Goal: Task Accomplishment & Management: Manage account settings

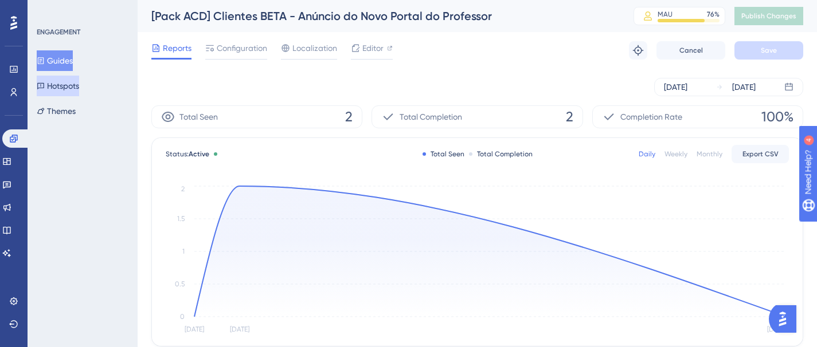
click at [65, 84] on button "Hotspots" at bounding box center [58, 86] width 42 height 21
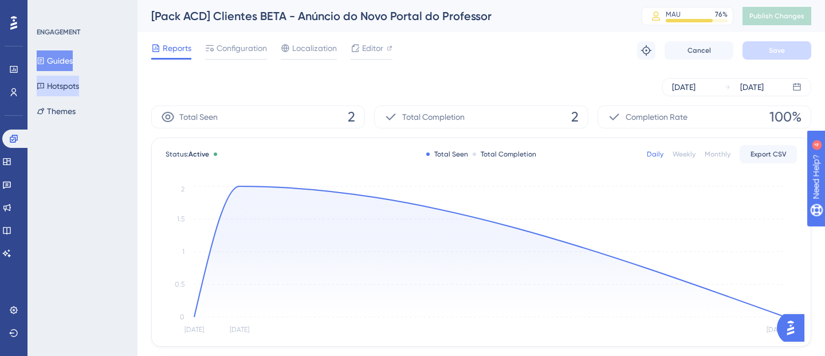
click at [65, 84] on button "Hotspots" at bounding box center [58, 86] width 42 height 21
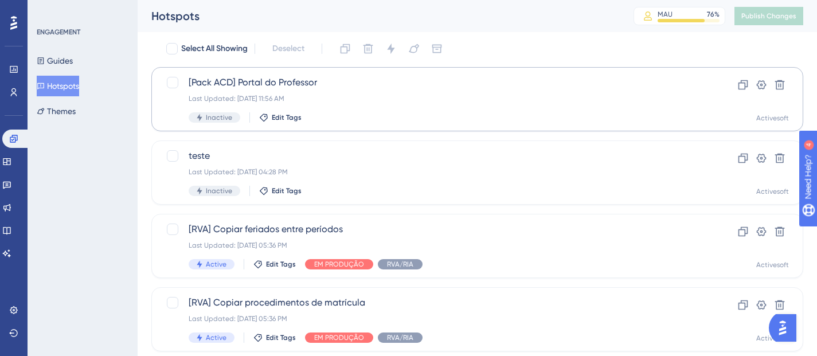
scroll to position [37, 0]
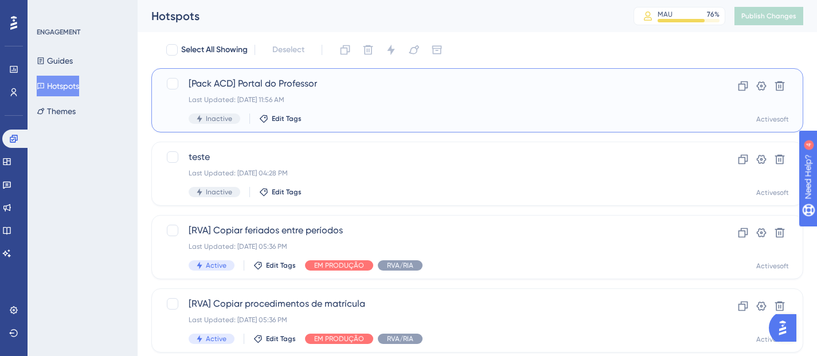
click at [275, 84] on span "[Pack ACD] Portal do Professor" at bounding box center [431, 84] width 485 height 14
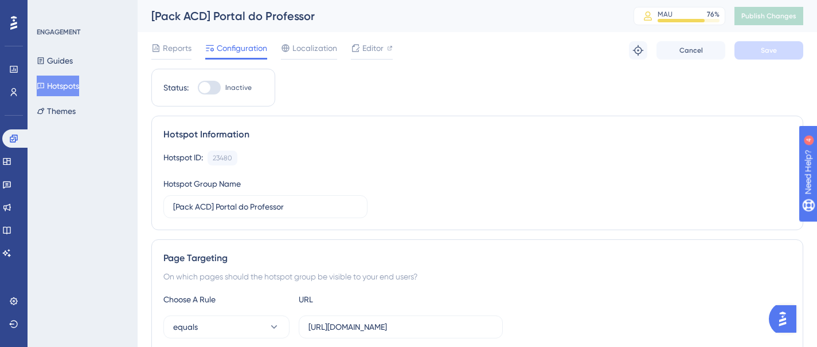
click at [212, 87] on div at bounding box center [209, 88] width 23 height 14
click at [198, 88] on input "Inactive" at bounding box center [197, 88] width 1 height 1
checkbox input "true"
click at [61, 61] on button "Guides" at bounding box center [55, 60] width 36 height 21
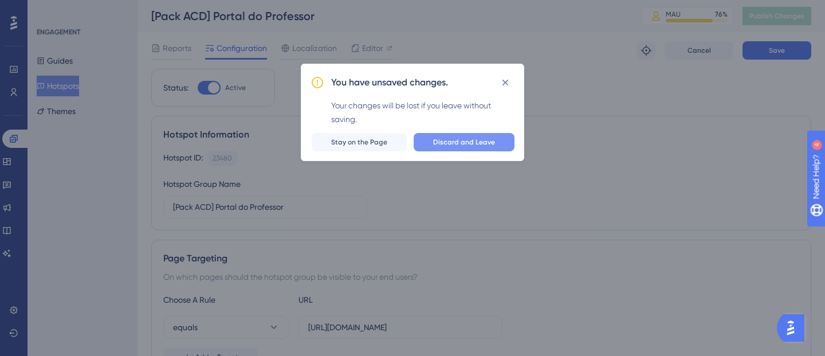
click at [422, 140] on button "Discard and Leave" at bounding box center [464, 142] width 101 height 18
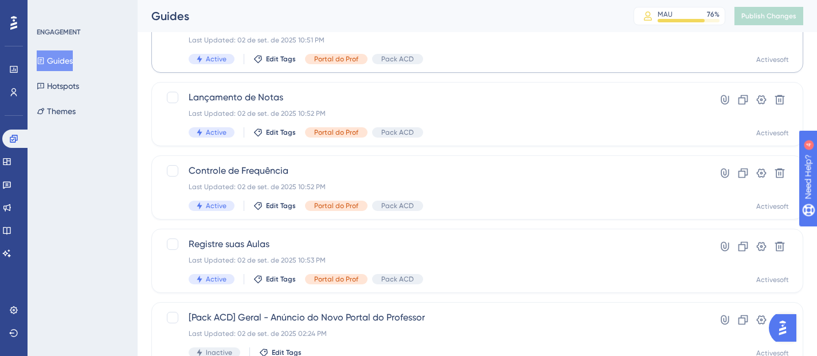
scroll to position [483, 0]
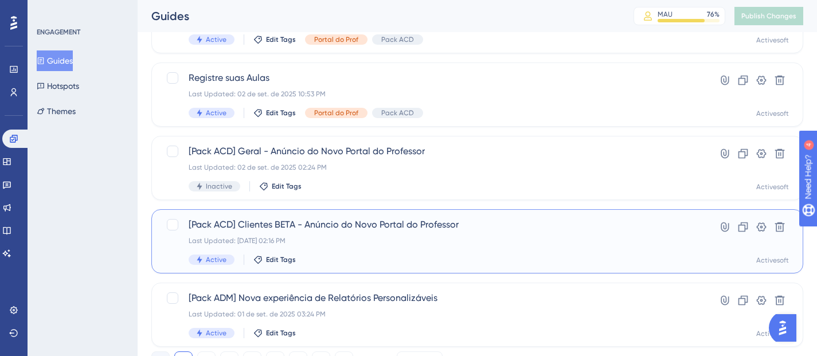
click at [315, 229] on span "[Pack ACD] Clientes BETA - Anúncio do Novo Portal do Professor" at bounding box center [431, 225] width 485 height 14
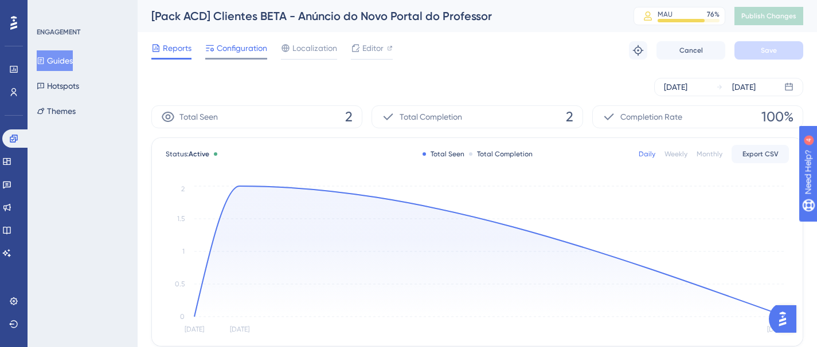
click at [254, 50] on span "Configuration" at bounding box center [242, 48] width 50 height 14
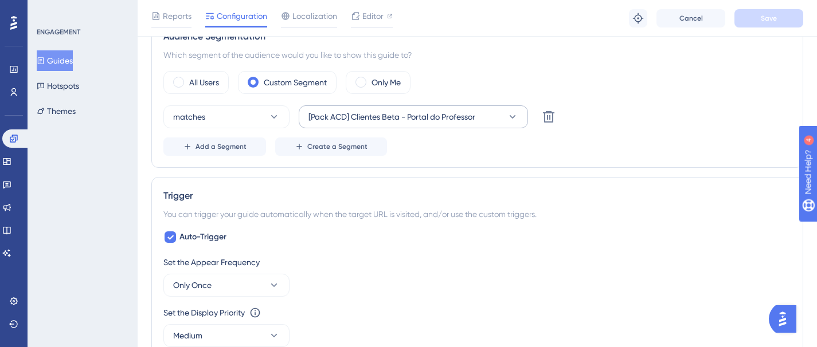
scroll to position [304, 0]
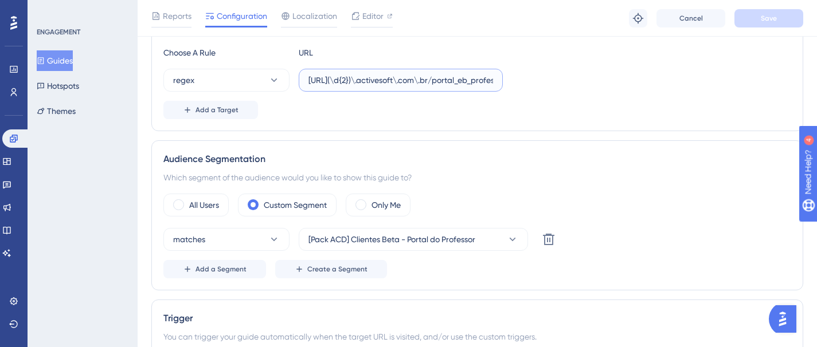
click at [338, 83] on input "[URL](\d{2})\.activesoft\.com\.br/portal_eb_professor/" at bounding box center [400, 80] width 185 height 13
click at [67, 85] on button "Hotspots" at bounding box center [58, 86] width 42 height 21
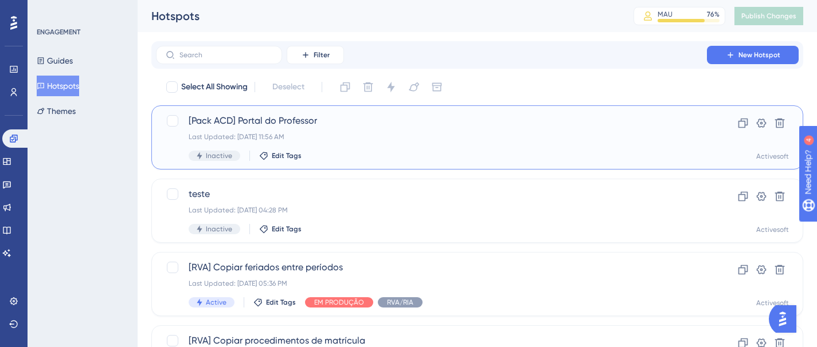
click at [270, 129] on div "[Pack ACD] Portal do Professor Last Updated: [DATE] 11:56 AM Inactive Edit Tags" at bounding box center [431, 137] width 485 height 47
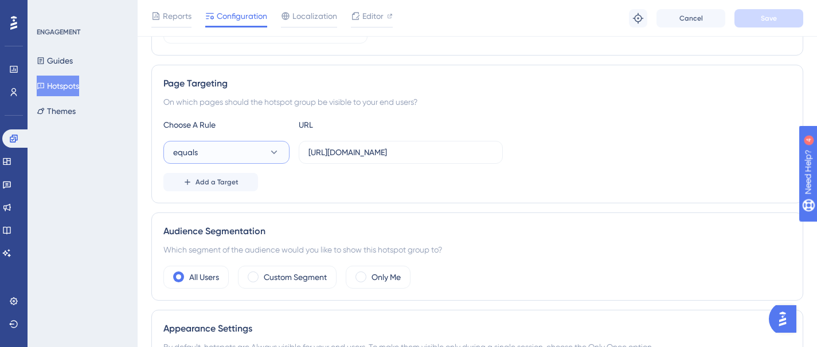
click at [268, 151] on button "equals" at bounding box center [226, 152] width 126 height 23
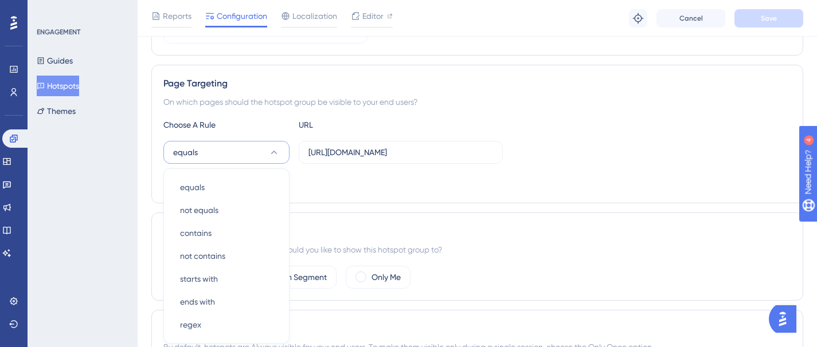
scroll to position [262, 0]
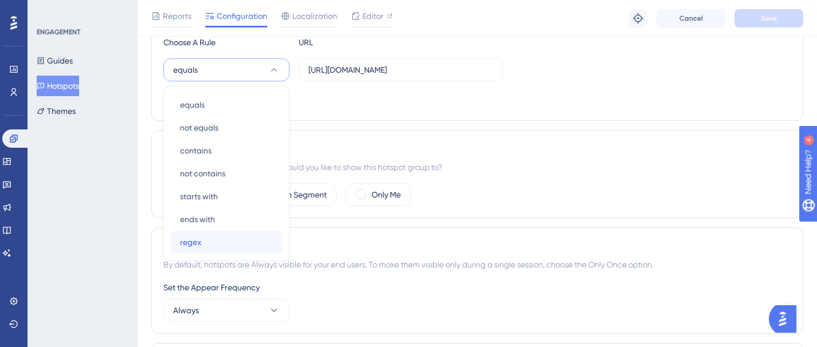
click at [213, 237] on div "regex regex" at bounding box center [226, 242] width 93 height 23
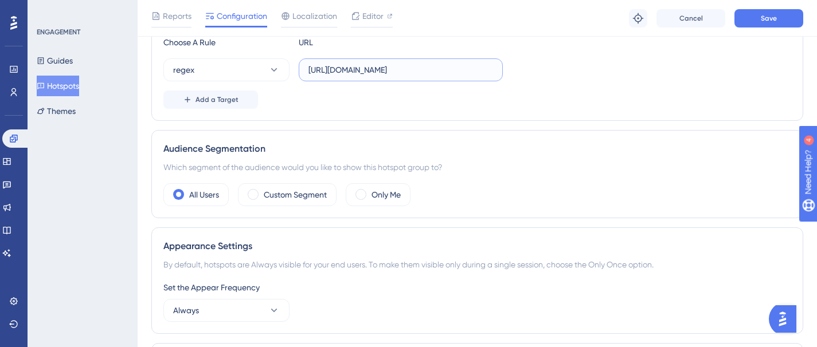
click at [344, 68] on input "[URL][DOMAIN_NAME]" at bounding box center [400, 70] width 185 height 13
paste input "(\d{2})\.activesoft\.com\"
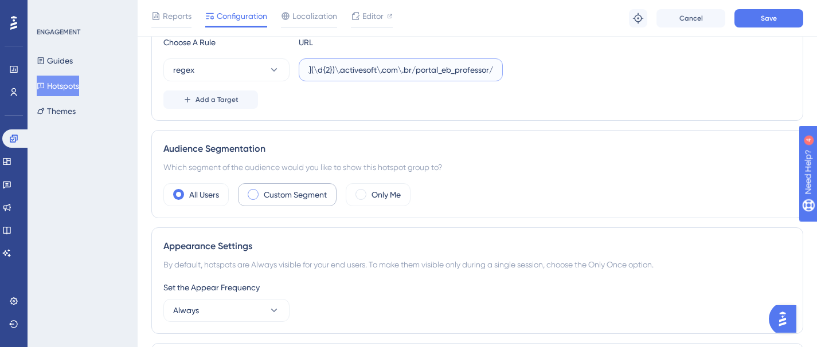
type input "[URL](\d{2})\.activesoft\.com\.br/portal_eb_professor/"
click at [247, 193] on div "Custom Segment" at bounding box center [287, 194] width 99 height 23
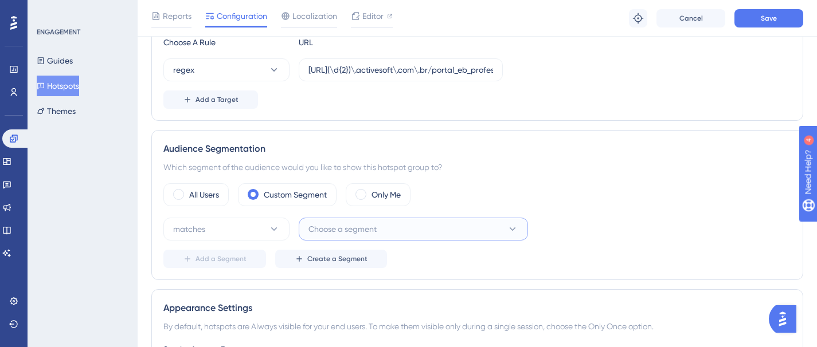
click at [312, 236] on span "Choose a segment" at bounding box center [342, 229] width 68 height 14
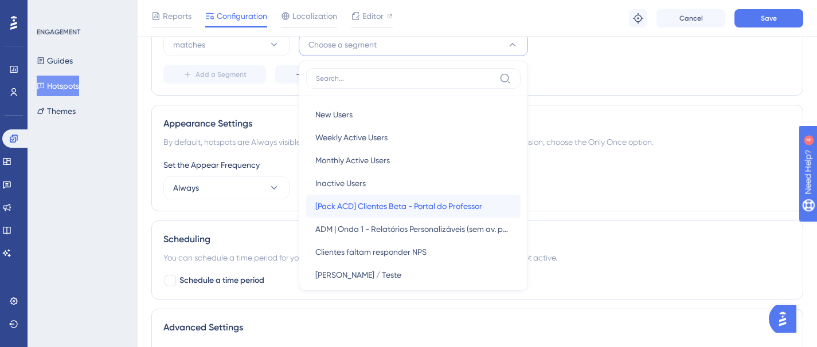
click at [370, 210] on span "[Pack ACD] Clientes Beta - Portal do Professor" at bounding box center [398, 206] width 167 height 14
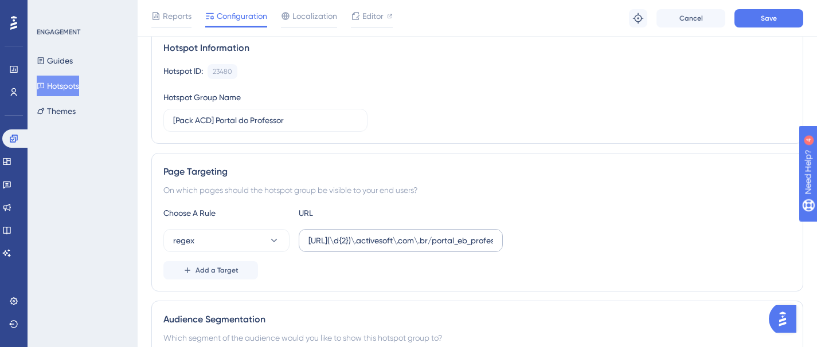
scroll to position [0, 0]
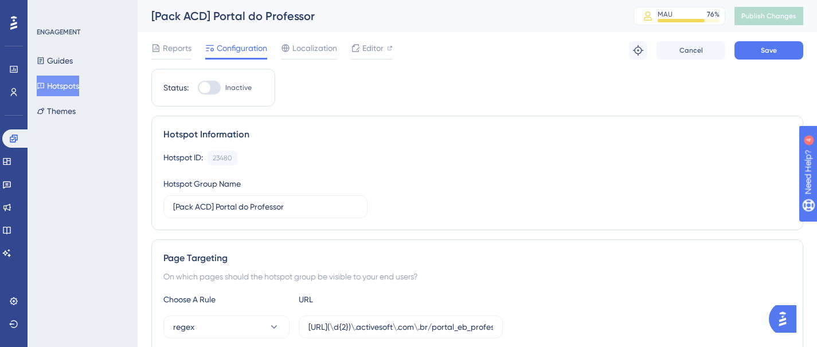
click at [219, 88] on div at bounding box center [209, 88] width 23 height 14
click at [198, 88] on input "Inactive" at bounding box center [197, 88] width 1 height 1
checkbox input "true"
click at [750, 49] on button "Save" at bounding box center [768, 50] width 69 height 18
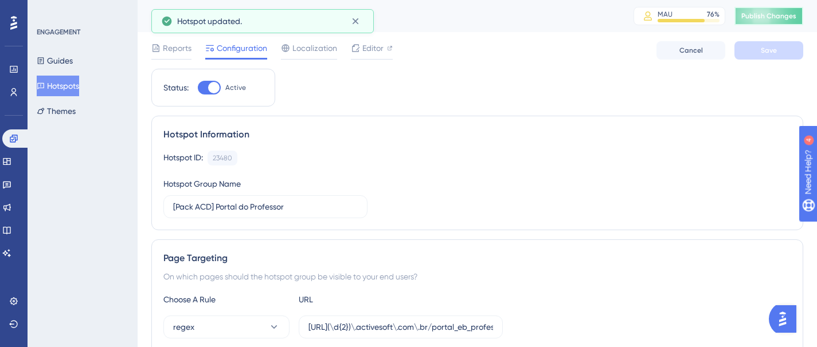
click at [772, 18] on span "Publish Changes" at bounding box center [768, 15] width 55 height 9
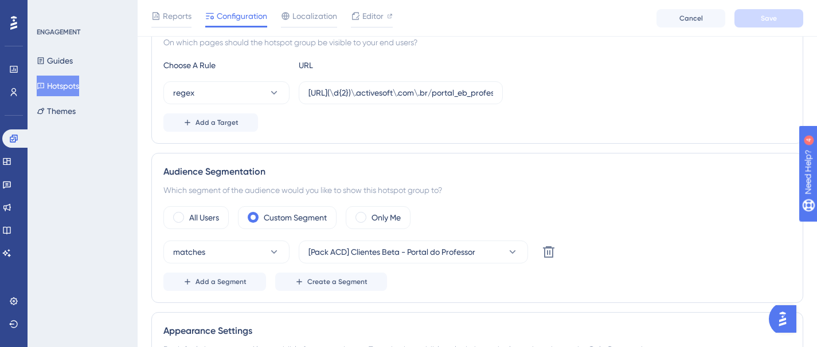
scroll to position [277, 0]
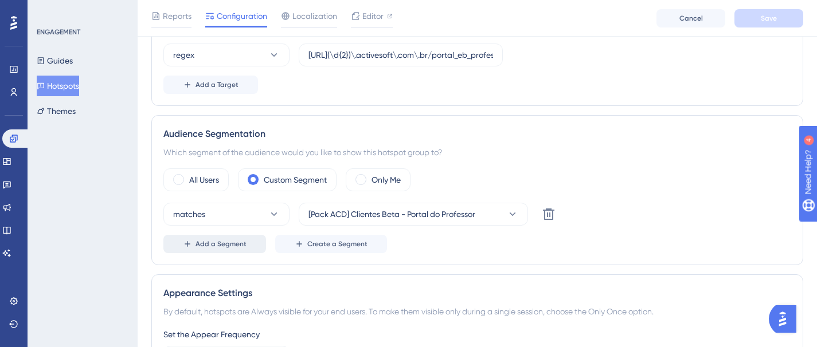
click at [240, 246] on span "Add a Segment" at bounding box center [220, 244] width 51 height 9
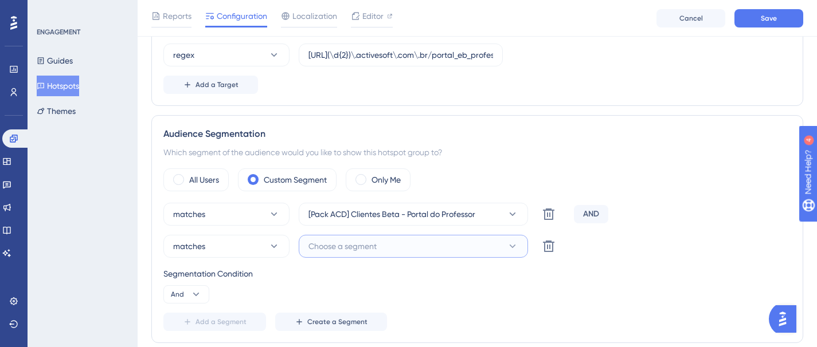
click at [351, 247] on span "Choose a segment" at bounding box center [342, 247] width 68 height 14
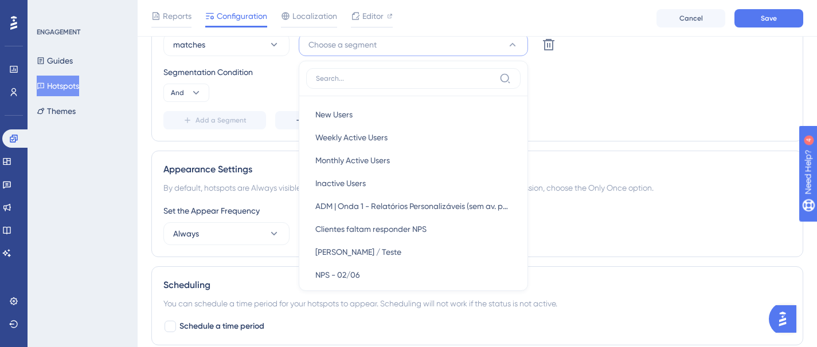
click at [355, 82] on input at bounding box center [405, 78] width 179 height 9
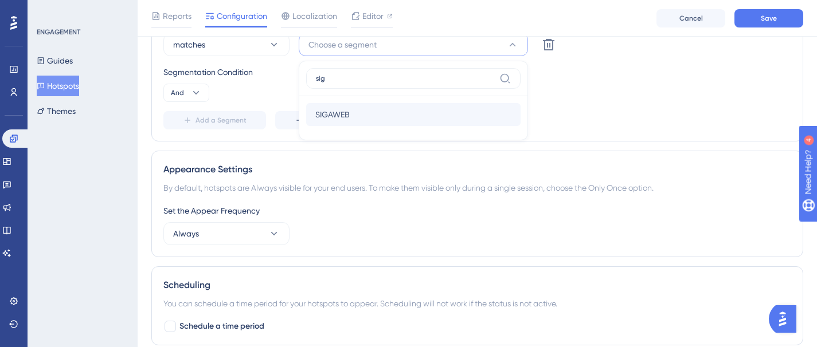
type input "sig"
click at [331, 116] on span "SIGAWEB" at bounding box center [332, 115] width 34 height 14
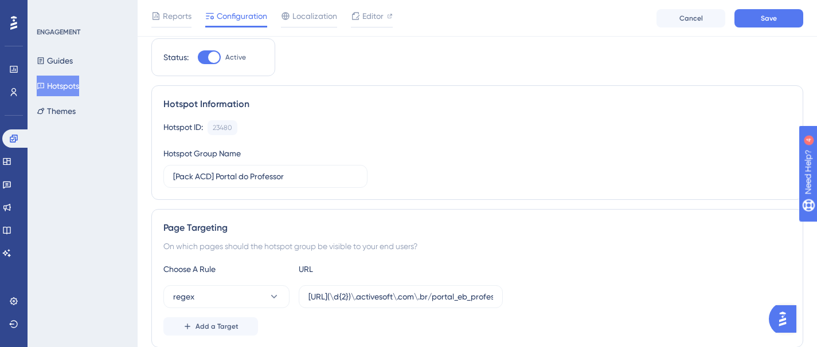
scroll to position [0, 0]
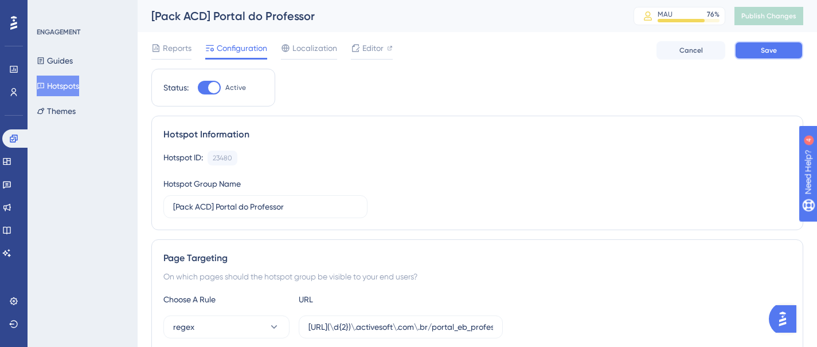
click at [779, 58] on button "Save" at bounding box center [768, 50] width 69 height 18
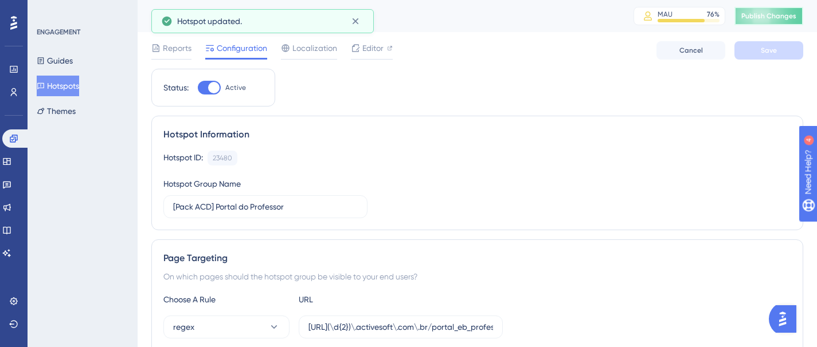
click at [784, 16] on span "Publish Changes" at bounding box center [768, 15] width 55 height 9
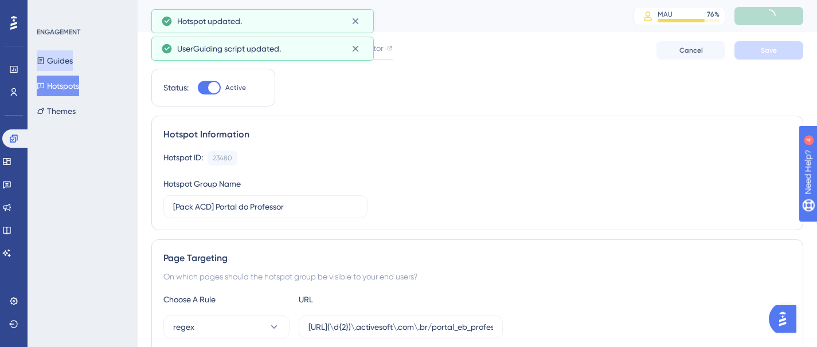
click at [57, 60] on button "Guides" at bounding box center [55, 60] width 36 height 21
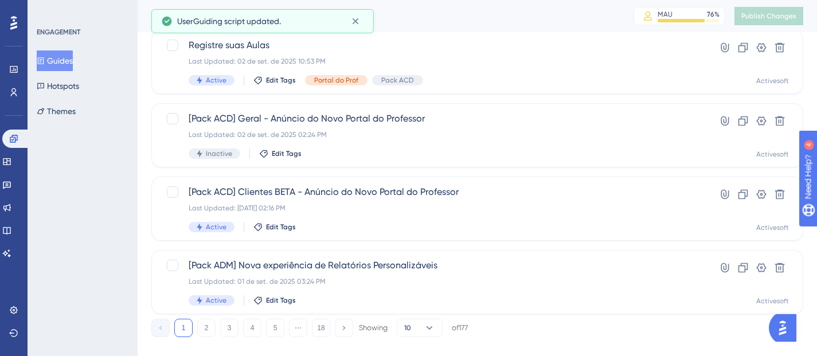
scroll to position [534, 0]
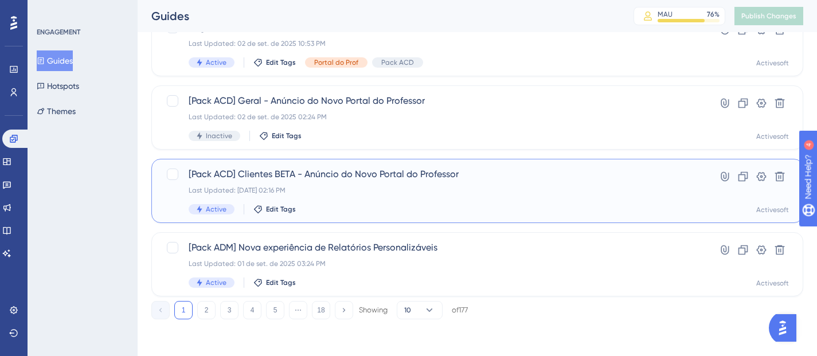
click at [350, 182] on div "[Pack ACD] Clientes BETA - Anúncio do Novo Portal do Professor Last Updated: [D…" at bounding box center [431, 190] width 485 height 47
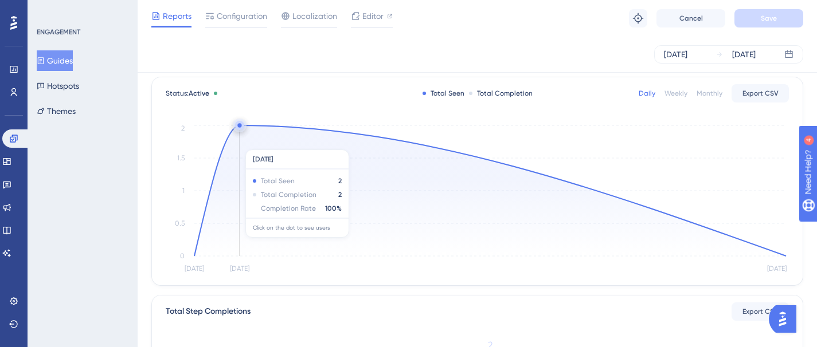
scroll to position [57, 0]
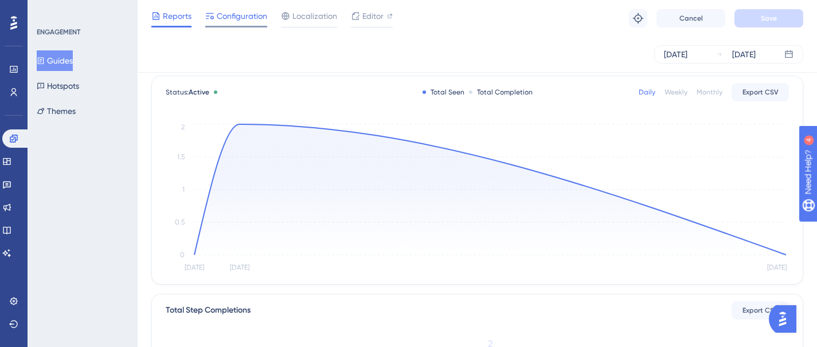
click at [248, 11] on span "Configuration" at bounding box center [242, 16] width 50 height 14
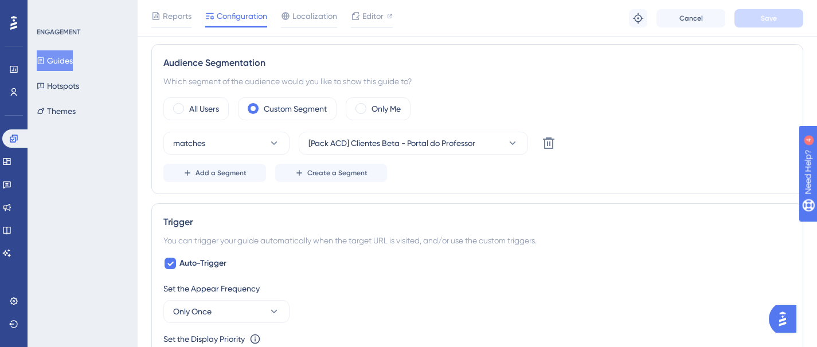
scroll to position [403, 0]
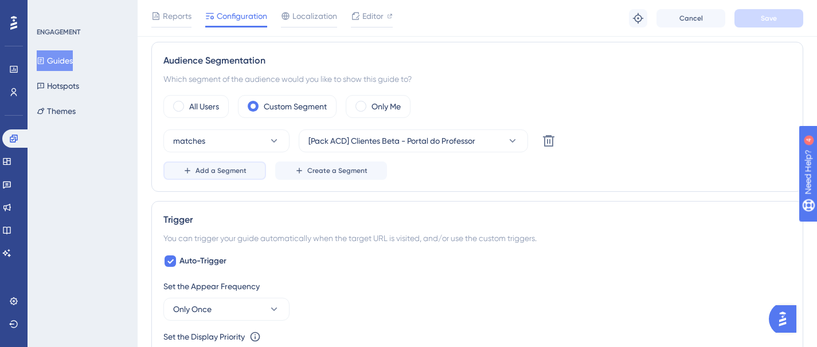
click at [236, 169] on span "Add a Segment" at bounding box center [220, 170] width 51 height 9
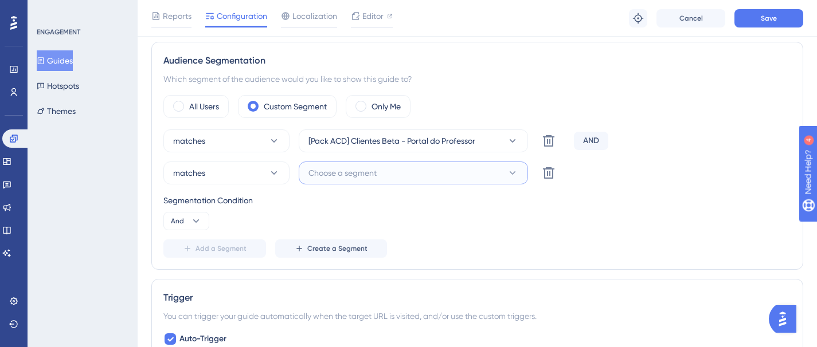
click at [327, 171] on span "Choose a segment" at bounding box center [342, 173] width 68 height 14
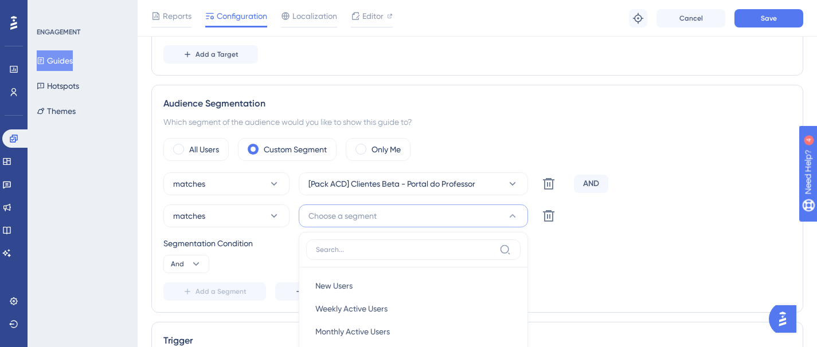
scroll to position [351, 0]
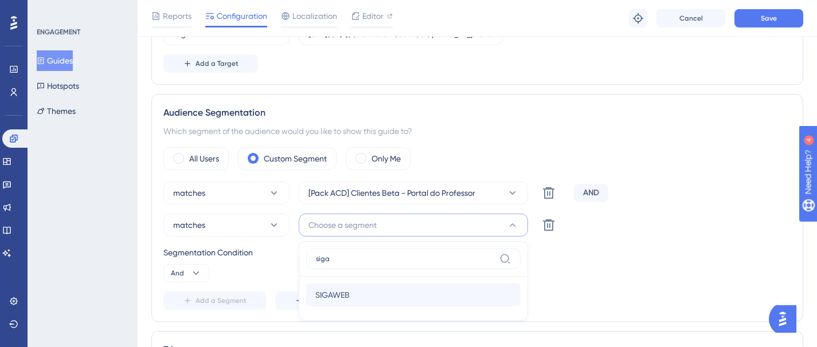
type input "siga"
click at [324, 289] on span "SIGAWEB" at bounding box center [332, 295] width 34 height 14
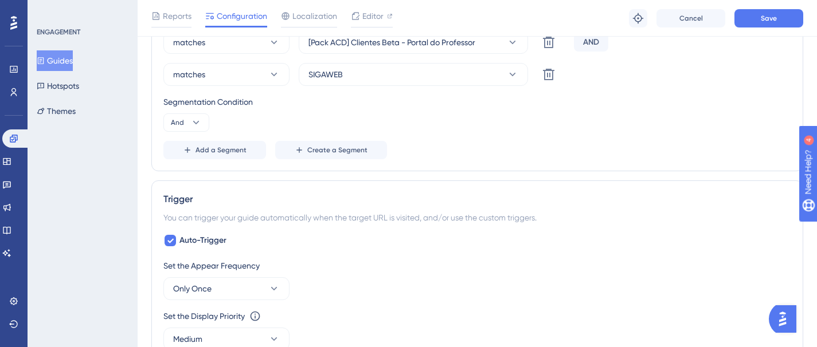
scroll to position [519, 0]
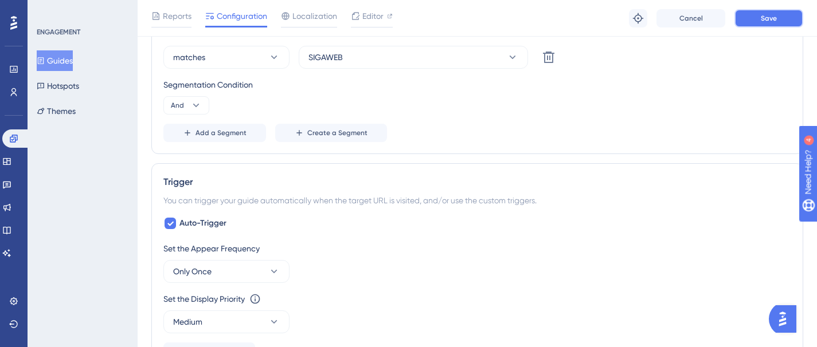
click at [782, 21] on button "Save" at bounding box center [768, 18] width 69 height 18
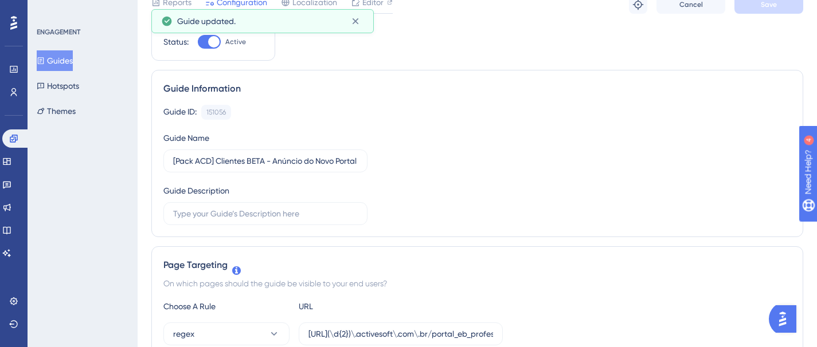
scroll to position [0, 0]
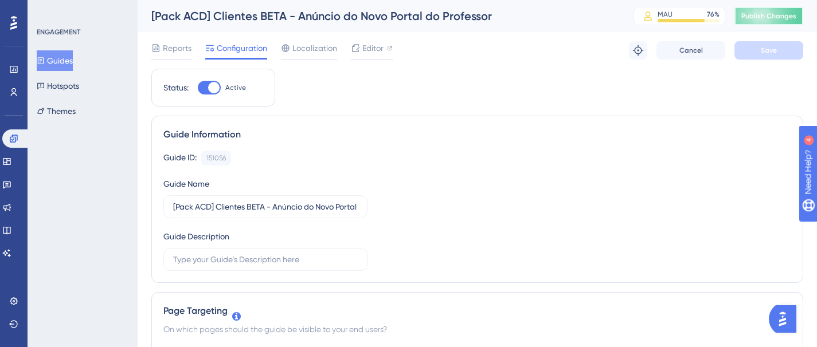
click at [773, 12] on span "Publish Changes" at bounding box center [768, 15] width 55 height 9
click at [18, 65] on link at bounding box center [13, 69] width 9 height 18
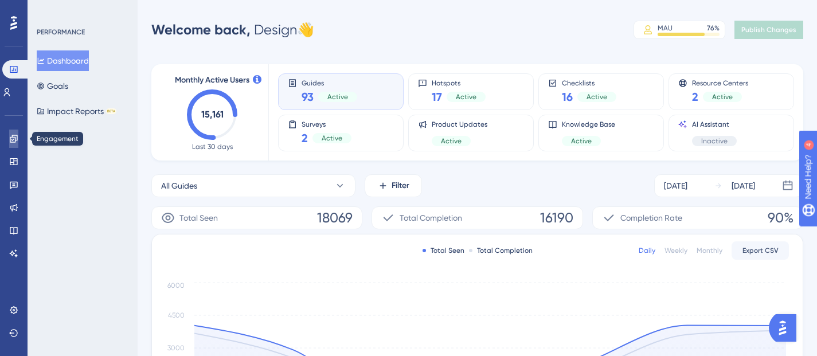
click at [14, 142] on icon at bounding box center [13, 138] width 7 height 7
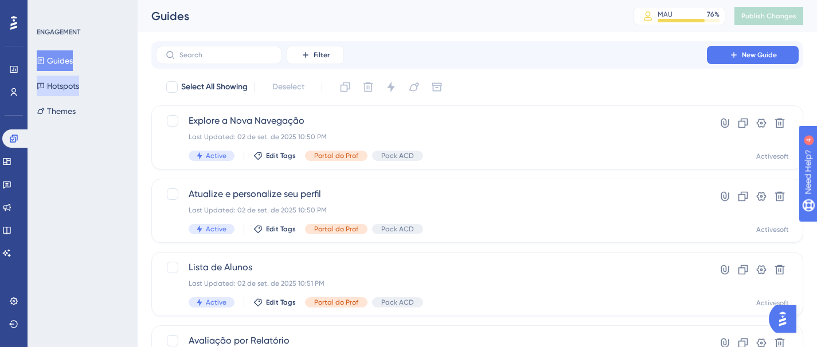
click at [65, 87] on button "Hotspots" at bounding box center [58, 86] width 42 height 21
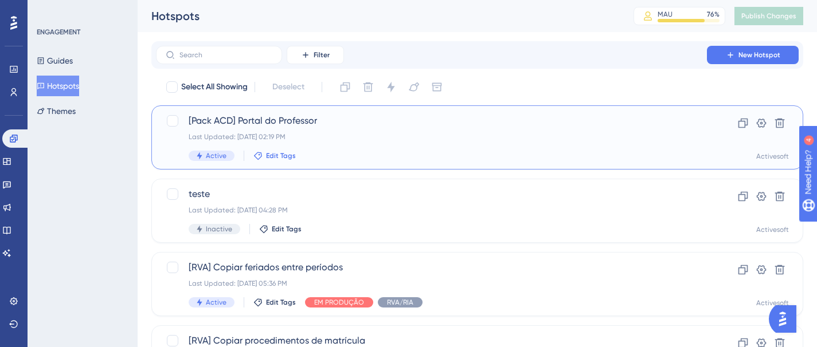
click at [277, 155] on span "Edit Tags" at bounding box center [281, 155] width 30 height 9
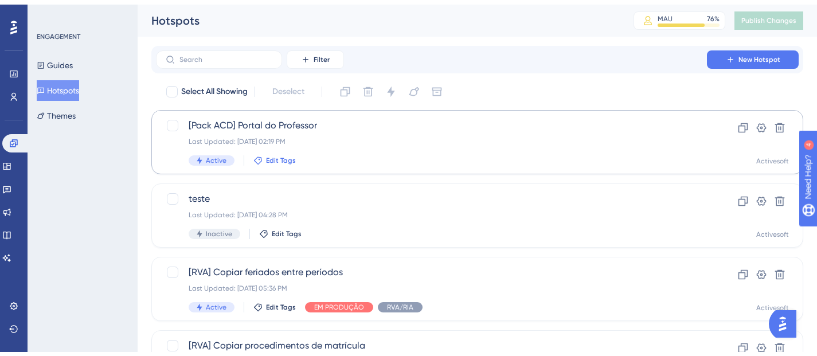
scroll to position [85, 0]
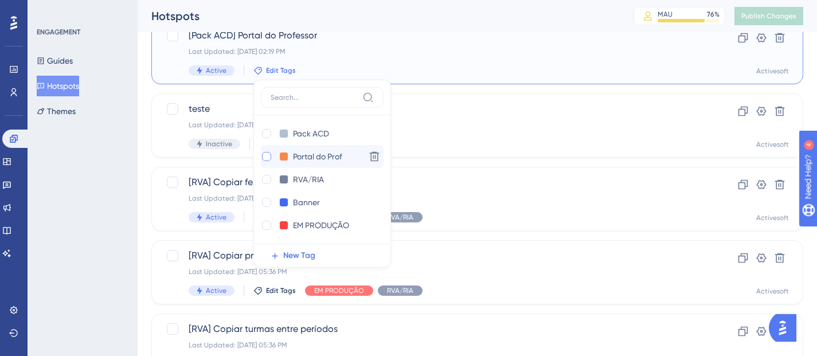
click at [266, 158] on div at bounding box center [266, 156] width 9 height 9
checkbox input "true"
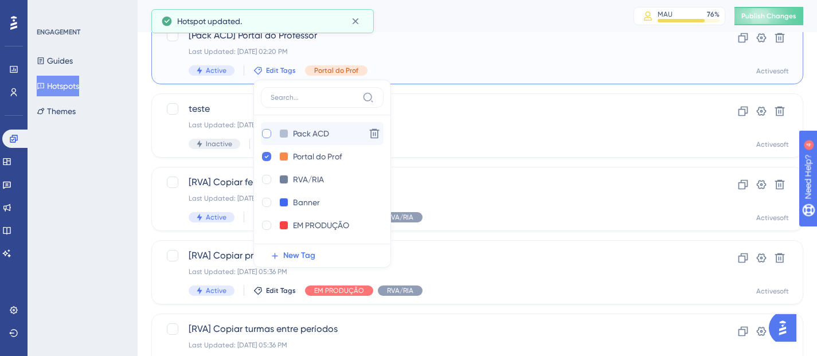
click at [267, 136] on div at bounding box center [266, 133] width 9 height 9
checkbox input "true"
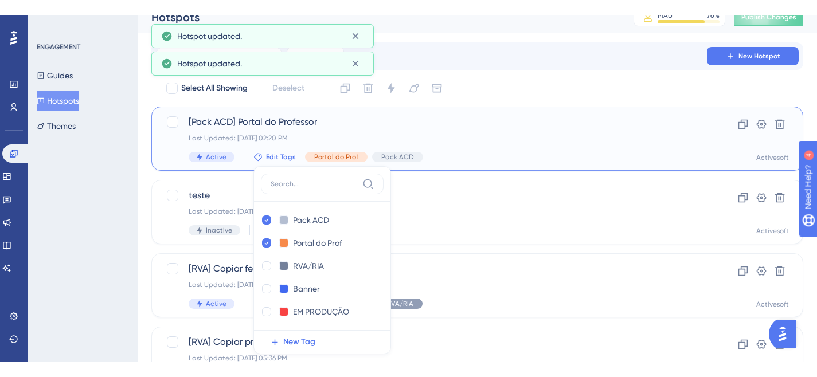
scroll to position [0, 0]
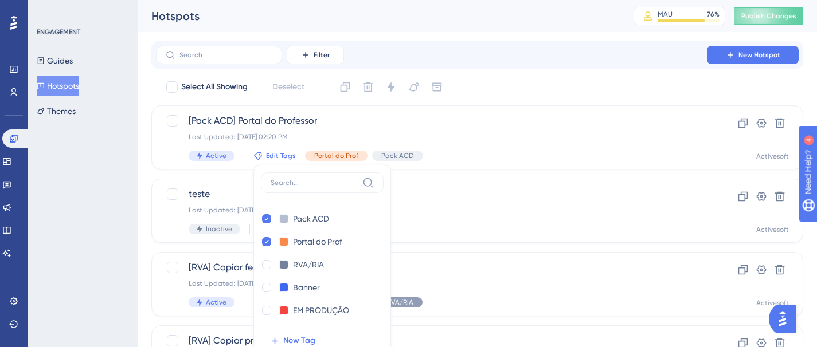
click at [605, 52] on div "Filter New Hotspot" at bounding box center [477, 55] width 642 height 18
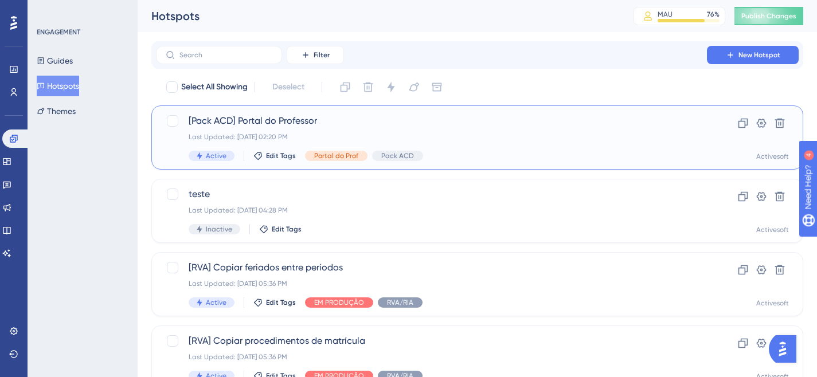
click at [301, 119] on span "[Pack ACD] Portal do Professor" at bounding box center [431, 121] width 485 height 14
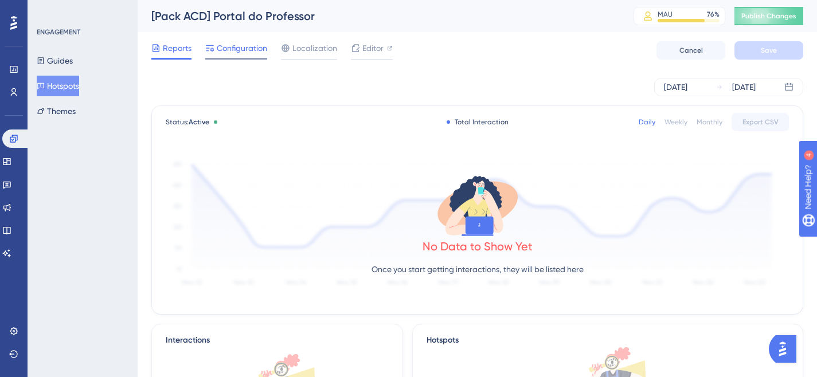
click at [240, 51] on span "Configuration" at bounding box center [242, 48] width 50 height 14
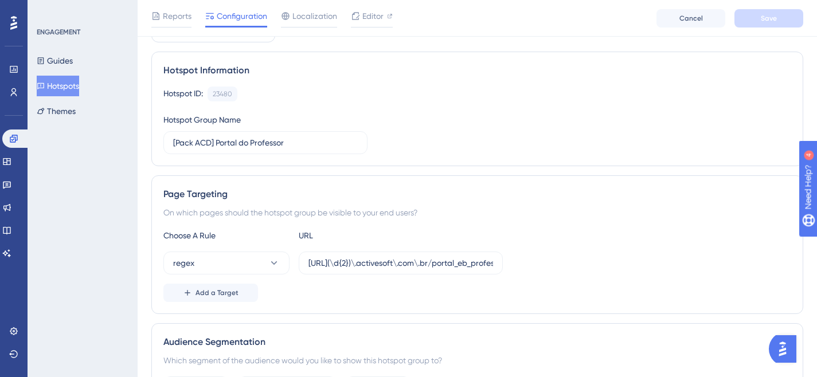
scroll to position [148, 0]
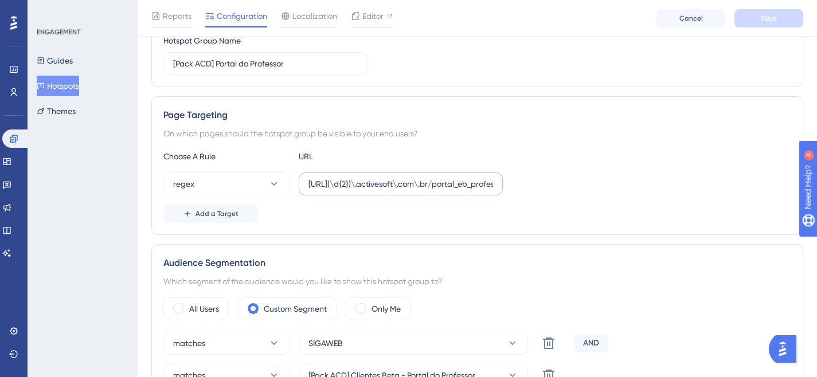
click at [363, 193] on label "[URL](\d{2})\.activesoft\.com\.br/portal_eb_professor/" at bounding box center [401, 183] width 204 height 23
click at [363, 190] on input "[URL](\d{2})\.activesoft\.com\.br/portal_eb_professor/" at bounding box center [400, 184] width 185 height 13
click at [214, 186] on button "regex" at bounding box center [226, 183] width 126 height 23
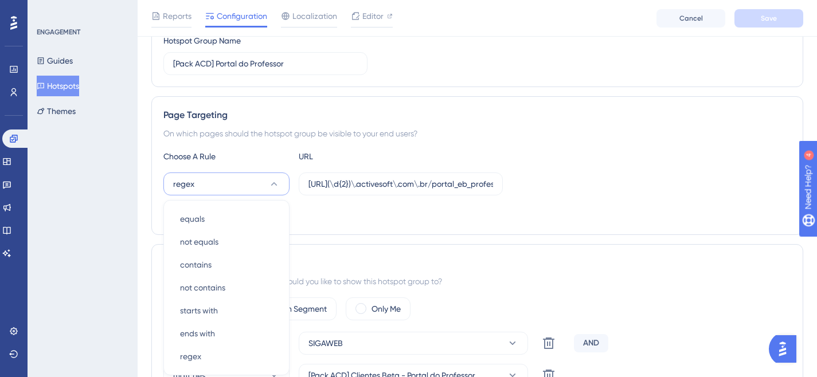
scroll to position [247, 0]
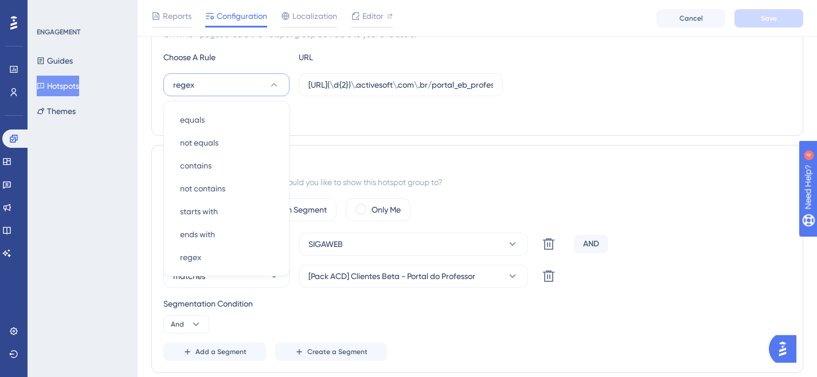
click at [393, 122] on div "Add a Target" at bounding box center [476, 114] width 627 height 18
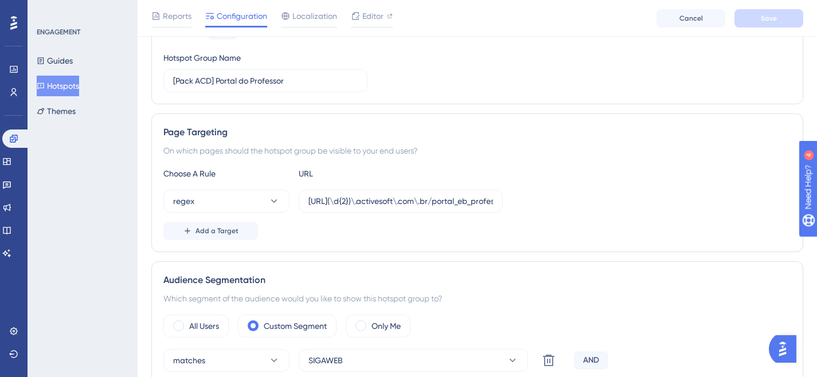
scroll to position [68, 0]
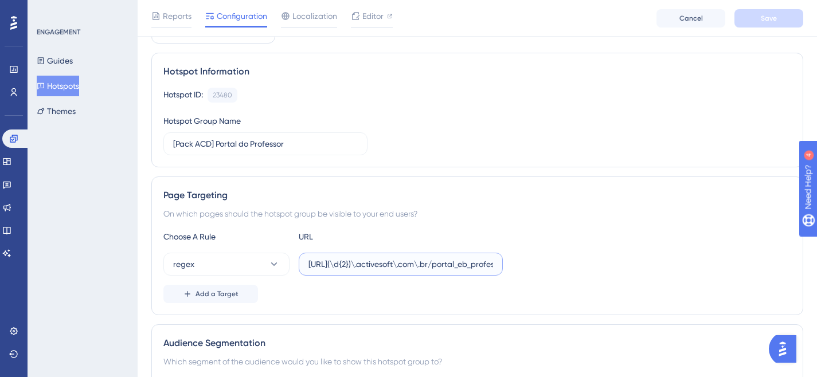
click at [367, 269] on input "[URL](\d{2})\.activesoft\.com\.br/portal_eb_professor/" at bounding box center [400, 264] width 185 height 13
click at [430, 260] on input "[URL](\d{2})\.activesoft\.com\.br/portal_eb_professor/" at bounding box center [400, 264] width 185 height 13
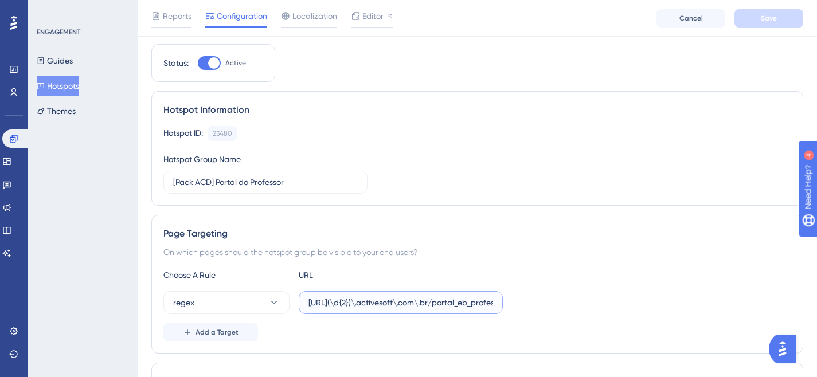
scroll to position [0, 0]
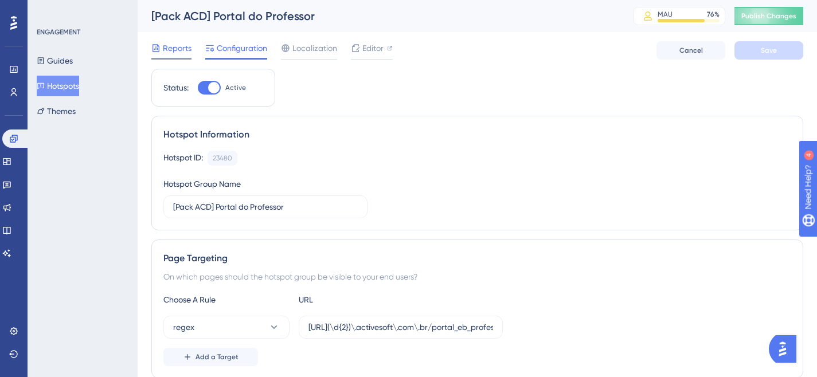
click at [174, 49] on span "Reports" at bounding box center [177, 48] width 29 height 14
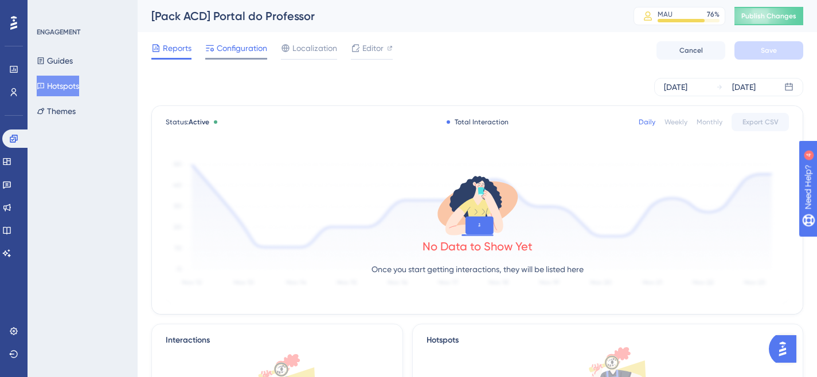
click at [236, 48] on span "Configuration" at bounding box center [242, 48] width 50 height 14
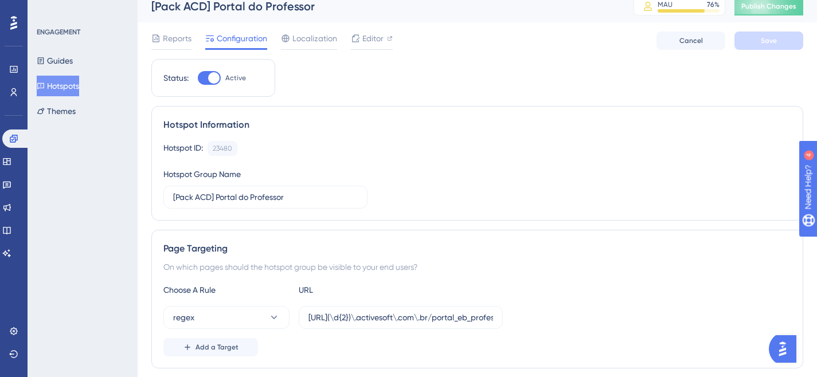
scroll to position [8, 0]
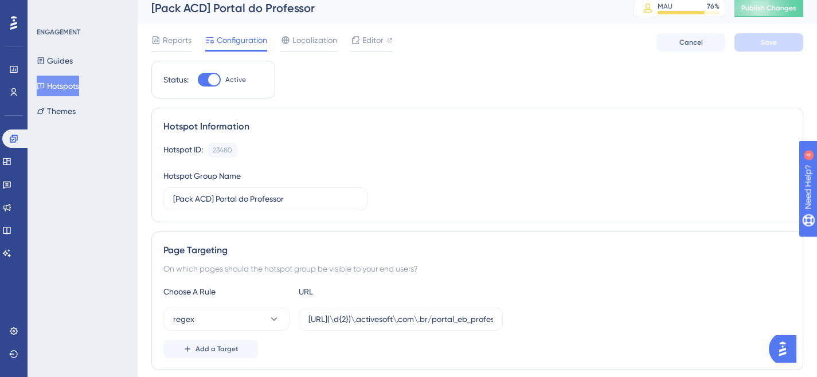
click at [62, 87] on button "Hotspots" at bounding box center [58, 86] width 42 height 21
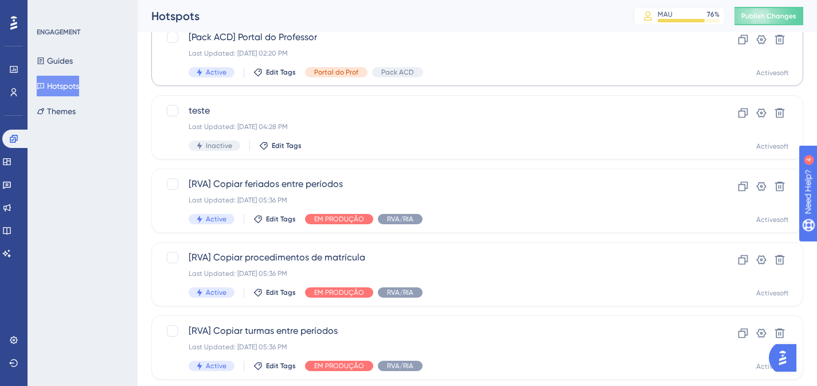
scroll to position [99, 0]
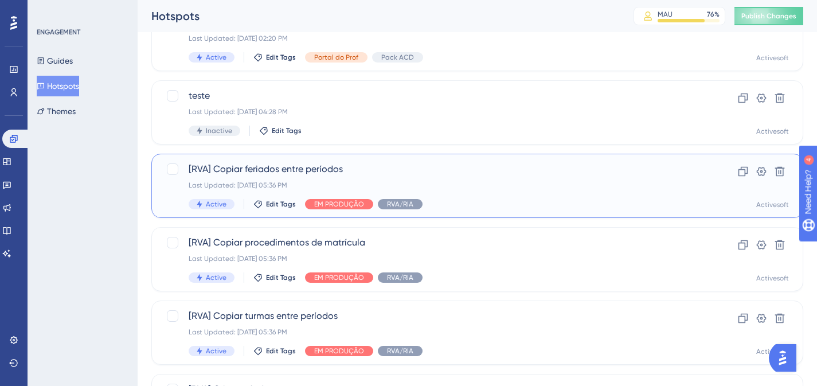
click at [296, 176] on div "[RVA] Copiar feriados entre períodos Last Updated: [DATE] 05:36 PM Active Edit …" at bounding box center [431, 185] width 485 height 47
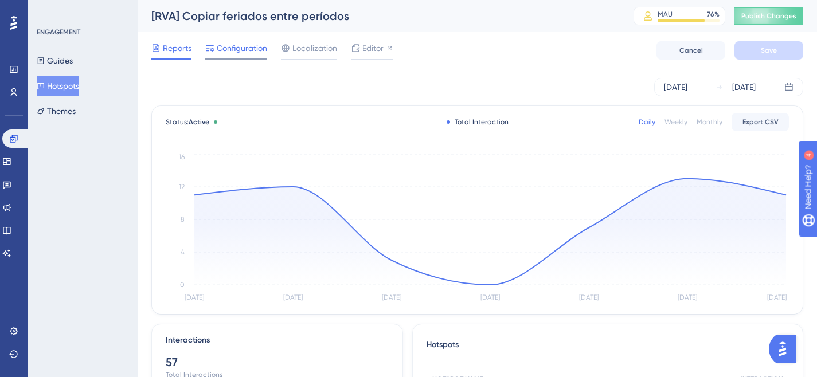
click at [232, 51] on span "Configuration" at bounding box center [242, 48] width 50 height 14
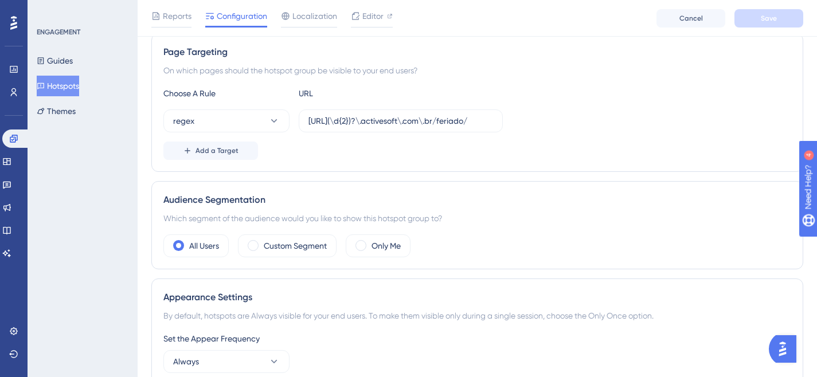
scroll to position [211, 0]
click at [415, 117] on input "[URL](\d{2})?\.activesoft\.com\.br/feriado/" at bounding box center [400, 121] width 185 height 13
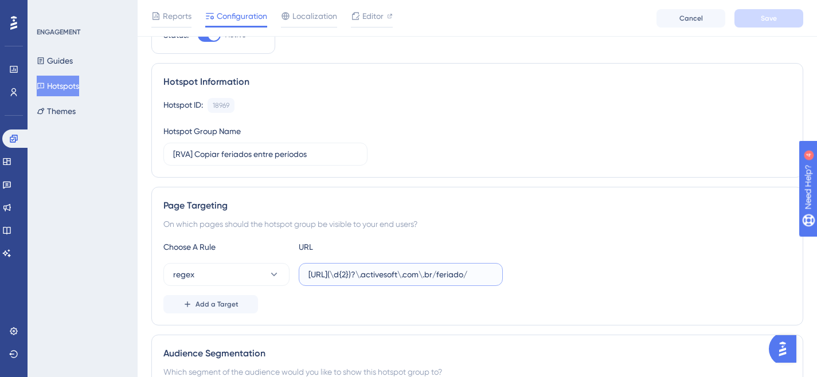
scroll to position [56, 0]
click at [68, 90] on button "Hotspots" at bounding box center [58, 86] width 42 height 21
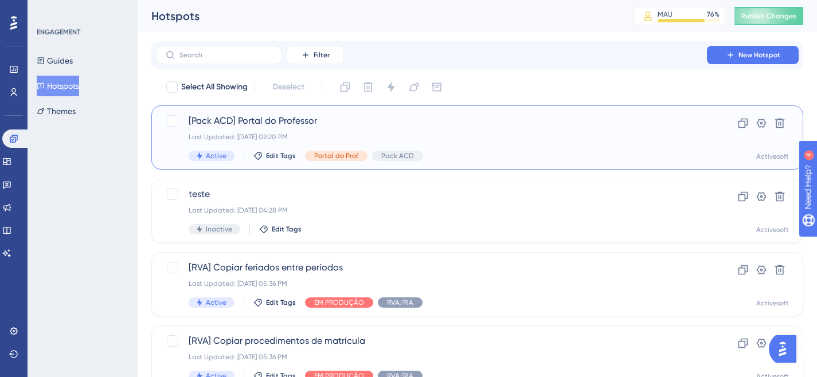
click at [299, 125] on span "[Pack ACD] Portal do Professor" at bounding box center [431, 121] width 485 height 14
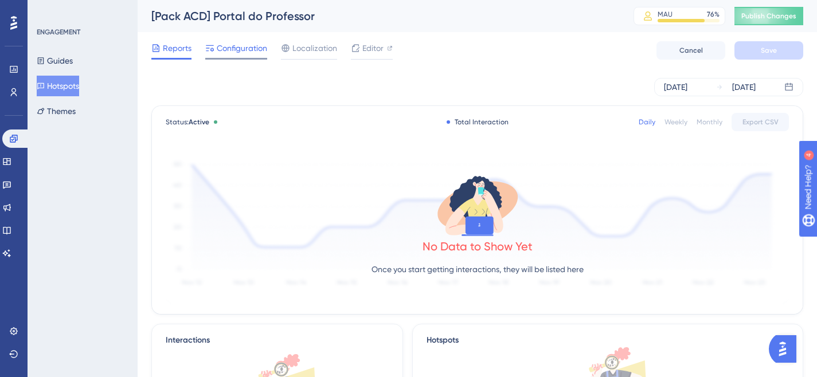
click at [218, 49] on span "Configuration" at bounding box center [242, 48] width 50 height 14
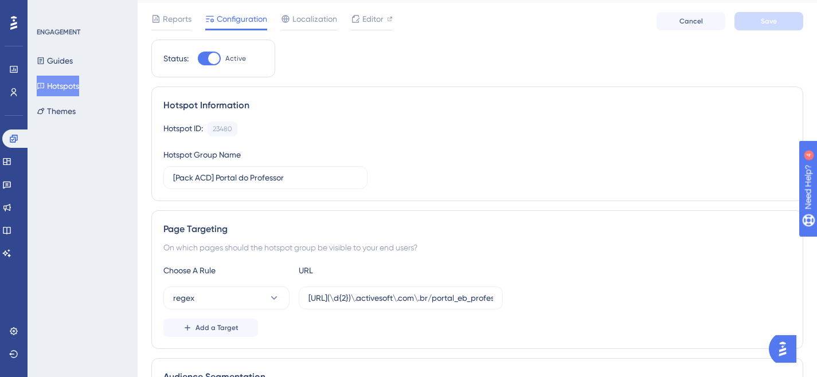
scroll to position [201, 0]
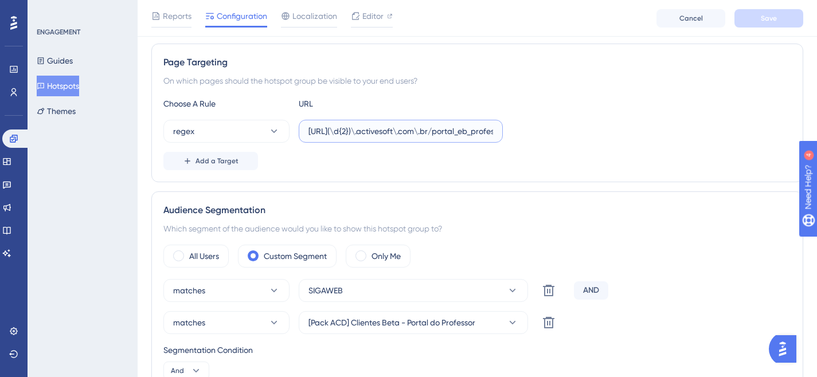
click at [375, 133] on input "[URL](\d{2})\.activesoft\.com\.br/portal_eb_professor/" at bounding box center [400, 131] width 185 height 13
paste input "?\.activesoft\.com\.br/feriado"
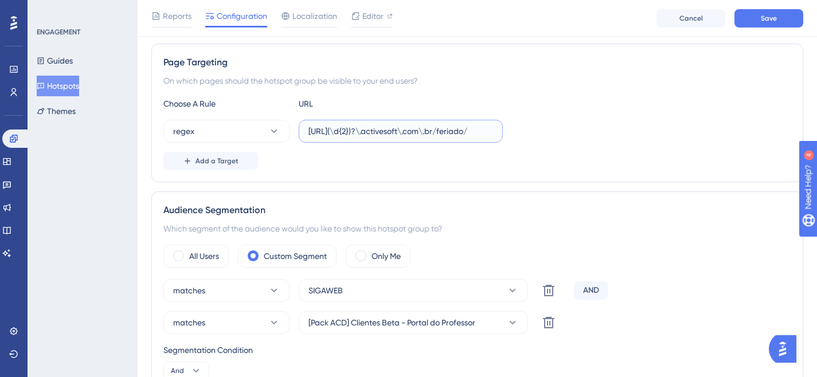
click at [479, 130] on input "[URL](\d{2})?\.activesoft\.com\.br/feriado/" at bounding box center [400, 131] width 185 height 13
click at [480, 132] on input "[URL](\d{2})?\.activesoft\.com\.br/feriado/" at bounding box center [400, 131] width 185 height 13
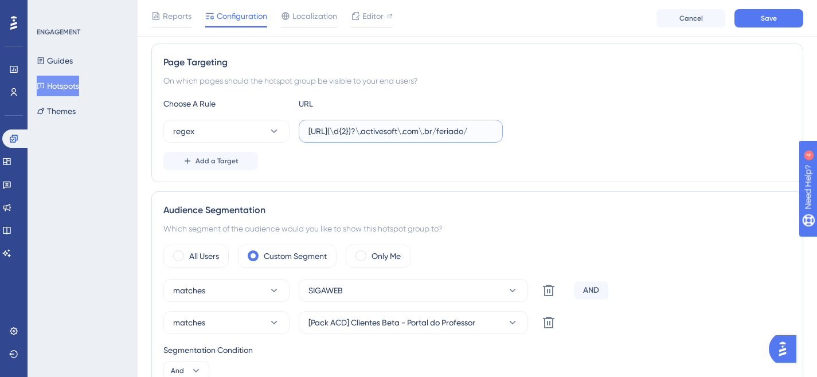
paste input "portal_eb_professor"
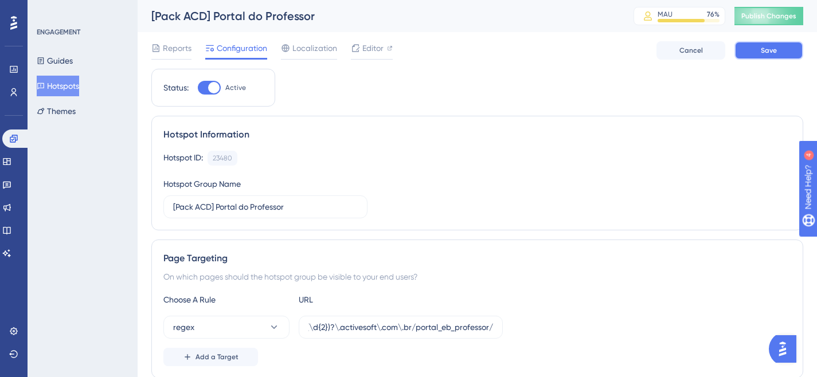
click at [758, 48] on button "Save" at bounding box center [768, 50] width 69 height 18
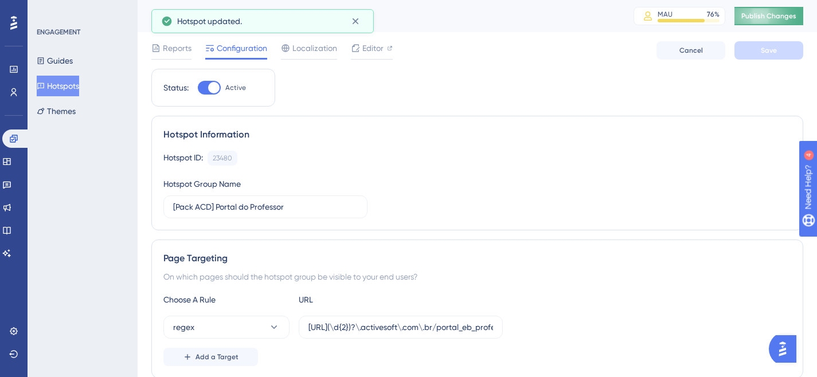
click at [775, 21] on button "Publish Changes" at bounding box center [768, 16] width 69 height 18
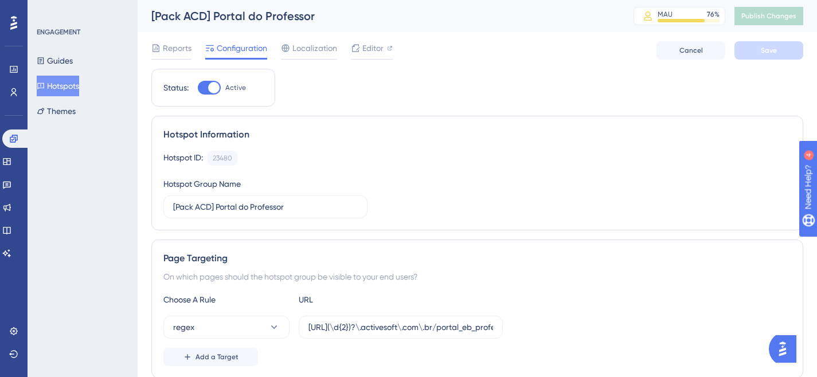
scroll to position [37, 0]
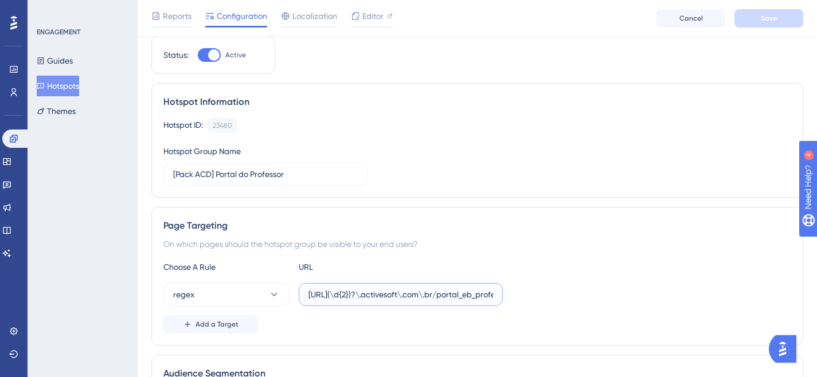
click at [370, 295] on input "[URL](\d{2})?\.activesoft\.com\.br/portal_eb_professor/" at bounding box center [400, 294] width 185 height 13
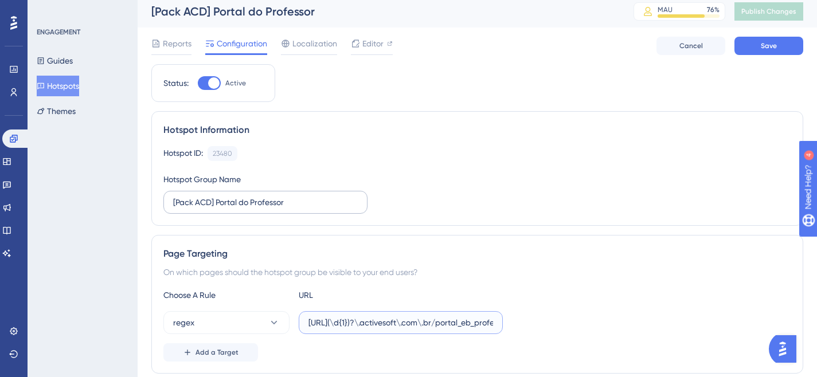
scroll to position [0, 0]
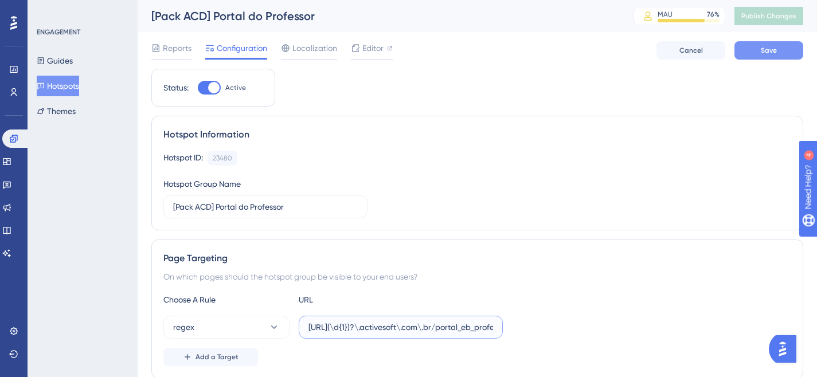
type input "[URL](\d{1})?\.activesoft\.com\.br/portal_eb_professor/"
click at [755, 52] on button "Save" at bounding box center [768, 50] width 69 height 18
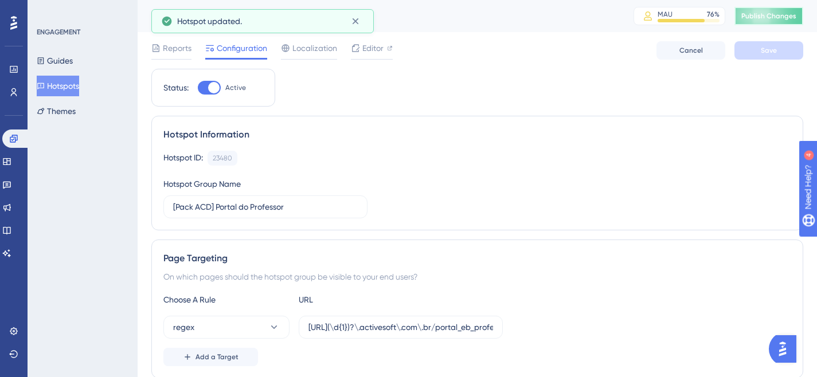
click at [763, 14] on span "Publish Changes" at bounding box center [768, 15] width 55 height 9
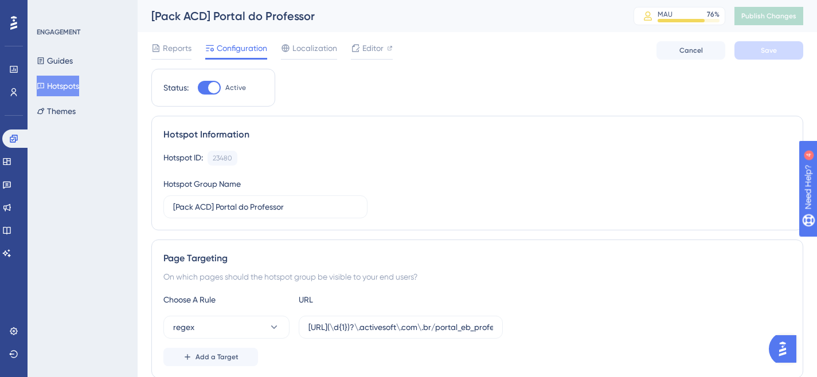
click at [64, 91] on button "Hotspots" at bounding box center [58, 86] width 42 height 21
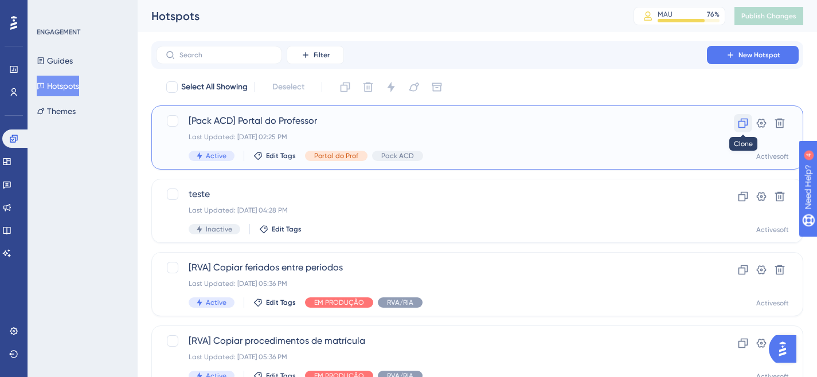
click at [745, 122] on icon at bounding box center [743, 124] width 10 height 10
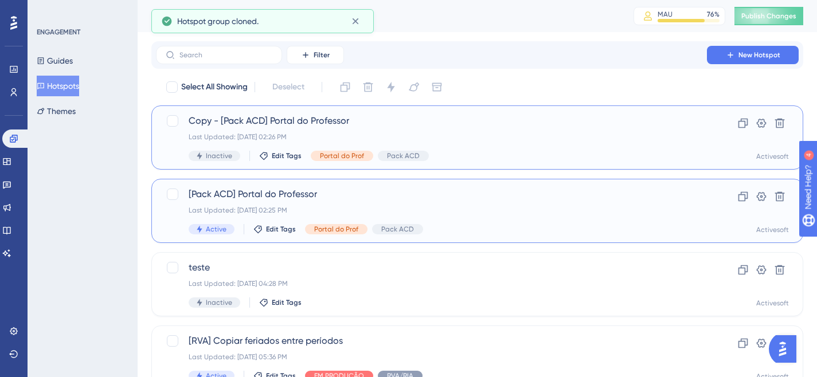
click at [310, 201] on span "[Pack ACD] Portal do Professor" at bounding box center [431, 194] width 485 height 14
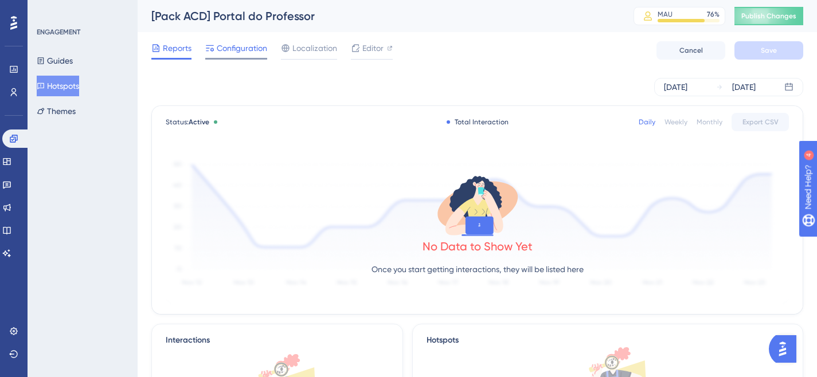
click at [236, 47] on span "Configuration" at bounding box center [242, 48] width 50 height 14
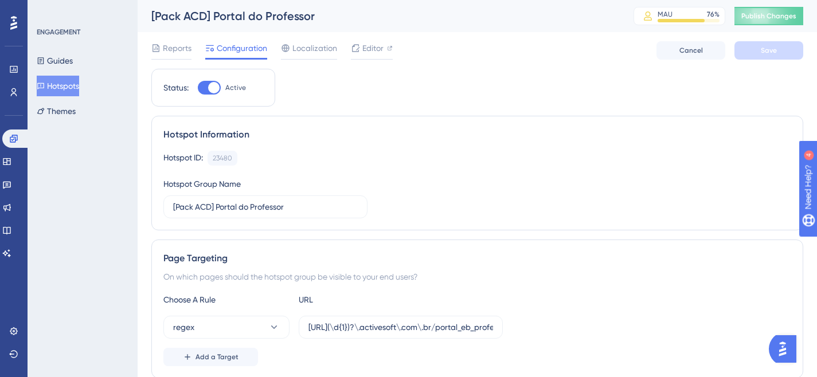
click at [209, 87] on div at bounding box center [213, 87] width 11 height 11
click at [198, 88] on input "Active" at bounding box center [197, 88] width 1 height 1
checkbox input "false"
click at [770, 50] on span "Save" at bounding box center [768, 50] width 16 height 9
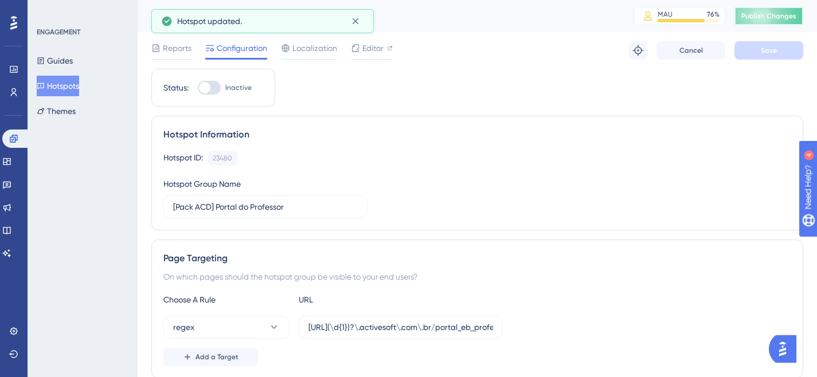
click at [775, 18] on span "Publish Changes" at bounding box center [768, 15] width 55 height 9
click at [57, 82] on button "Hotspots" at bounding box center [58, 86] width 42 height 21
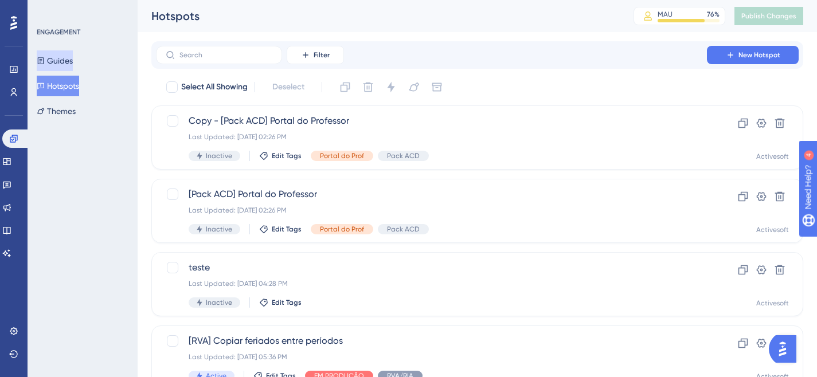
click at [54, 58] on button "Guides" at bounding box center [55, 60] width 36 height 21
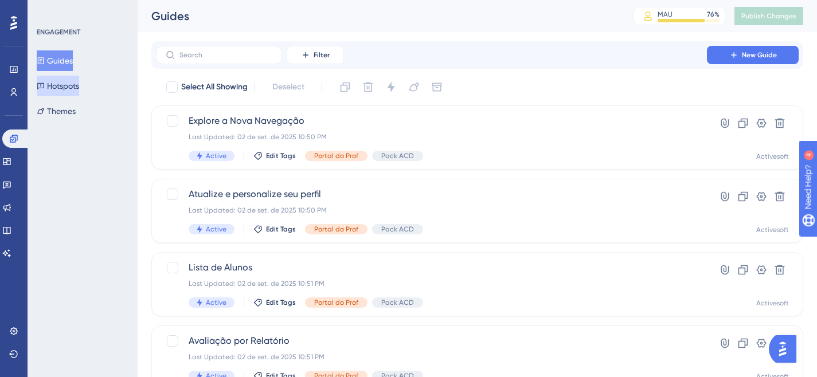
click at [74, 86] on button "Hotspots" at bounding box center [58, 86] width 42 height 21
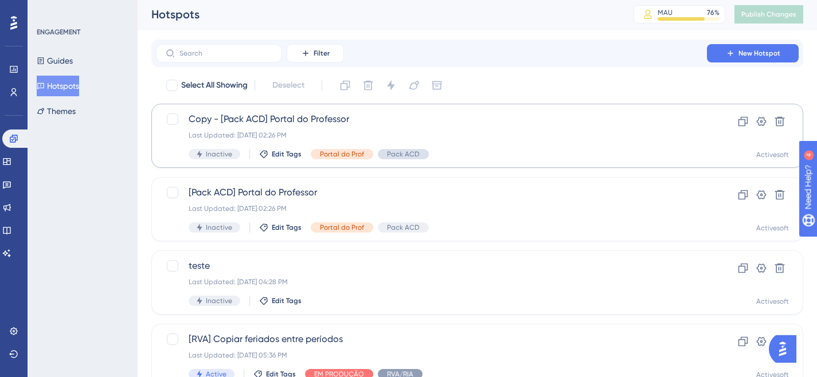
scroll to position [2, 0]
click at [277, 131] on div "Last Updated: [DATE] 02:26 PM" at bounding box center [431, 134] width 485 height 9
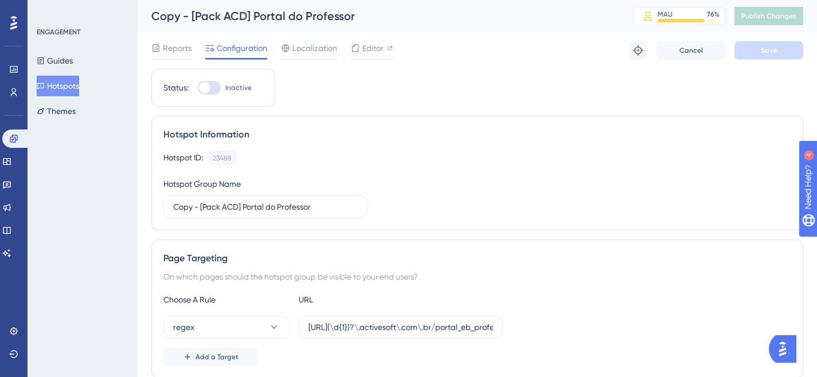
click at [211, 91] on div at bounding box center [209, 88] width 23 height 14
click at [198, 88] on input "Inactive" at bounding box center [197, 88] width 1 height 1
checkbox input "true"
click at [782, 48] on button "Save" at bounding box center [768, 50] width 69 height 18
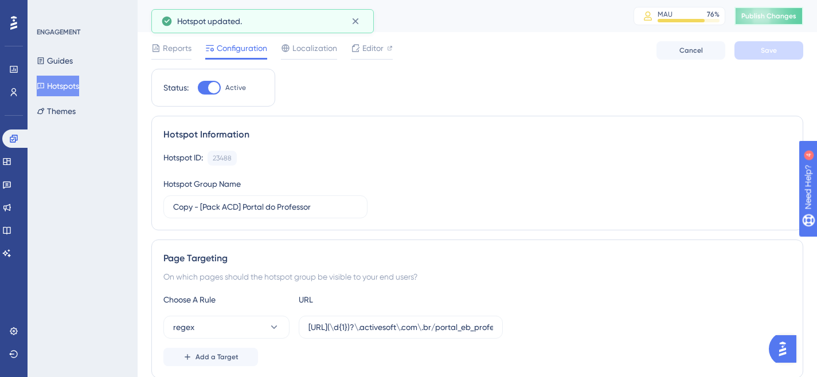
click at [784, 18] on span "Publish Changes" at bounding box center [768, 15] width 55 height 9
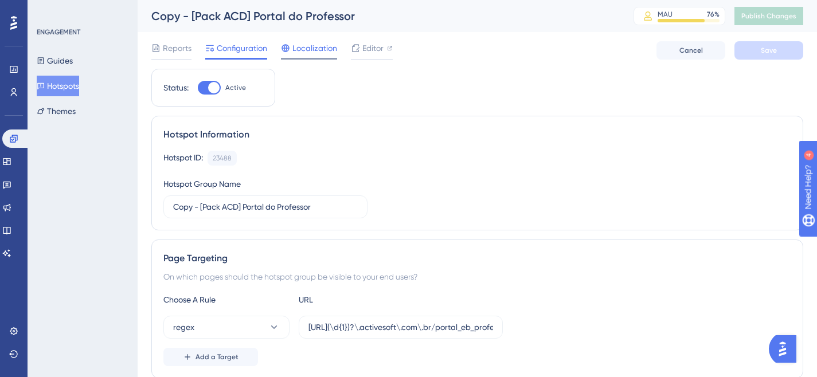
click at [300, 50] on span "Localization" at bounding box center [314, 48] width 45 height 14
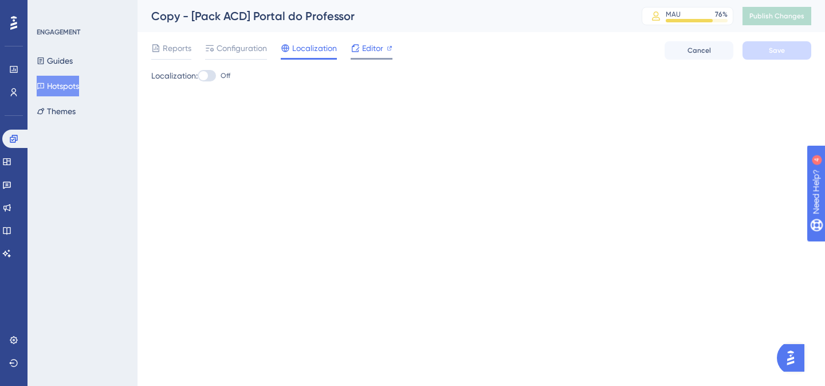
click at [362, 50] on span "Editor" at bounding box center [372, 48] width 21 height 14
click at [56, 61] on button "Guides" at bounding box center [55, 60] width 36 height 21
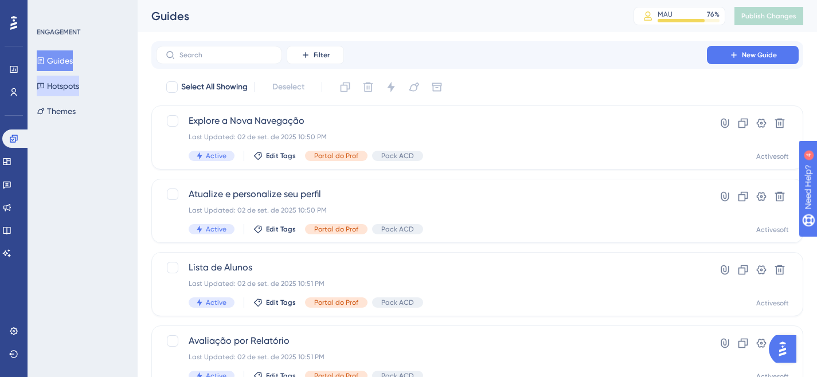
click at [64, 93] on button "Hotspots" at bounding box center [58, 86] width 42 height 21
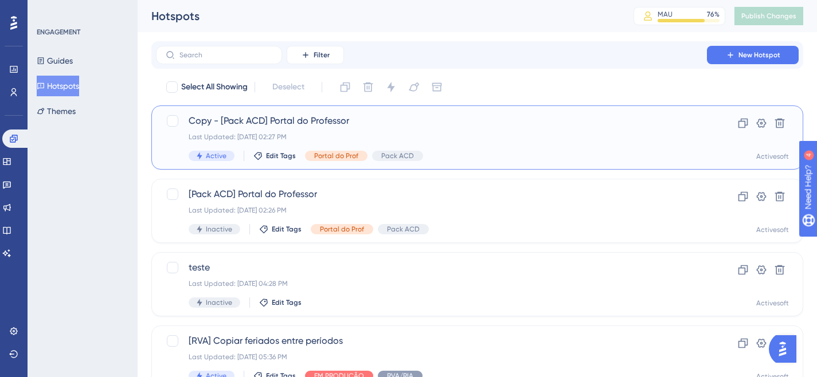
click at [284, 123] on span "Copy - [Pack ACD] Portal do Professor" at bounding box center [431, 121] width 485 height 14
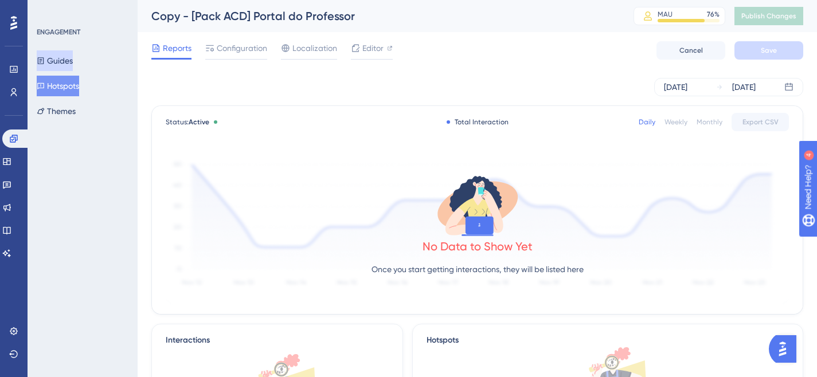
click at [66, 54] on button "Guides" at bounding box center [55, 60] width 36 height 21
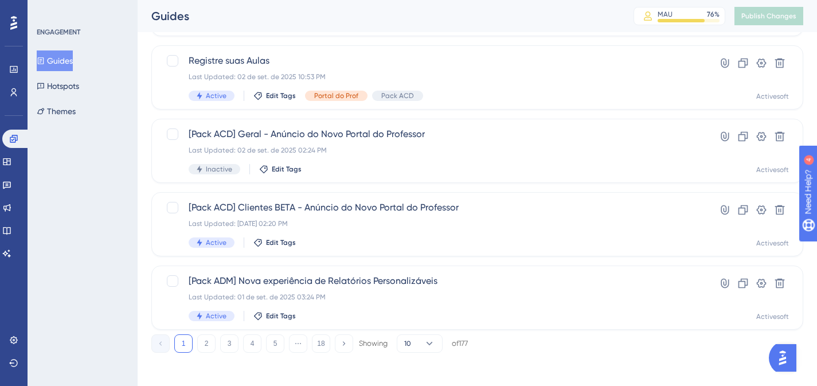
scroll to position [504, 0]
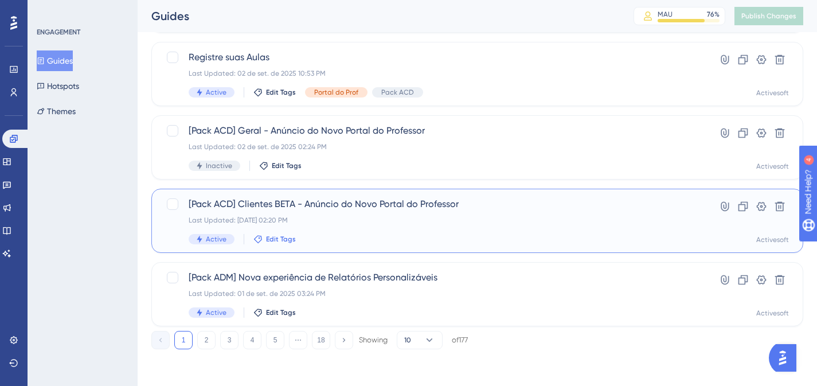
click at [280, 237] on span "Edit Tags" at bounding box center [281, 238] width 30 height 9
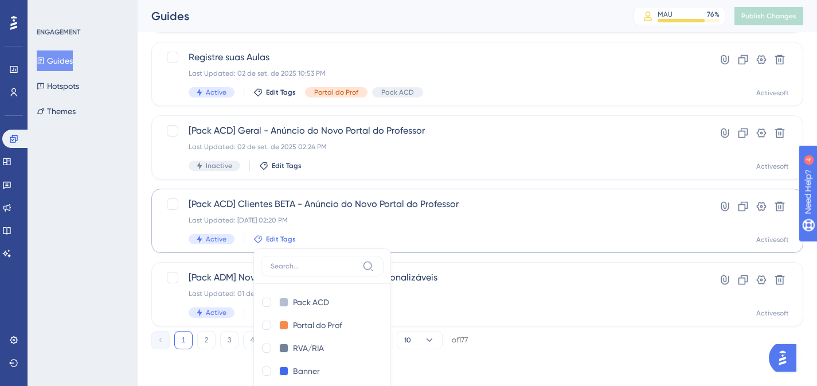
scroll to position [587, 0]
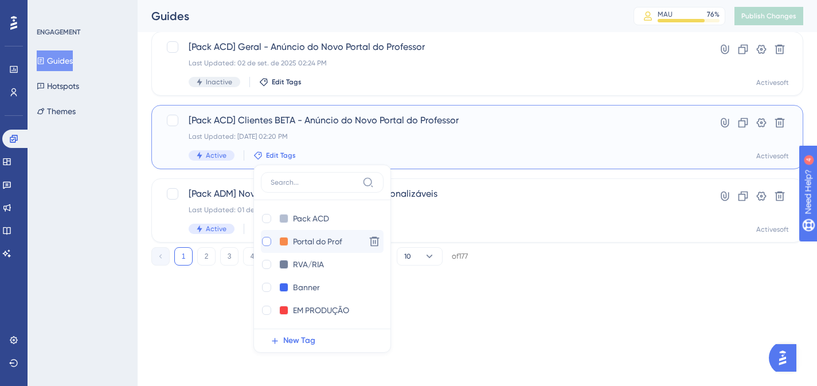
click at [266, 242] on div at bounding box center [266, 241] width 9 height 9
checkbox input "true"
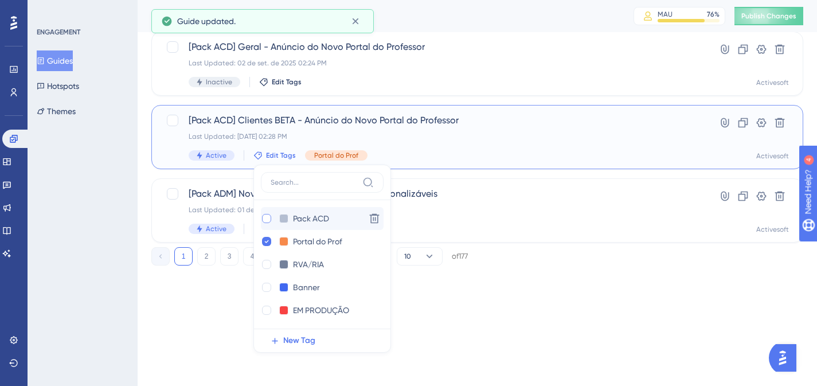
click at [266, 216] on div at bounding box center [266, 218] width 9 height 9
checkbox input "true"
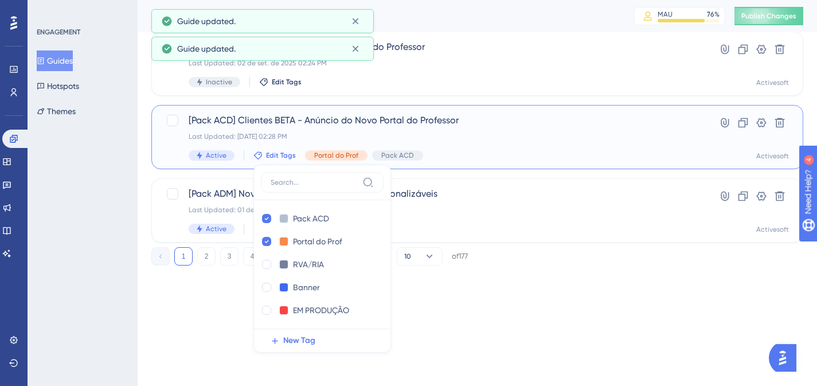
click at [460, 139] on div "Last Updated: [DATE] 02:28 PM" at bounding box center [431, 136] width 485 height 9
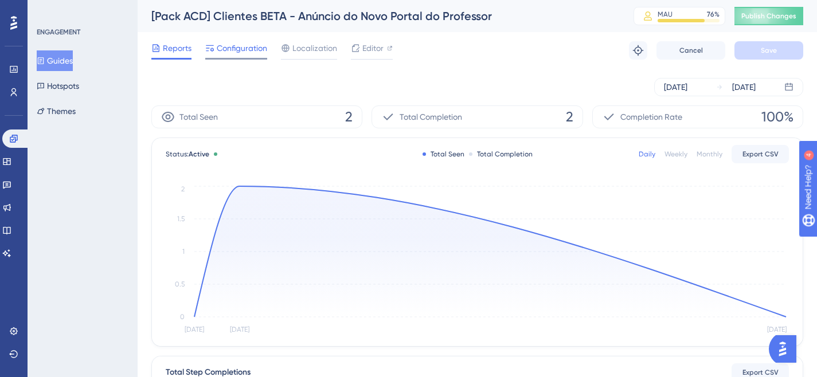
click at [246, 56] on div "Configuration" at bounding box center [236, 50] width 62 height 18
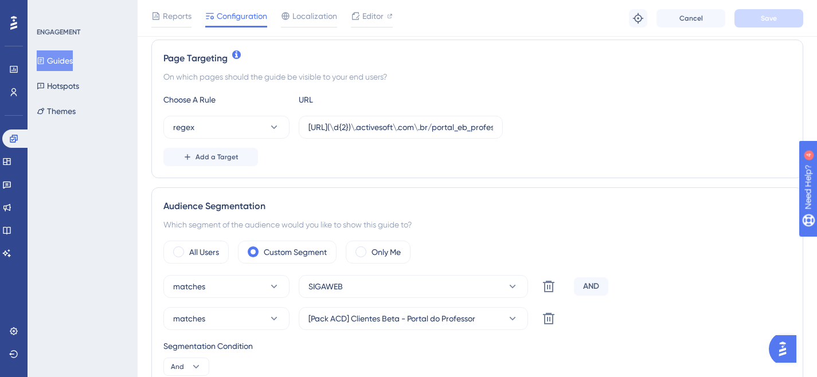
scroll to position [257, 0]
click at [366, 124] on input "[URL](\d{2})\.activesoft\.com\.br/portal_eb_professor/" at bounding box center [400, 127] width 185 height 13
click at [73, 58] on button "Guides" at bounding box center [55, 60] width 36 height 21
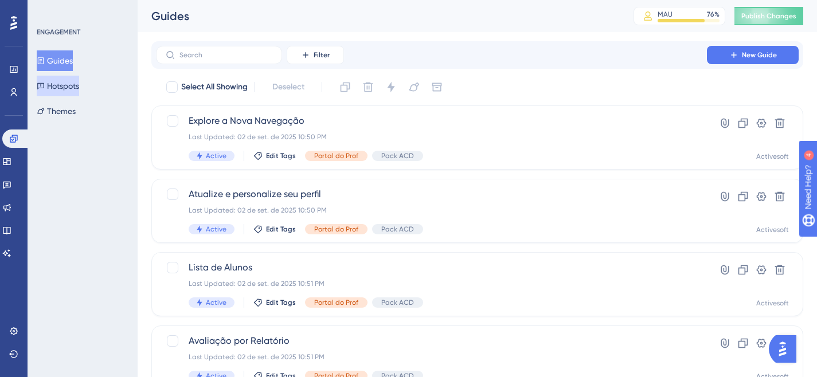
click at [70, 84] on button "Hotspots" at bounding box center [58, 86] width 42 height 21
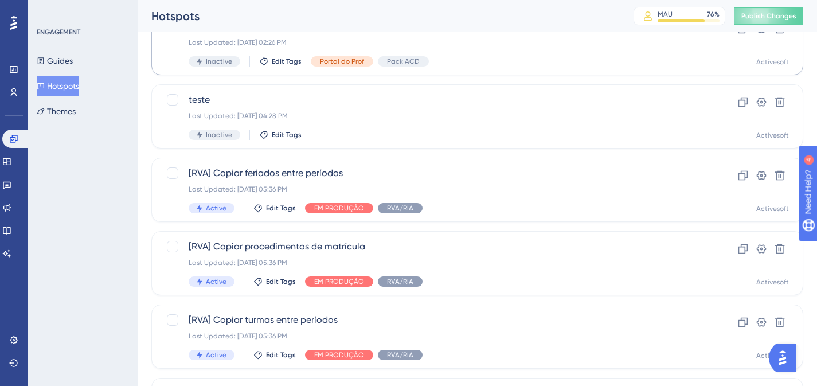
scroll to position [168, 0]
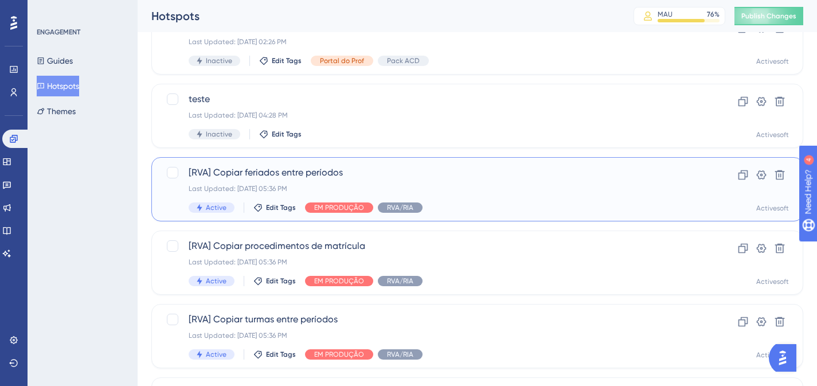
click at [337, 174] on span "[RVA] Copiar feriados entre períodos" at bounding box center [431, 173] width 485 height 14
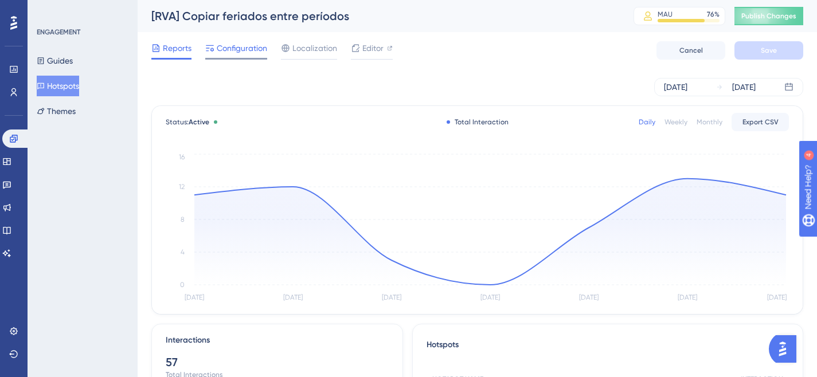
click at [239, 52] on span "Configuration" at bounding box center [242, 48] width 50 height 14
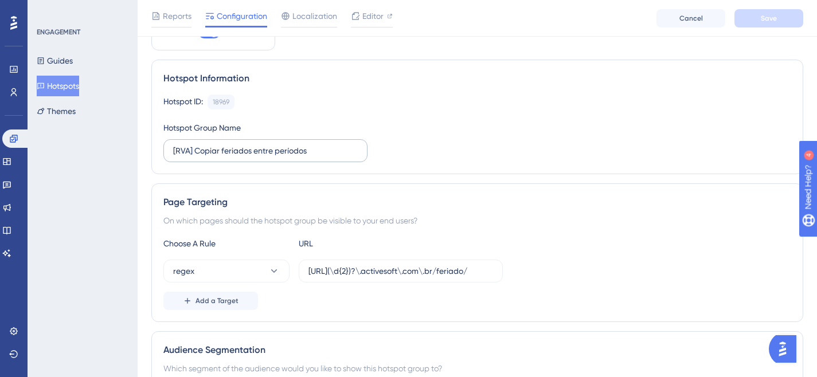
scroll to position [61, 0]
click at [407, 274] on input "[URL](\d{2})?\.activesoft\.com\.br/feriado/" at bounding box center [400, 270] width 185 height 13
click at [15, 98] on link at bounding box center [13, 92] width 9 height 18
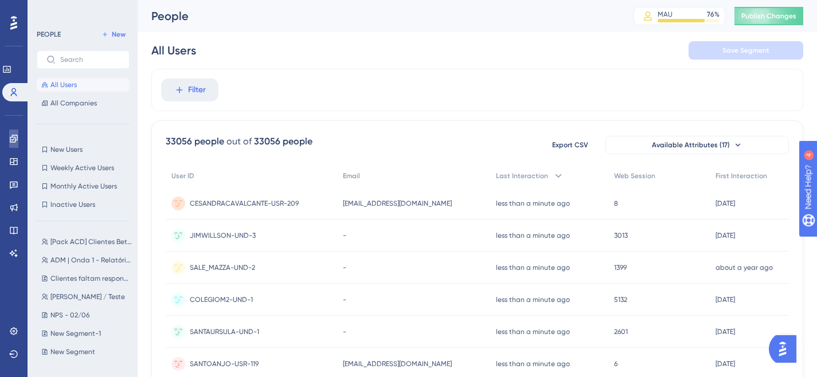
click at [13, 139] on icon at bounding box center [13, 138] width 9 height 9
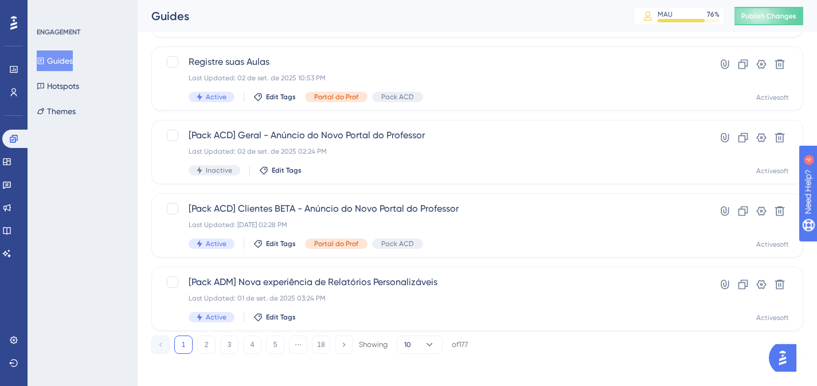
scroll to position [504, 0]
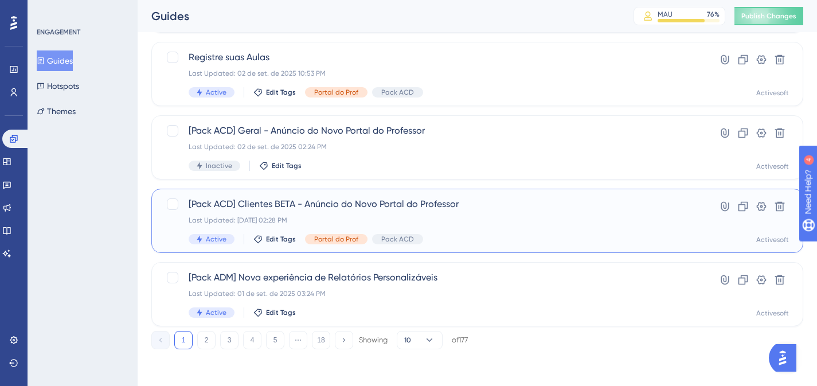
click at [303, 201] on span "[Pack ACD] Clientes BETA - Anúncio do Novo Portal do Professor" at bounding box center [431, 204] width 485 height 14
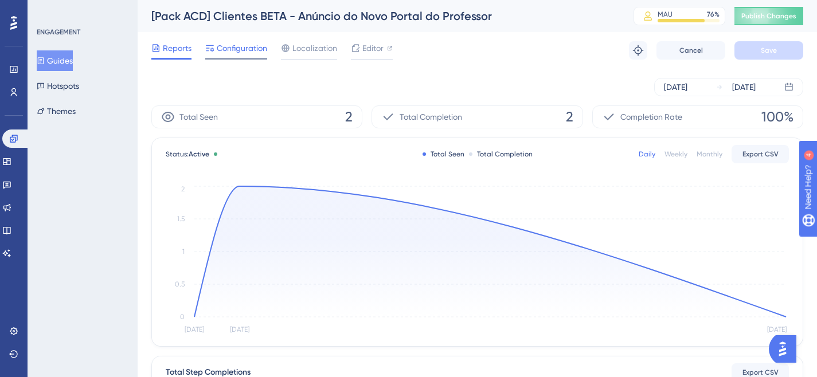
click at [246, 46] on span "Configuration" at bounding box center [242, 48] width 50 height 14
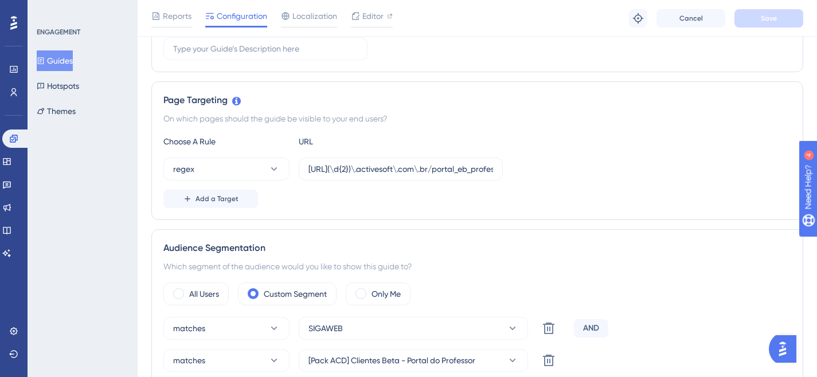
scroll to position [215, 0]
click at [383, 164] on input "[URL](\d{2})\.activesoft\.com\.br/portal_eb_professor/" at bounding box center [400, 169] width 185 height 13
paste input "?\.activesoft\.com\.br/feriado"
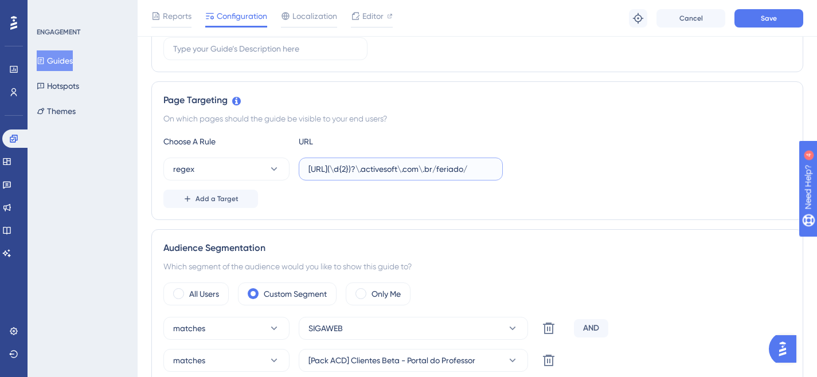
scroll to position [0, 2]
click at [484, 168] on input "[URL](\d{2})?\.activesoft\.com\.br/feriado/" at bounding box center [400, 169] width 185 height 13
paste input "portal_eb_professor"
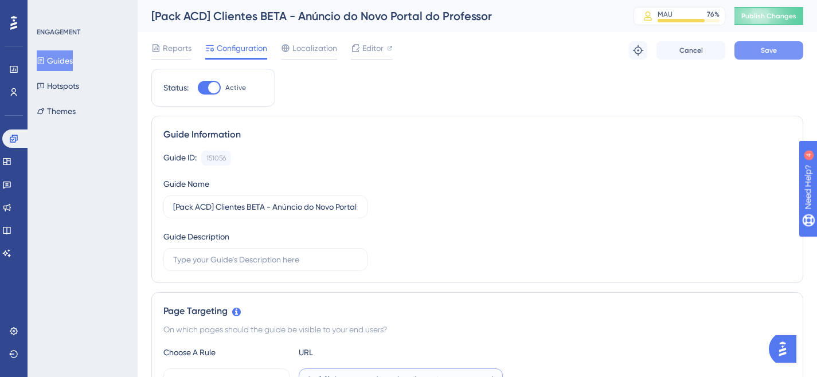
type input "[URL](\d{2})?\.activesoft\.com\.br/portal_eb_professor/"
click at [750, 58] on button "Save" at bounding box center [768, 50] width 69 height 18
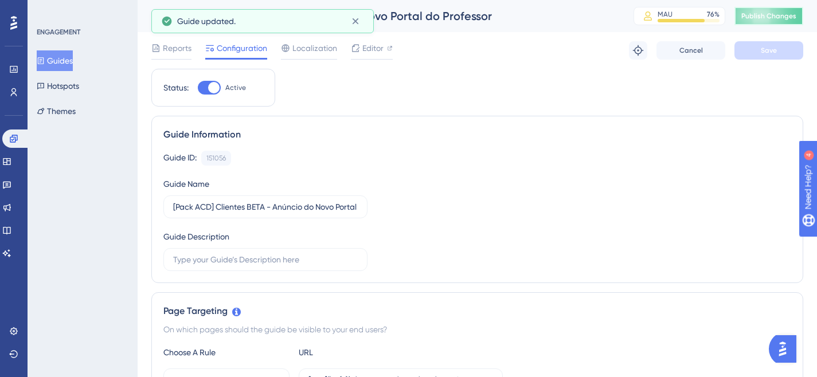
click at [771, 18] on span "Publish Changes" at bounding box center [768, 15] width 55 height 9
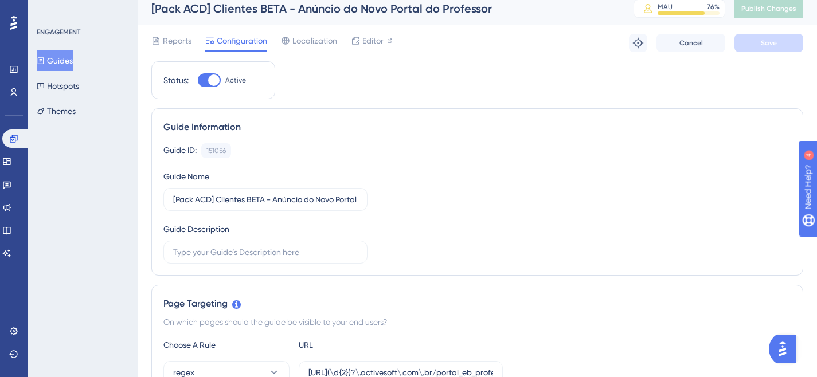
scroll to position [10, 0]
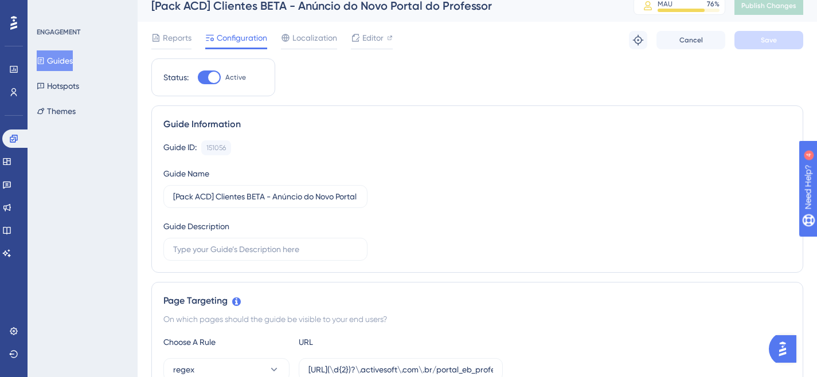
click at [66, 61] on button "Guides" at bounding box center [55, 60] width 36 height 21
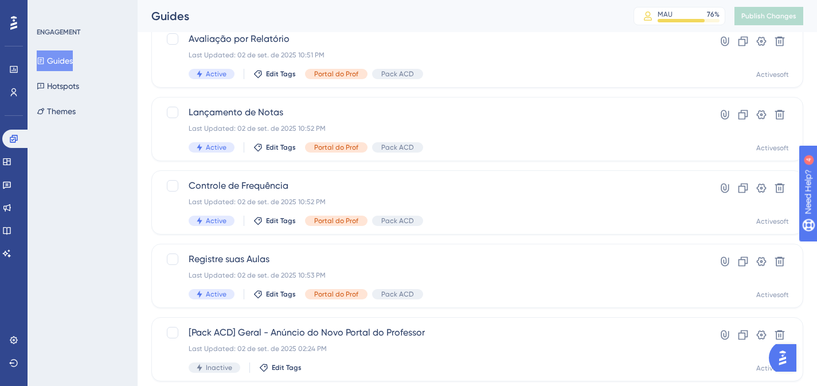
scroll to position [504, 0]
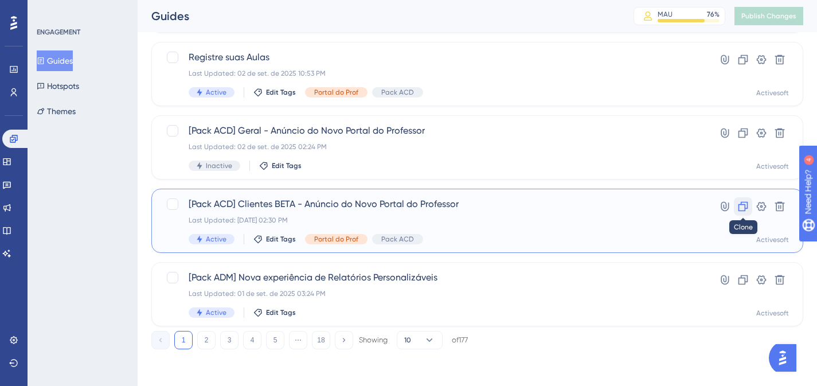
click at [747, 207] on icon at bounding box center [743, 207] width 10 height 10
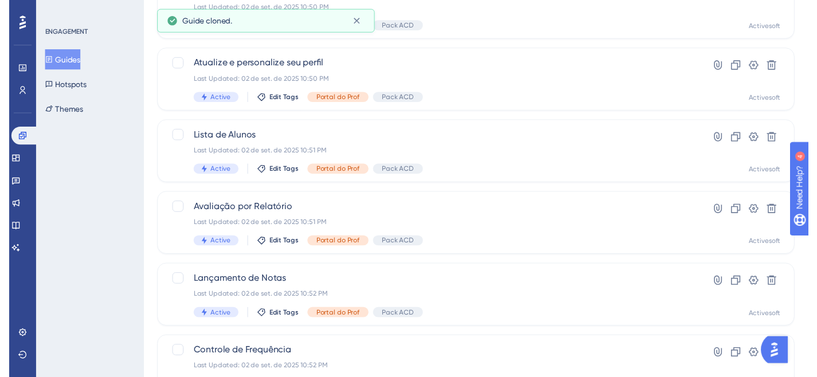
scroll to position [0, 0]
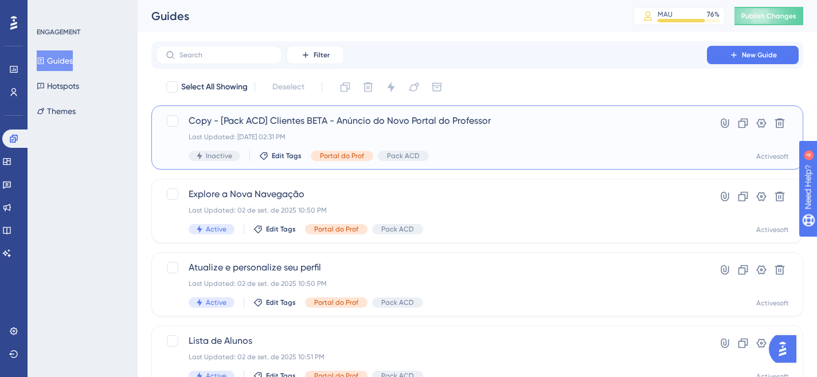
click at [423, 125] on span "Copy - [Pack ACD] Clientes BETA - Anúncio do Novo Portal do Professor" at bounding box center [431, 121] width 485 height 14
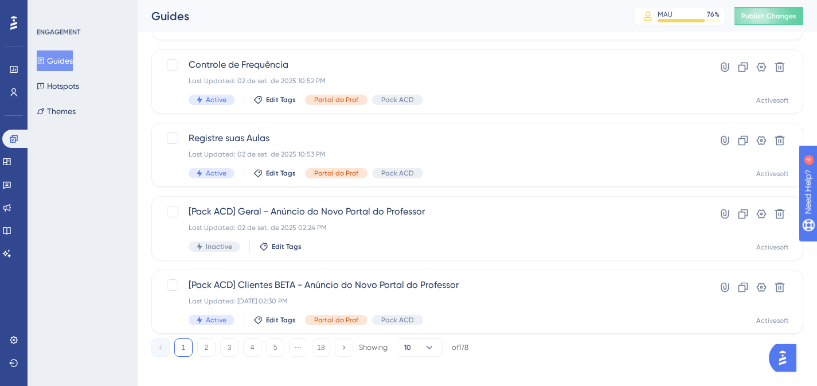
scroll to position [504, 0]
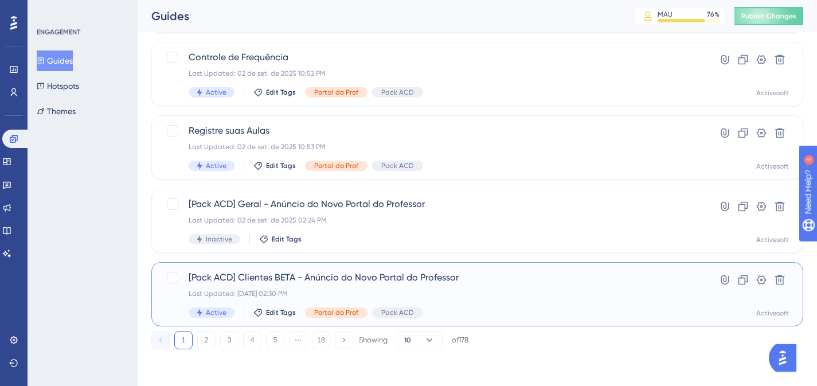
click at [443, 293] on div "Last Updated: [DATE] 02:30 PM" at bounding box center [431, 293] width 485 height 9
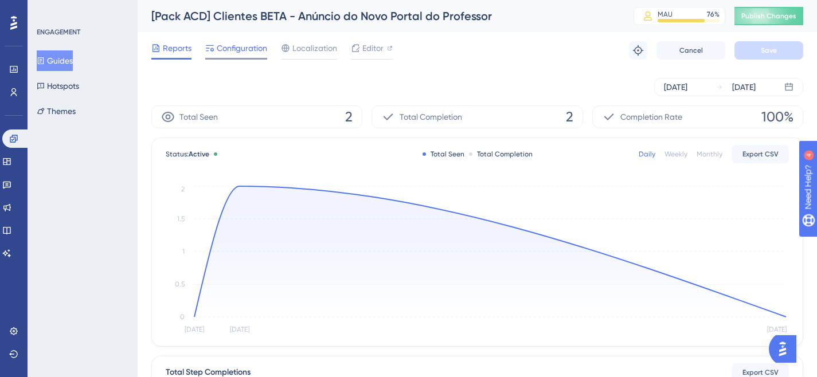
click at [230, 50] on span "Configuration" at bounding box center [242, 48] width 50 height 14
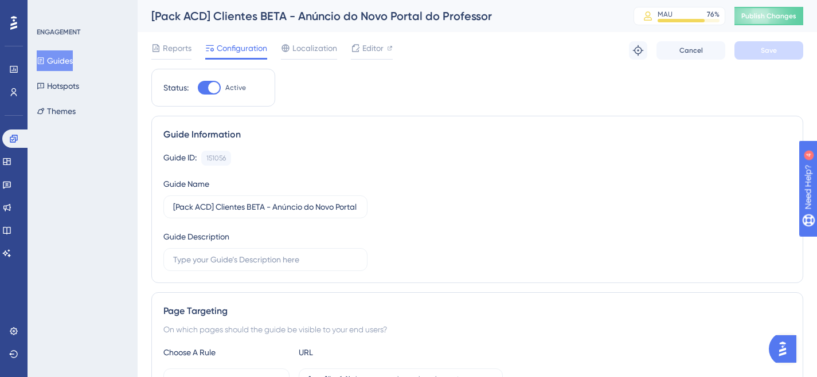
click at [201, 86] on div at bounding box center [209, 88] width 23 height 14
click at [198, 88] on input "Active" at bounding box center [197, 88] width 1 height 1
checkbox input "false"
click at [763, 52] on span "Save" at bounding box center [768, 50] width 16 height 9
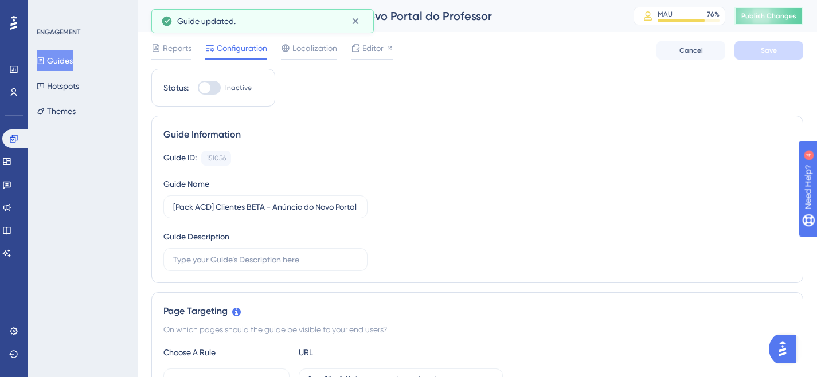
click at [779, 15] on span "Publish Changes" at bounding box center [768, 15] width 55 height 9
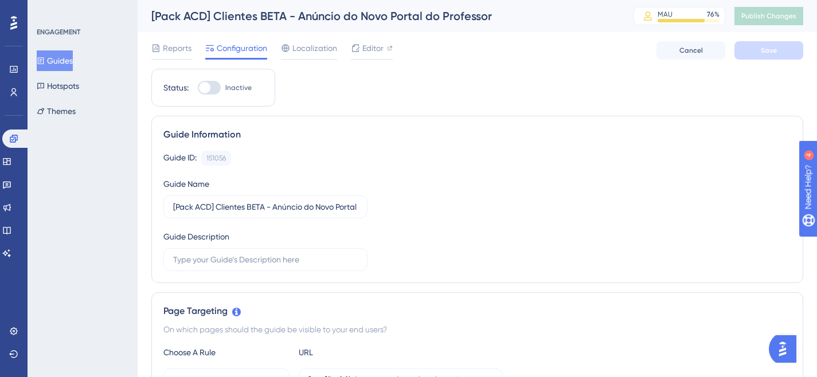
click at [45, 60] on icon at bounding box center [41, 61] width 8 height 8
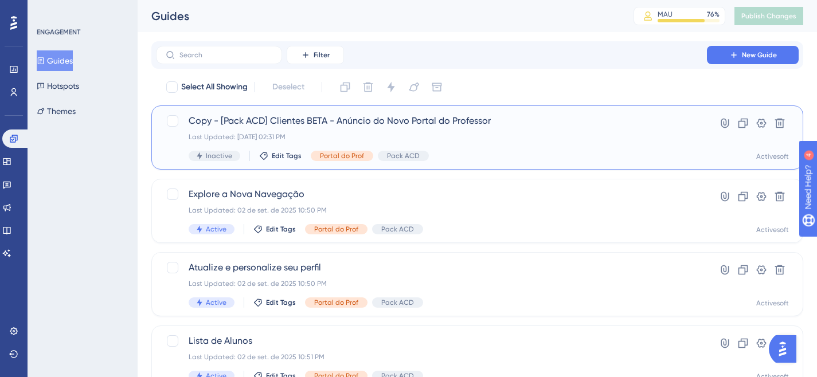
click at [354, 126] on span "Copy - [Pack ACD] Clientes BETA - Anúncio do Novo Portal do Professor" at bounding box center [431, 121] width 485 height 14
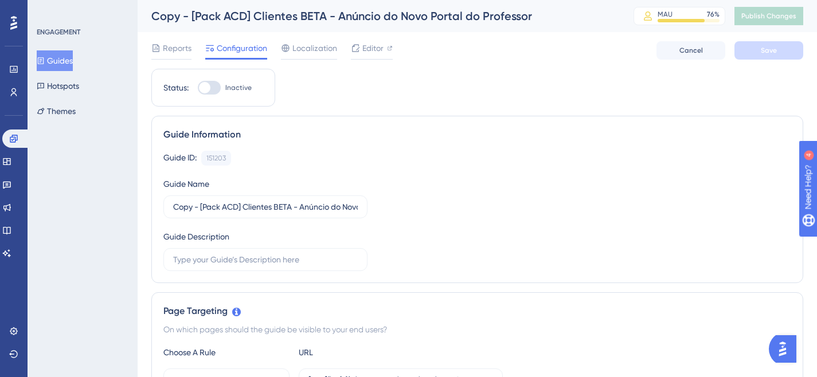
click at [208, 88] on div at bounding box center [204, 87] width 11 height 11
click at [198, 88] on input "Inactive" at bounding box center [197, 88] width 1 height 1
checkbox input "true"
click at [775, 52] on span "Save" at bounding box center [768, 50] width 16 height 9
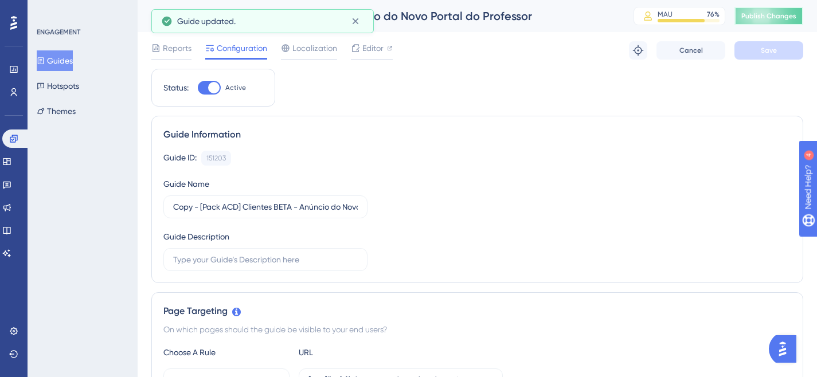
click at [781, 19] on span "Publish Changes" at bounding box center [768, 15] width 55 height 9
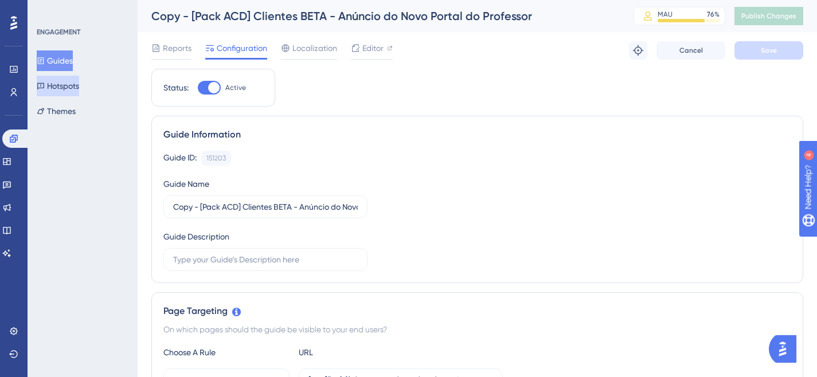
click at [61, 89] on button "Hotspots" at bounding box center [58, 86] width 42 height 21
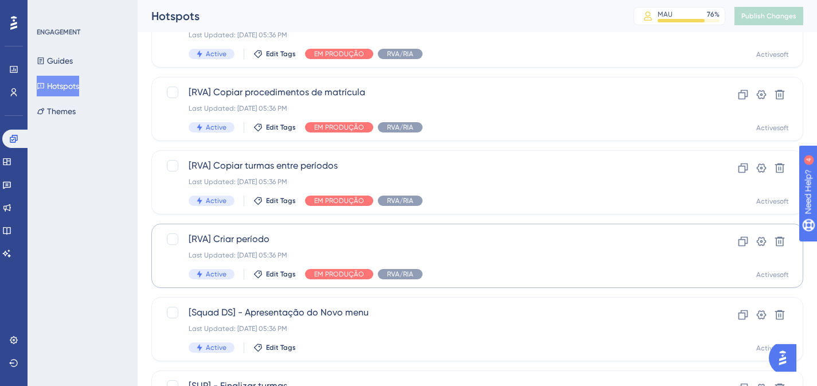
scroll to position [346, 0]
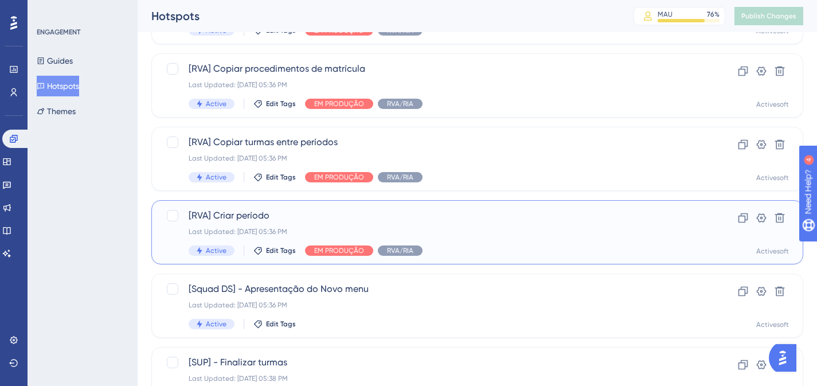
click at [260, 213] on span "[RVA] Criar período" at bounding box center [431, 216] width 485 height 14
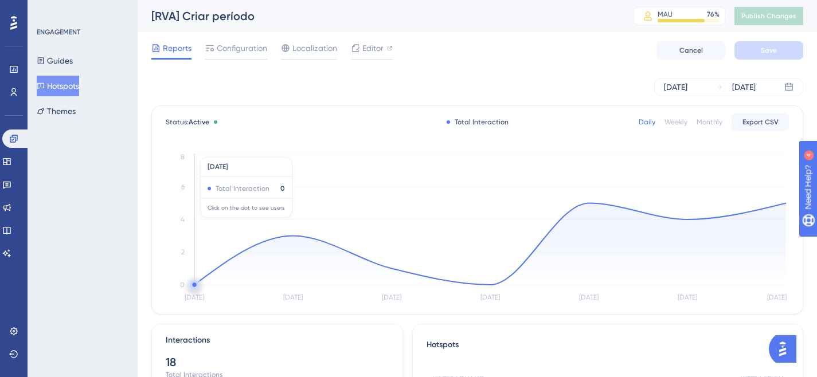
scroll to position [2, 0]
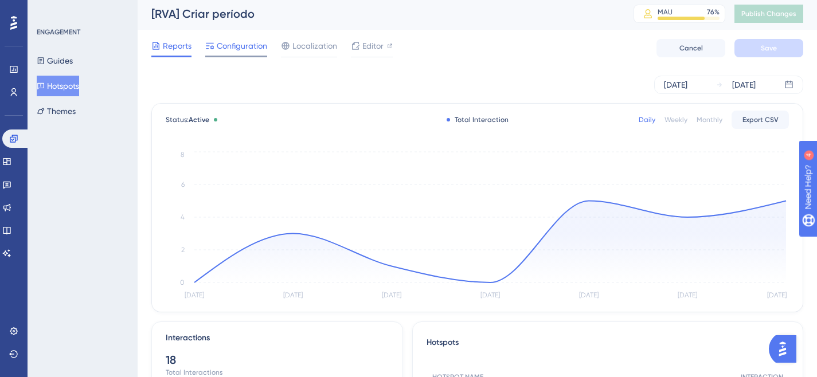
click at [234, 50] on span "Configuration" at bounding box center [242, 46] width 50 height 14
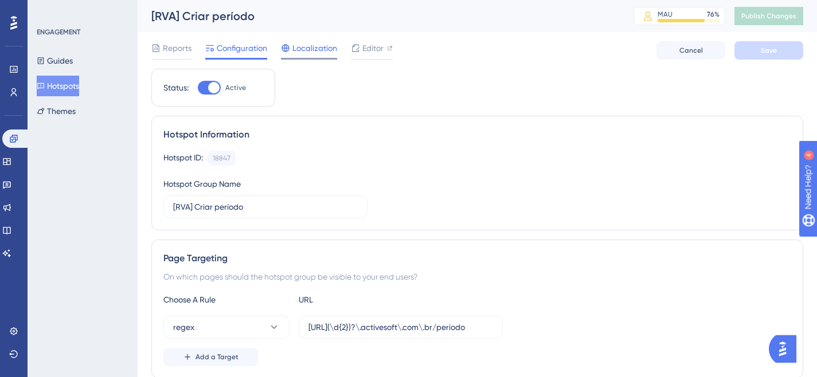
click at [294, 49] on span "Localization" at bounding box center [314, 48] width 45 height 14
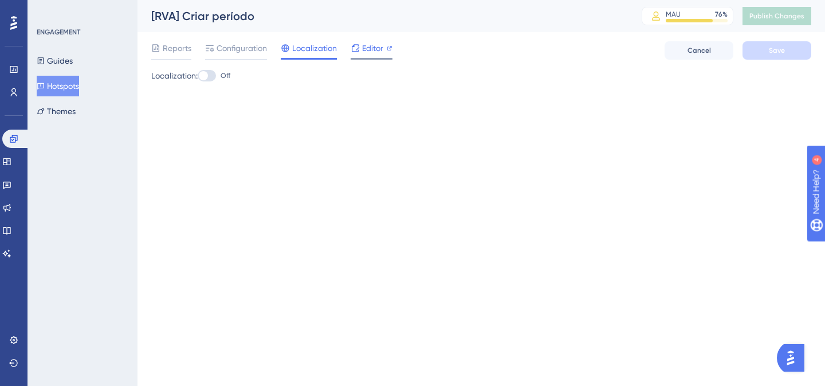
click at [353, 46] on icon at bounding box center [355, 47] width 7 height 7
click at [60, 62] on button "Guides" at bounding box center [55, 60] width 36 height 21
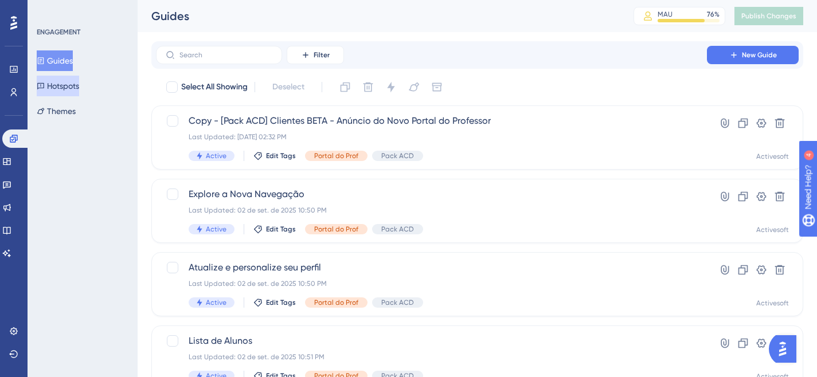
click at [49, 89] on button "Hotspots" at bounding box center [58, 86] width 42 height 21
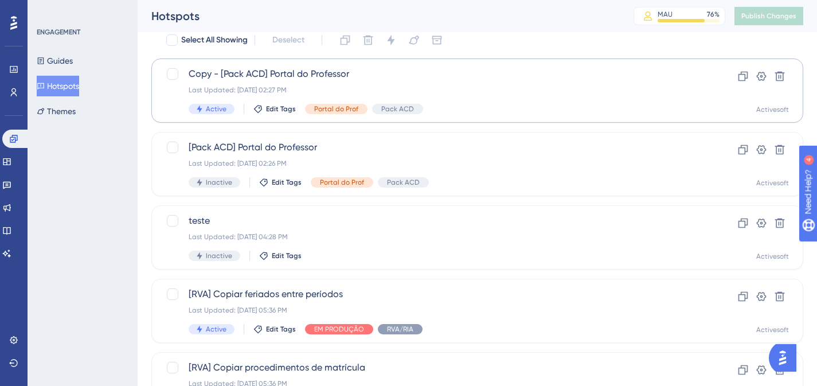
scroll to position [48, 0]
click at [300, 80] on span "Copy - [Pack ACD] Portal do Professor" at bounding box center [431, 73] width 485 height 14
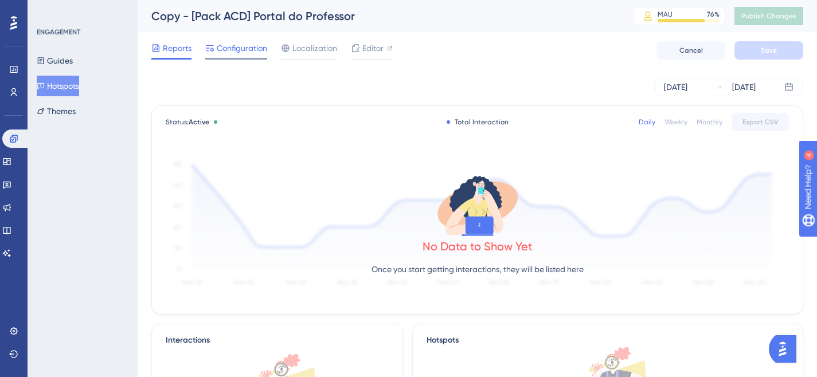
click at [240, 53] on span "Configuration" at bounding box center [242, 48] width 50 height 14
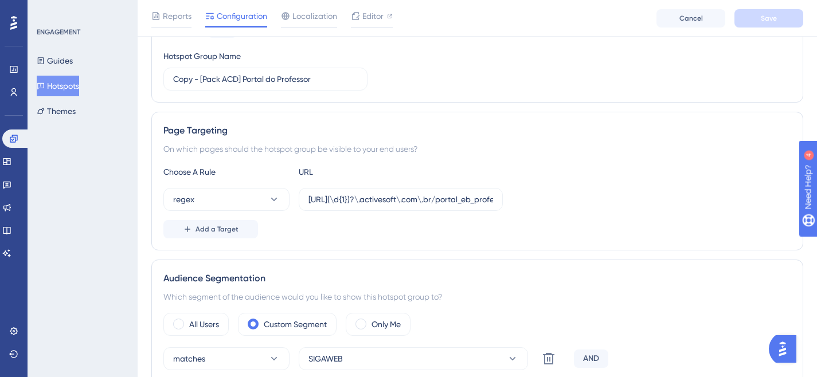
scroll to position [197, 0]
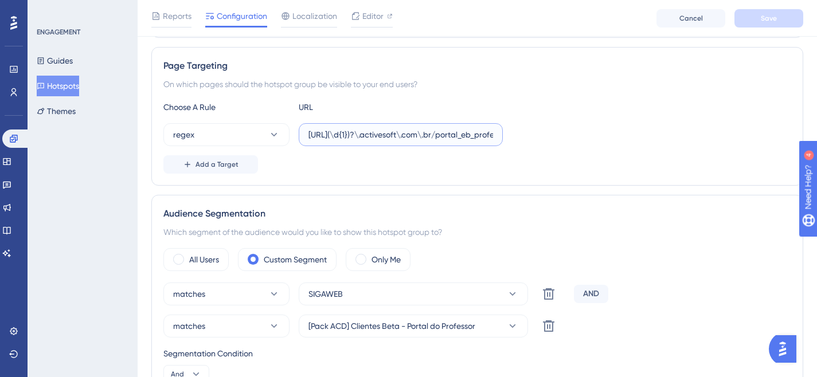
click at [372, 136] on input "[URL](\d{1})?\.activesoft\.com\.br/portal_eb_professor/" at bounding box center [400, 134] width 185 height 13
click at [372, 135] on input "[URL](\d{1})?\.activesoft\.com\.br/portal_eb_professor/" at bounding box center [400, 134] width 185 height 13
click at [422, 135] on input "[URL](\d{1})?\.activesoft\.com\.br/portal_eb_professor/" at bounding box center [400, 134] width 185 height 13
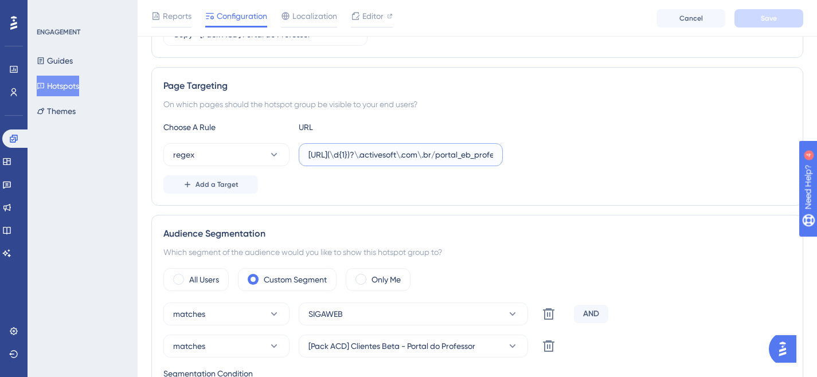
scroll to position [148, 0]
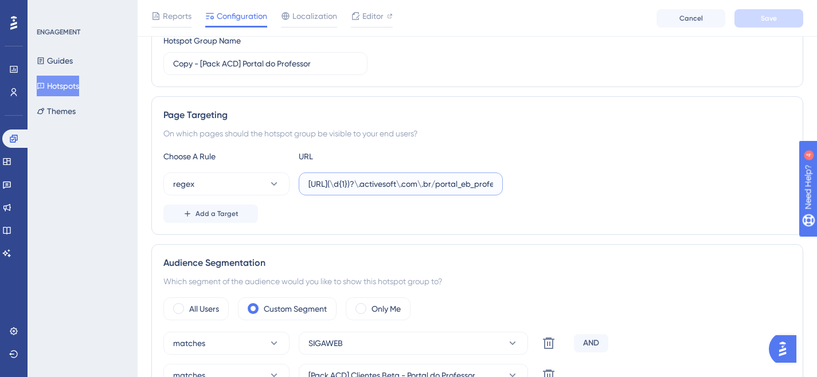
click at [464, 182] on input "[URL](\d{1})?\.activesoft\.com\.br/portal_eb_professor/" at bounding box center [400, 184] width 185 height 13
drag, startPoint x: 414, startPoint y: 186, endPoint x: 489, endPoint y: 190, distance: 74.6
click at [489, 190] on label "[URL](\d{1})?\.activesoft\.com\.br/portal_eb_professor/" at bounding box center [401, 183] width 204 height 23
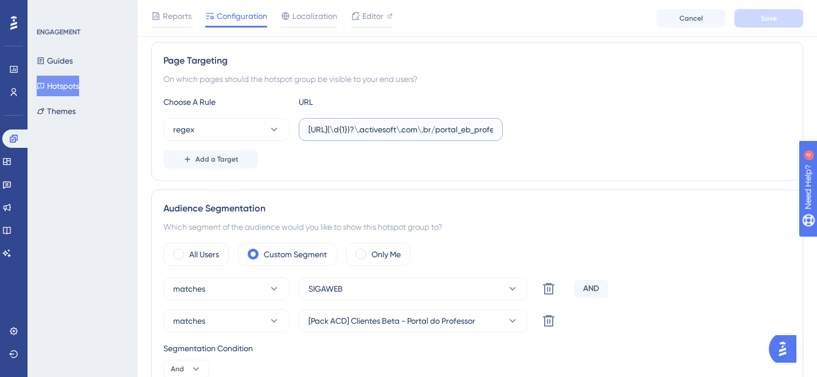
scroll to position [203, 0]
click at [557, 284] on button at bounding box center [548, 287] width 23 height 23
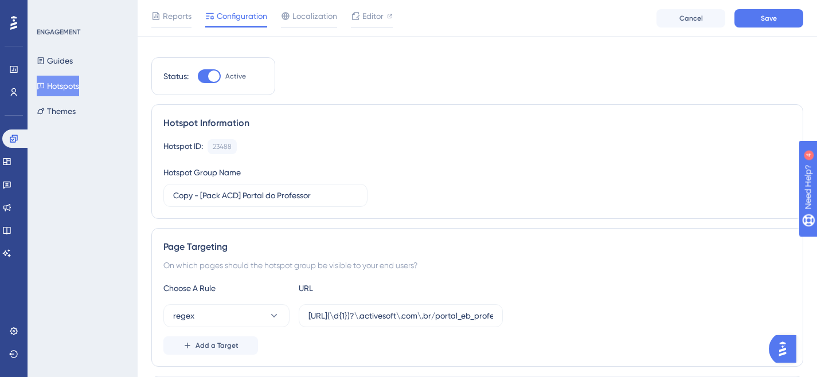
scroll to position [0, 0]
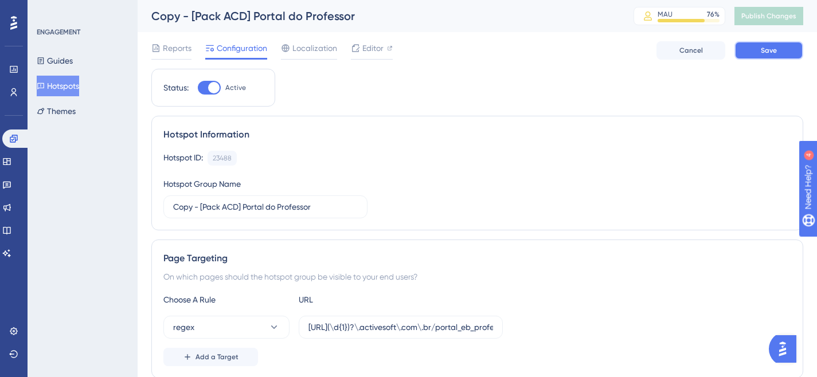
click at [753, 49] on button "Save" at bounding box center [768, 50] width 69 height 18
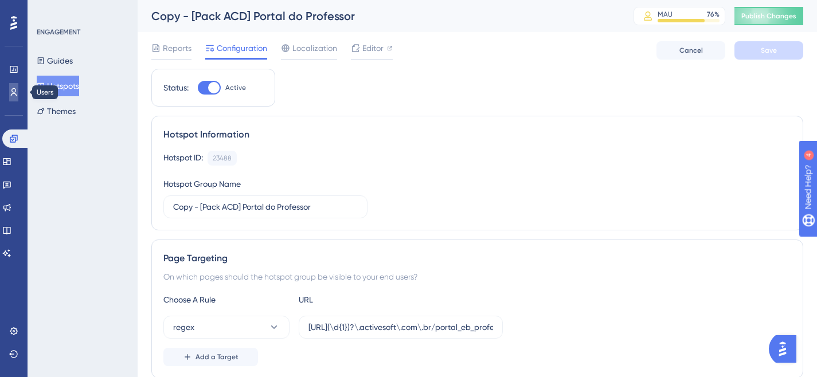
click at [15, 96] on icon at bounding box center [13, 92] width 9 height 9
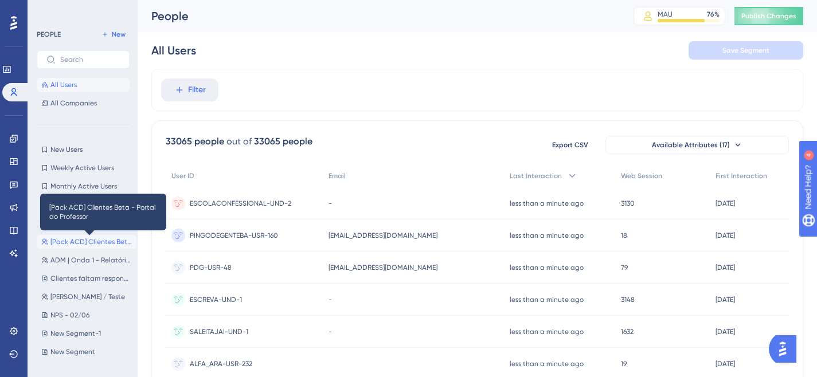
click at [82, 237] on span "[Pack ACD] Clientes Beta - Portal do Professor" at bounding box center [90, 241] width 81 height 9
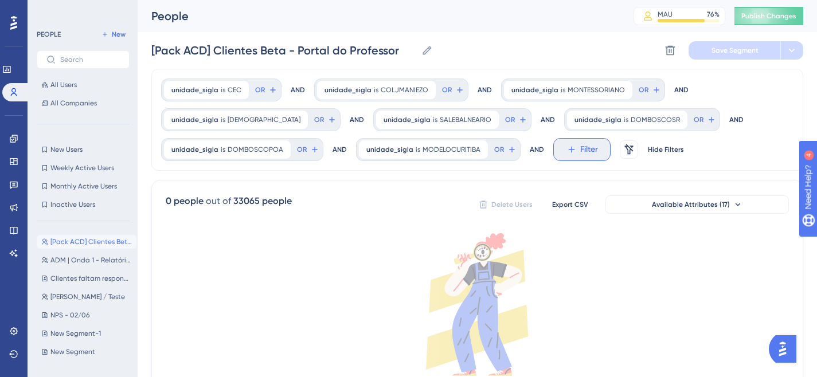
click at [581, 147] on span "Filter" at bounding box center [589, 150] width 18 height 14
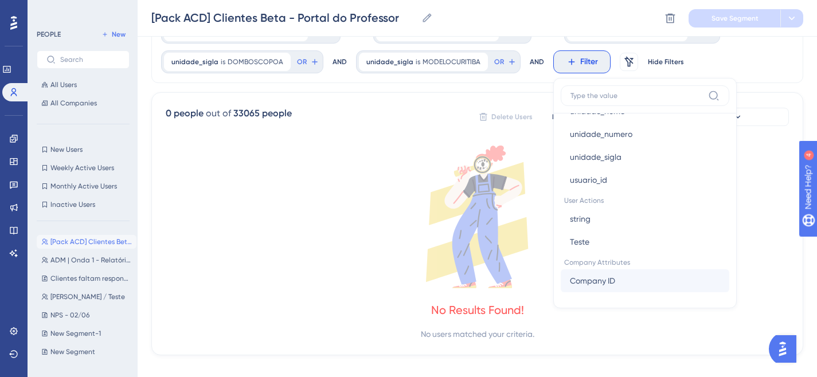
scroll to position [754, 0]
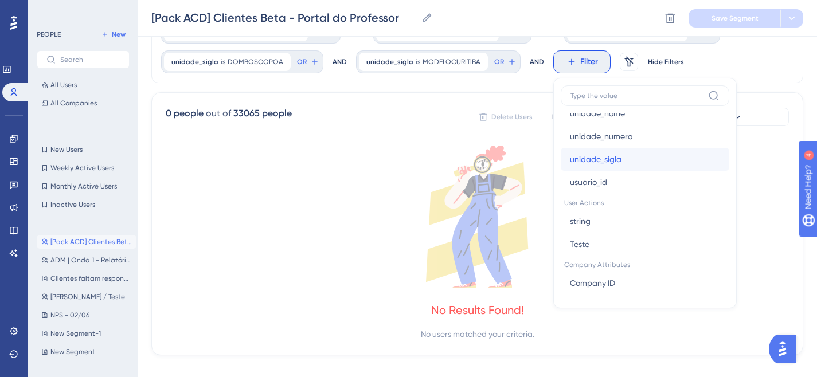
click at [607, 159] on span "unidade_sigla" at bounding box center [596, 159] width 52 height 14
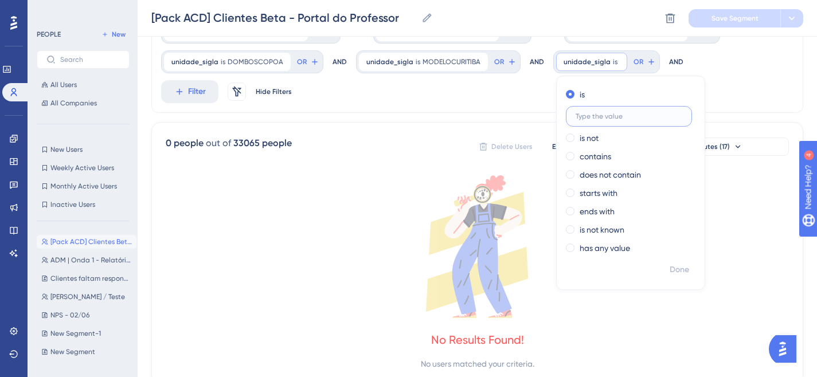
click at [593, 116] on input "text" at bounding box center [628, 116] width 107 height 8
type input "s"
type input "SIGAWEB"
click at [673, 268] on span "Done" at bounding box center [678, 270] width 19 height 14
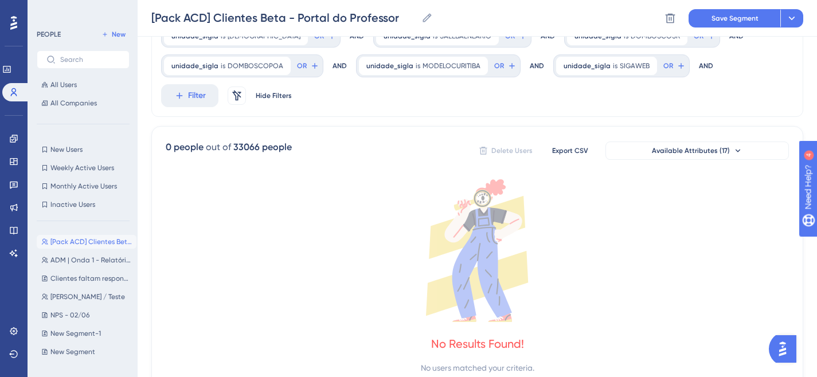
scroll to position [0, 0]
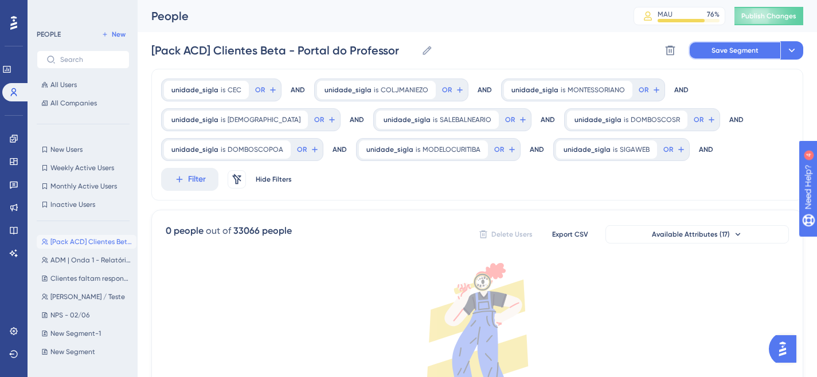
click at [740, 49] on span "Save Segment" at bounding box center [734, 50] width 47 height 9
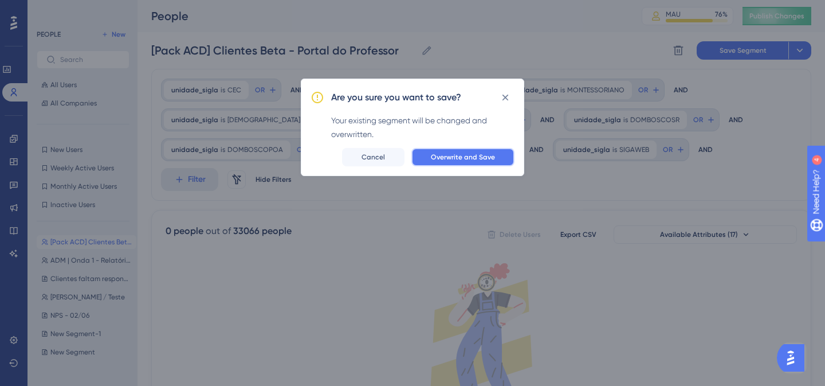
click at [477, 155] on span "Overwrite and Save" at bounding box center [463, 156] width 64 height 9
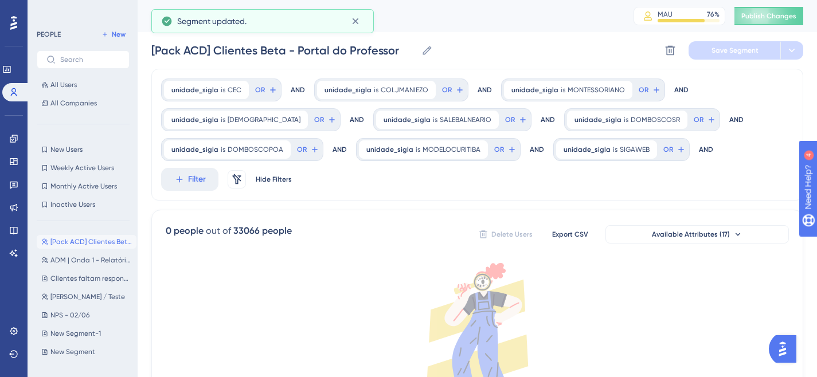
click at [761, 6] on div "People MAU 76 % Click to see add-on and upgrade options Publish Changes" at bounding box center [477, 16] width 679 height 32
click at [761, 8] on button "Publish Changes" at bounding box center [768, 16] width 69 height 18
click at [18, 140] on link at bounding box center [13, 139] width 9 height 18
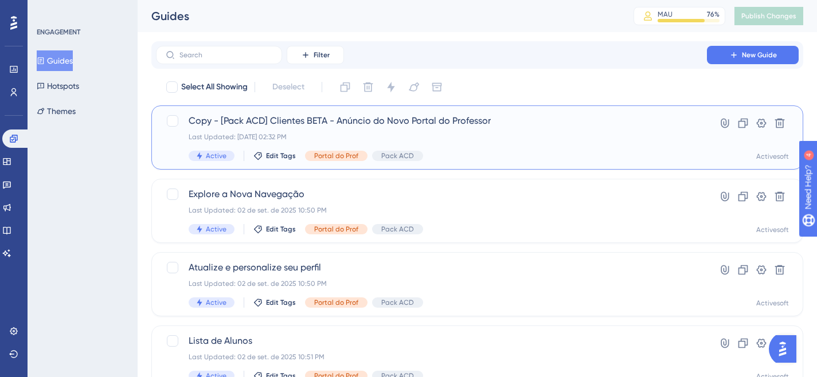
click at [412, 125] on span "Copy - [Pack ACD] Clientes BETA - Anúncio do Novo Portal do Professor" at bounding box center [431, 121] width 485 height 14
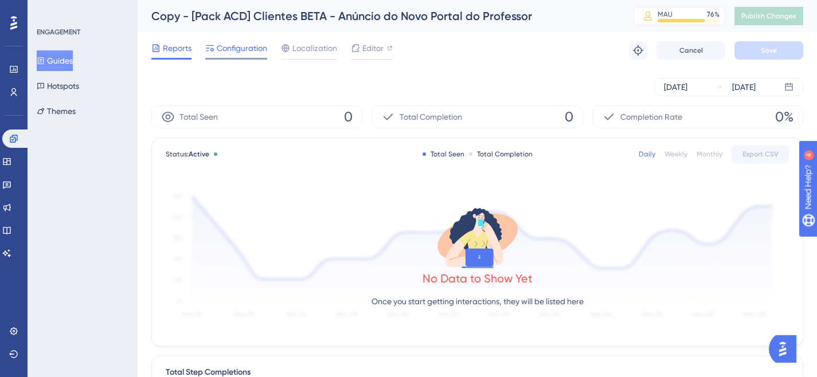
click at [242, 52] on span "Configuration" at bounding box center [242, 48] width 50 height 14
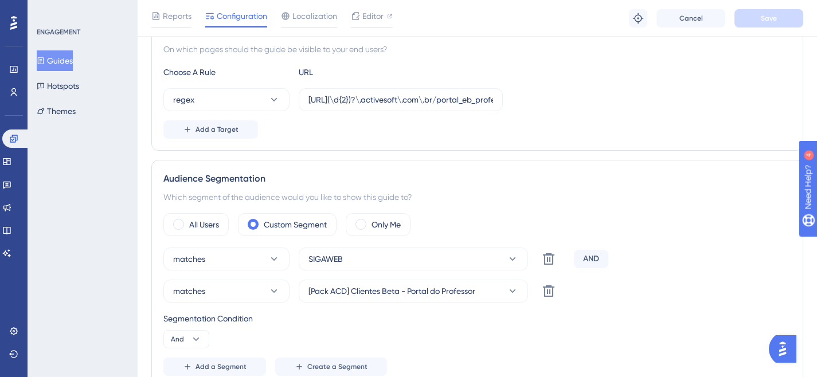
scroll to position [285, 0]
click at [548, 256] on icon at bounding box center [549, 259] width 14 height 14
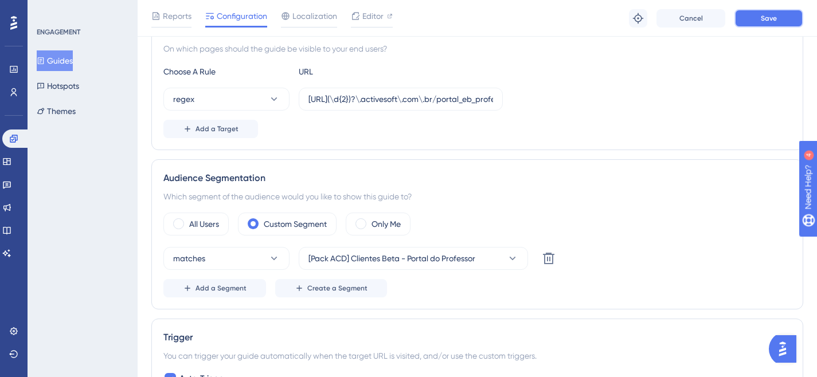
click at [762, 18] on span "Save" at bounding box center [768, 18] width 16 height 9
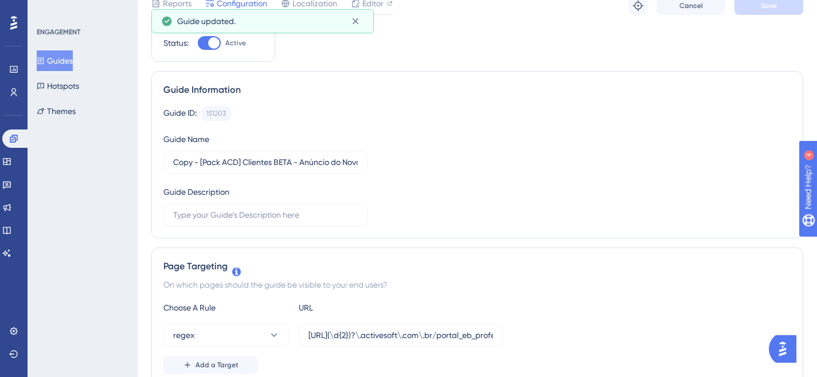
scroll to position [0, 0]
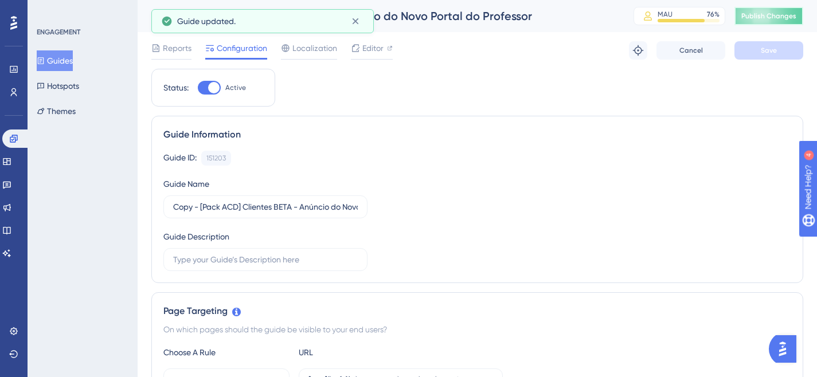
click at [768, 13] on span "Publish Changes" at bounding box center [768, 15] width 55 height 9
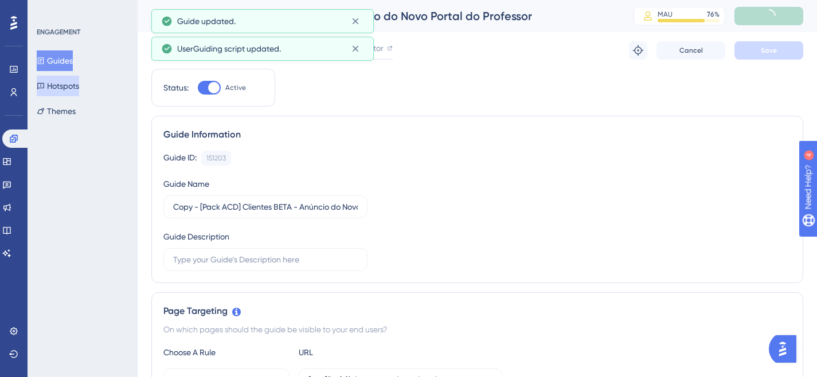
click at [48, 93] on button "Hotspots" at bounding box center [58, 86] width 42 height 21
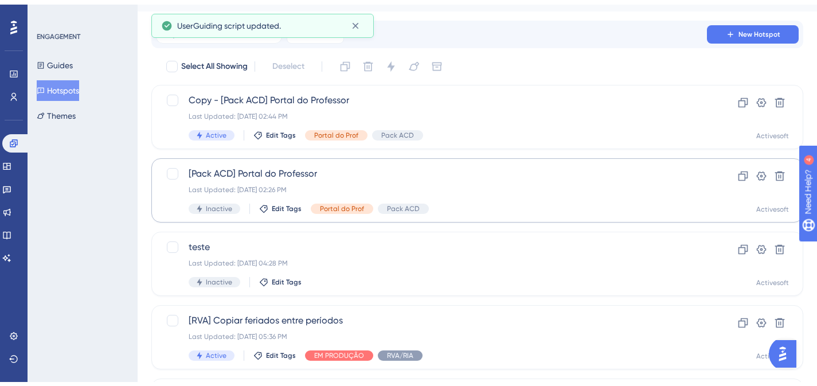
scroll to position [38, 0]
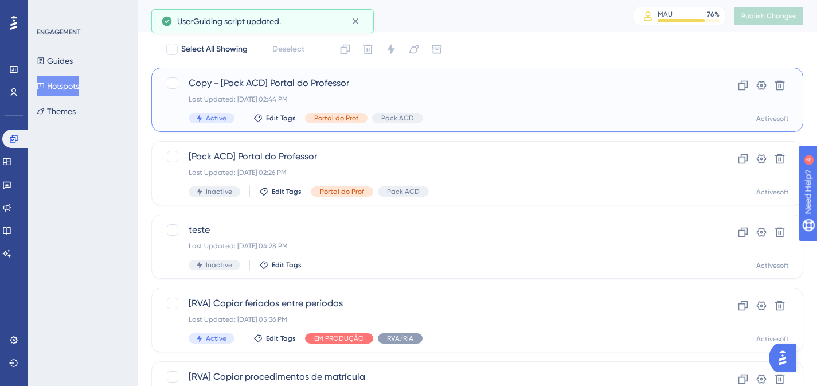
click at [385, 79] on span "Copy - [Pack ACD] Portal do Professor" at bounding box center [431, 83] width 485 height 14
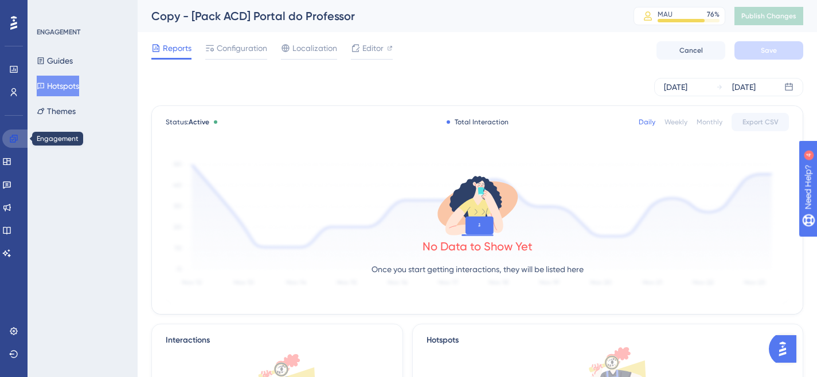
click at [17, 144] on link at bounding box center [16, 139] width 28 height 18
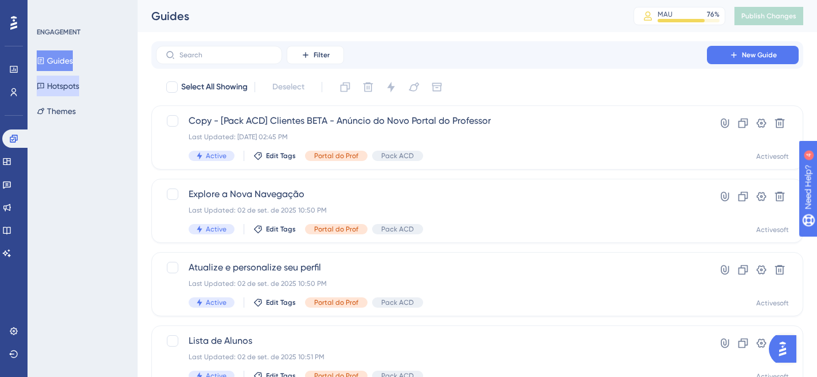
click at [49, 91] on button "Hotspots" at bounding box center [58, 86] width 42 height 21
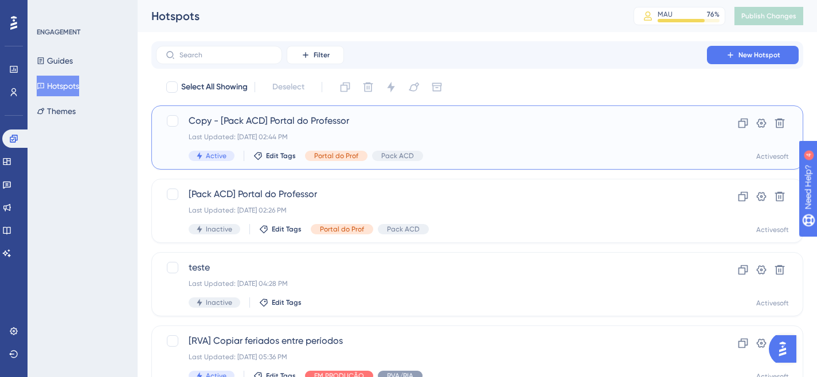
click at [335, 139] on div "Last Updated: [DATE] 02:44 PM" at bounding box center [431, 136] width 485 height 9
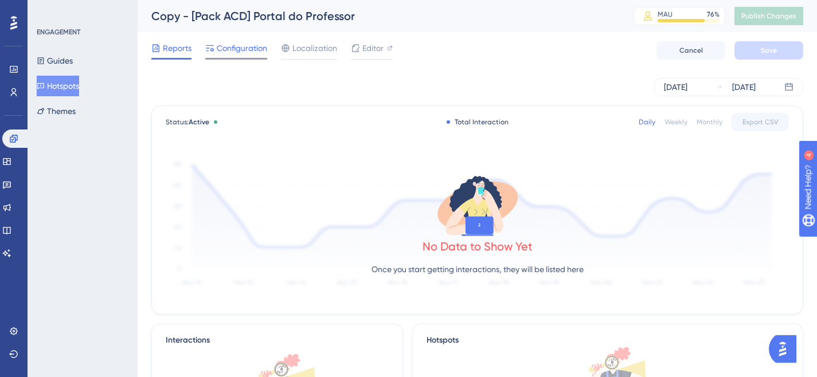
click at [246, 48] on span "Configuration" at bounding box center [242, 48] width 50 height 14
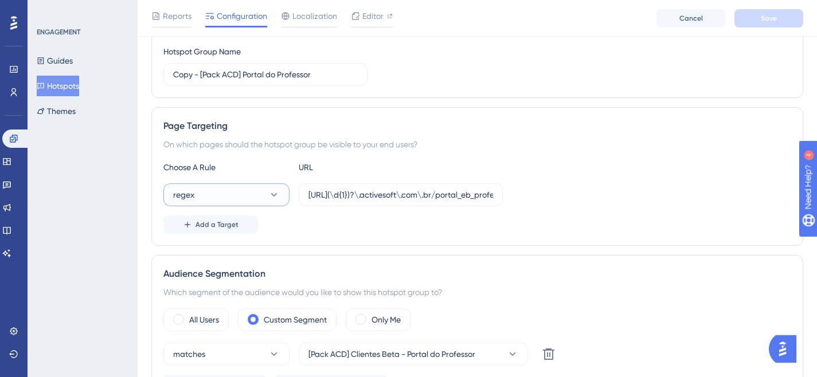
click at [266, 188] on button "regex" at bounding box center [226, 194] width 126 height 23
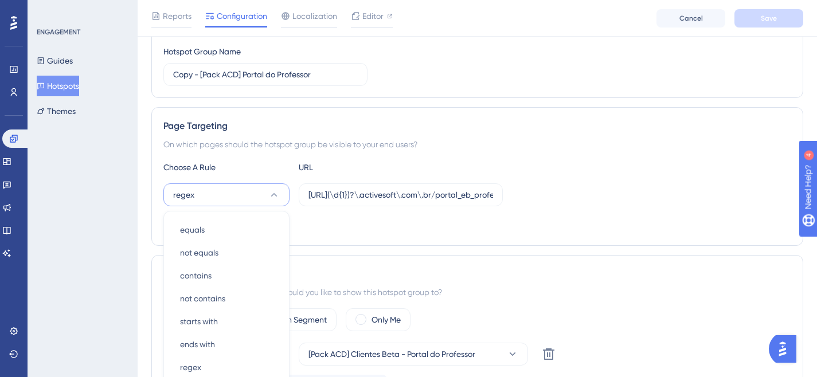
scroll to position [247, 0]
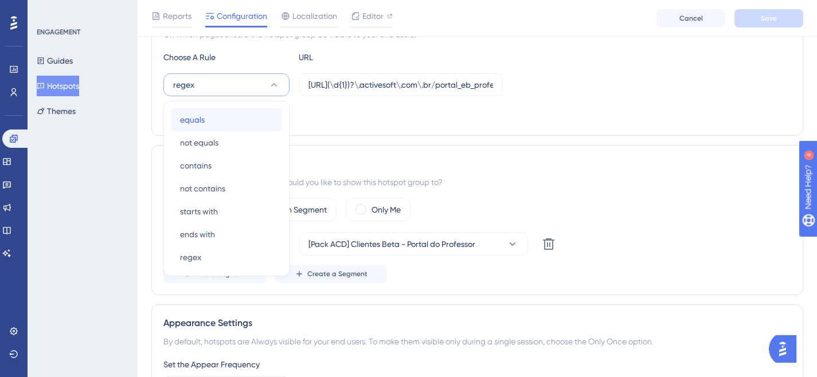
click at [220, 114] on div "equals equals" at bounding box center [226, 119] width 93 height 23
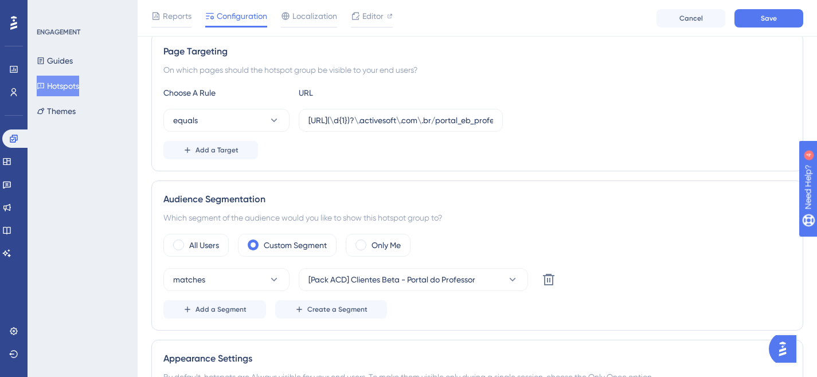
scroll to position [199, 0]
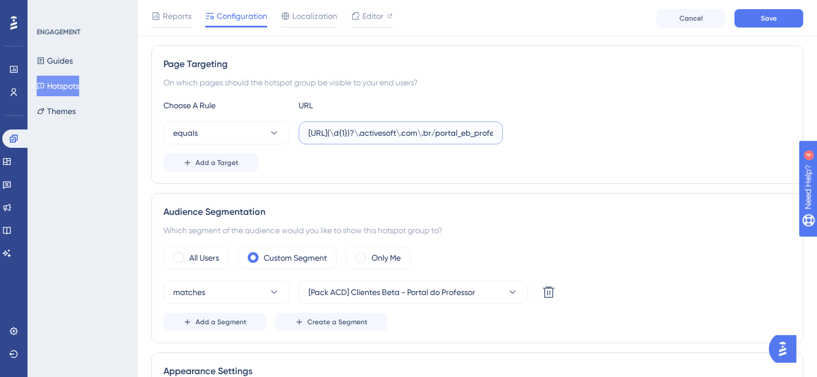
click at [372, 127] on input "[URL](\d{1})?\.activesoft\.com\.br/portal_eb_professor/" at bounding box center [400, 133] width 185 height 13
paste input "[DOMAIN_NAME]"
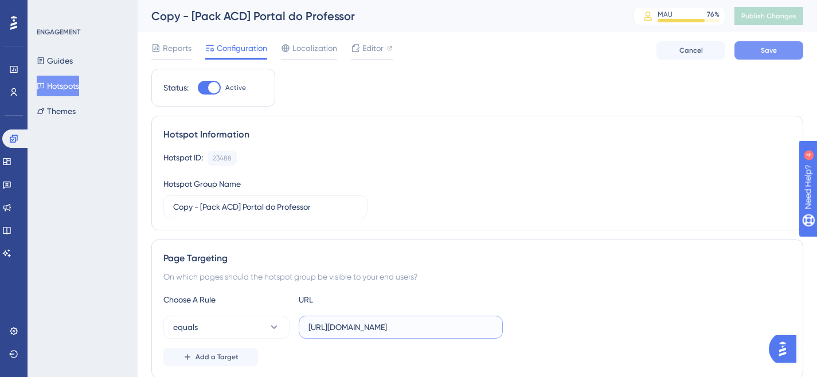
type input "[URL][DOMAIN_NAME]"
click at [775, 57] on button "Save" at bounding box center [768, 50] width 69 height 18
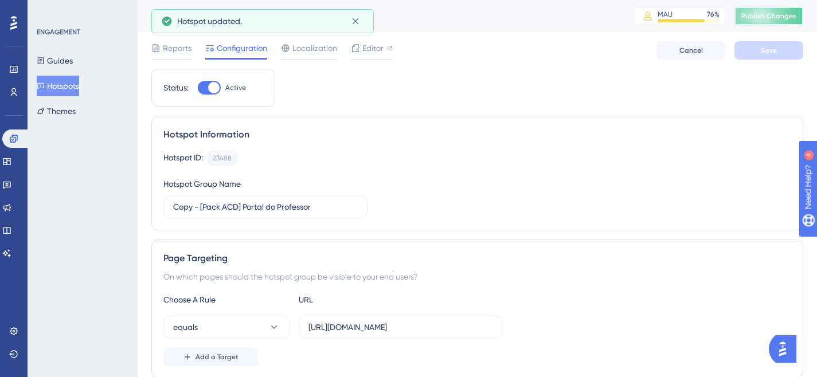
click at [794, 10] on button "Publish Changes" at bounding box center [768, 16] width 69 height 18
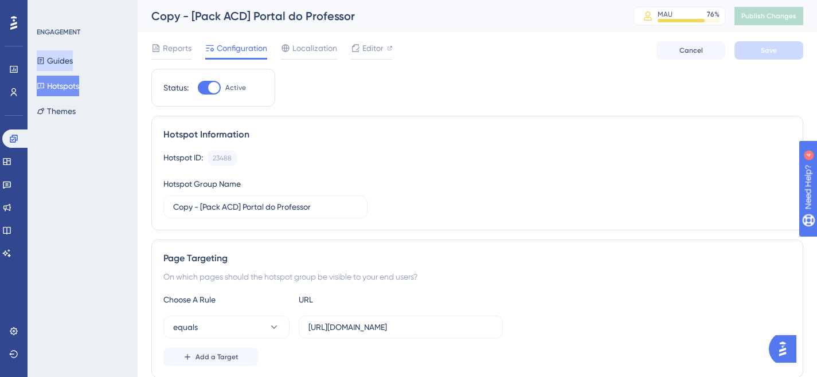
click at [60, 60] on button "Guides" at bounding box center [55, 60] width 36 height 21
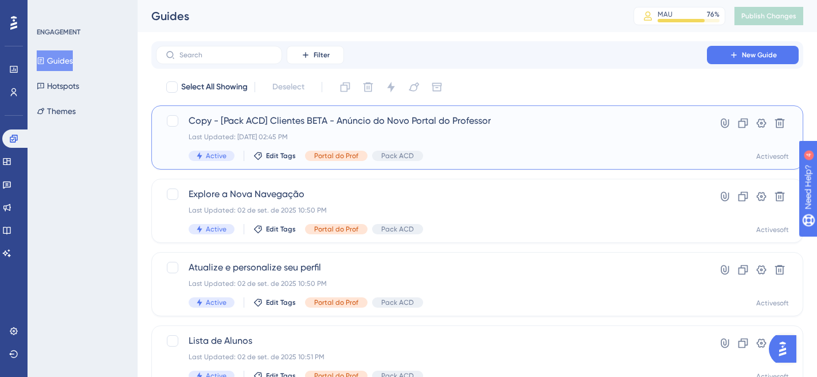
click at [371, 124] on span "Copy - [Pack ACD] Clientes BETA - Anúncio do Novo Portal do Professor" at bounding box center [431, 121] width 485 height 14
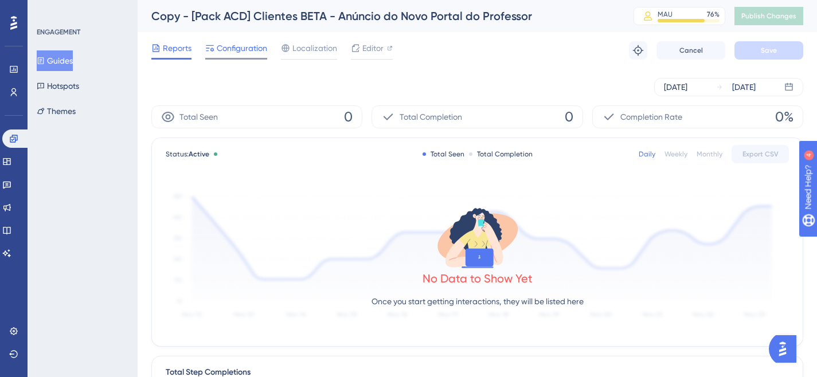
click at [248, 52] on span "Configuration" at bounding box center [242, 48] width 50 height 14
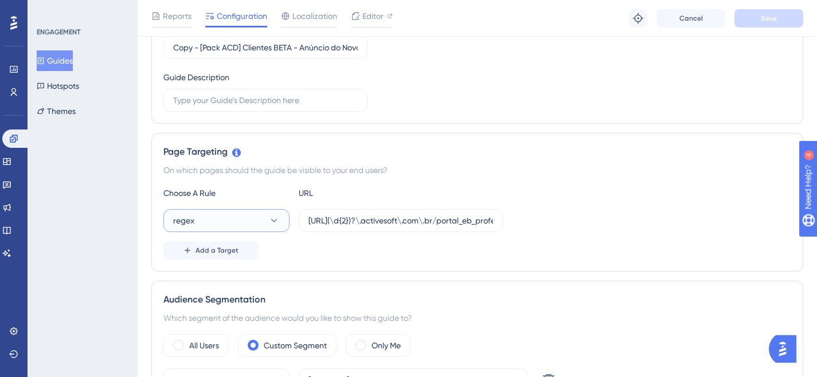
click at [273, 221] on icon at bounding box center [274, 220] width 6 height 3
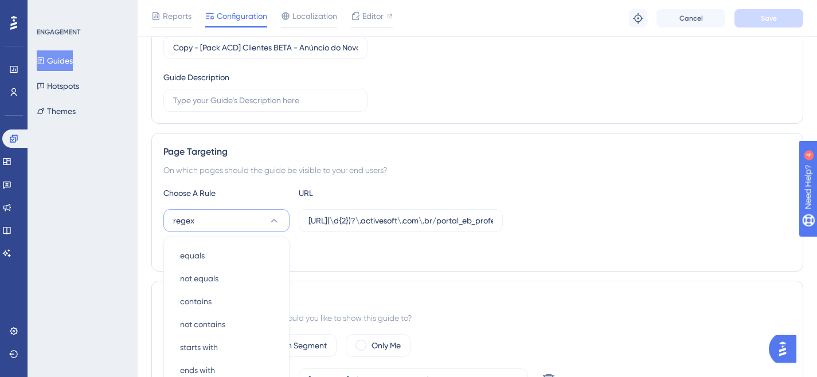
scroll to position [300, 0]
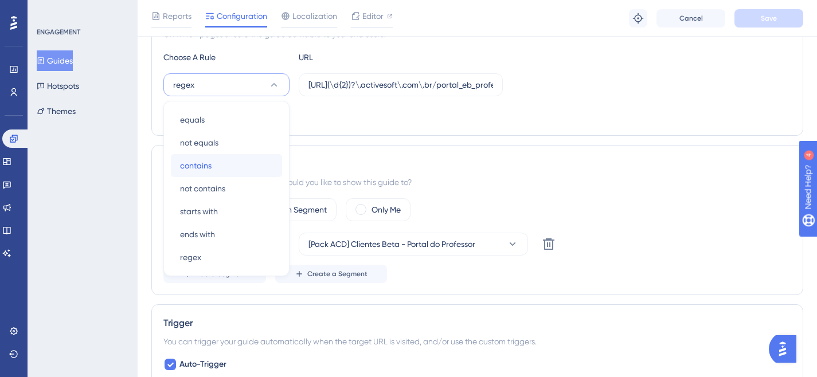
click at [223, 165] on div "contains contains" at bounding box center [226, 165] width 93 height 23
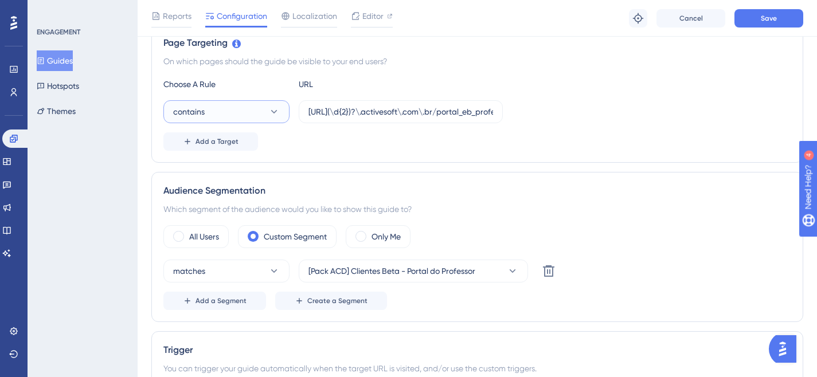
click at [261, 120] on button "contains" at bounding box center [226, 111] width 126 height 23
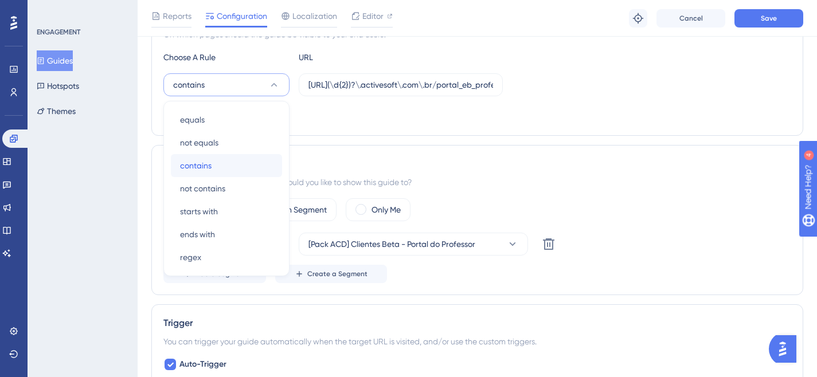
click at [219, 163] on div "contains contains" at bounding box center [226, 165] width 93 height 23
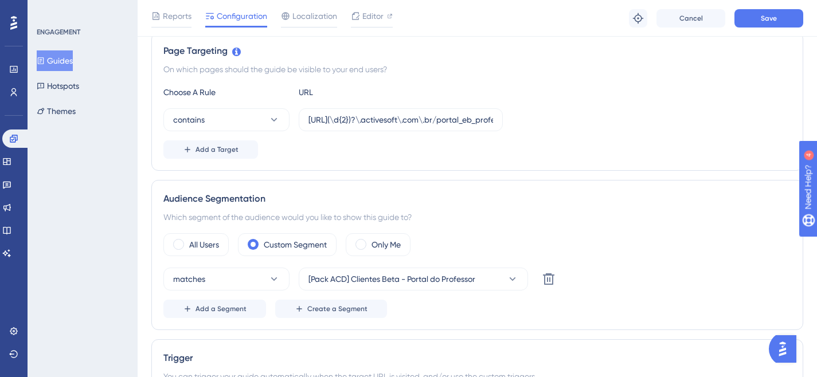
scroll to position [241, 0]
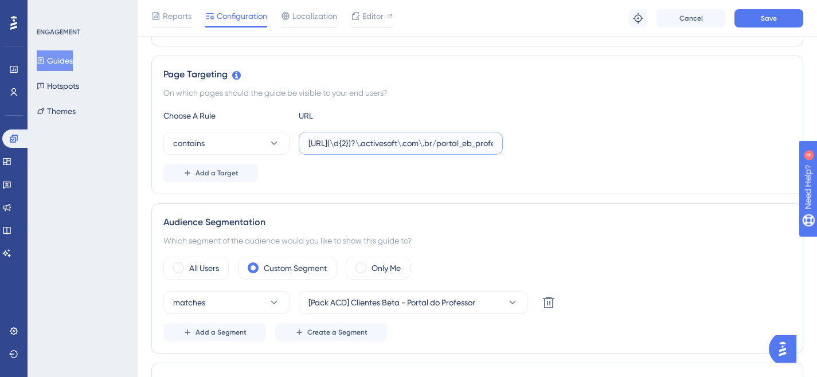
click at [361, 143] on input "[URL](\d{2})?\.activesoft\.com\.br/portal_eb_professor/" at bounding box center [400, 143] width 185 height 13
paste input "[DOMAIN_NAME]"
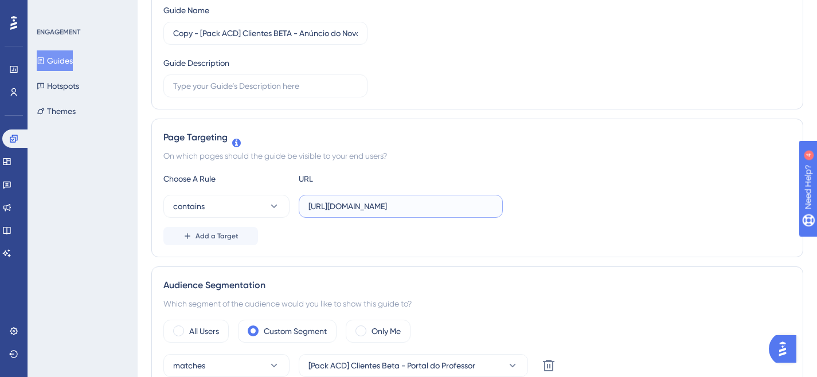
scroll to position [0, 0]
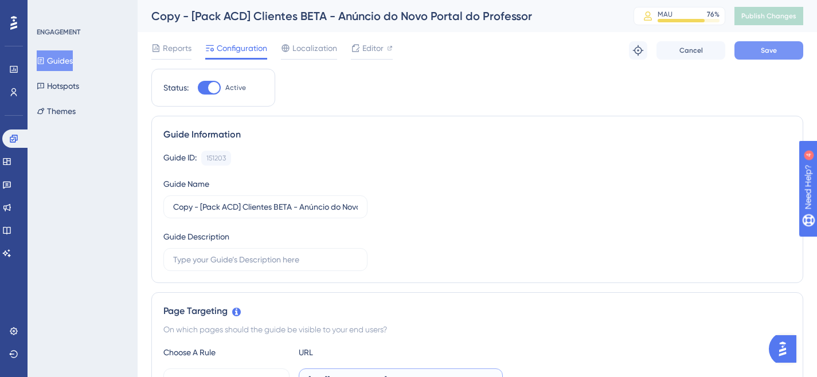
type input "[URL][DOMAIN_NAME]"
click at [752, 52] on button "Save" at bounding box center [768, 50] width 69 height 18
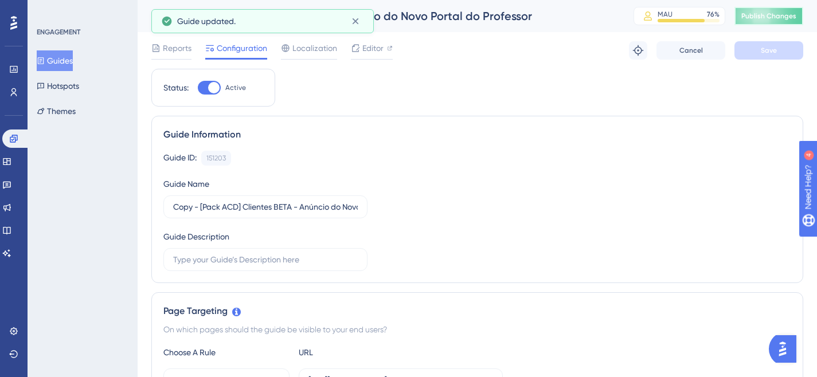
click at [770, 20] on span "Publish Changes" at bounding box center [768, 15] width 55 height 9
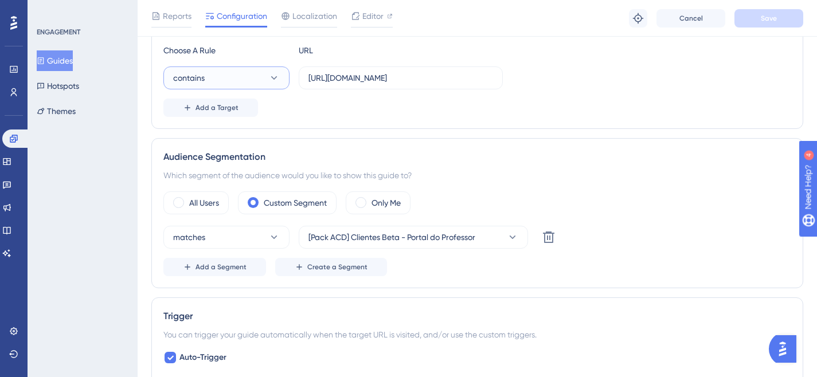
click at [271, 81] on icon at bounding box center [273, 77] width 11 height 11
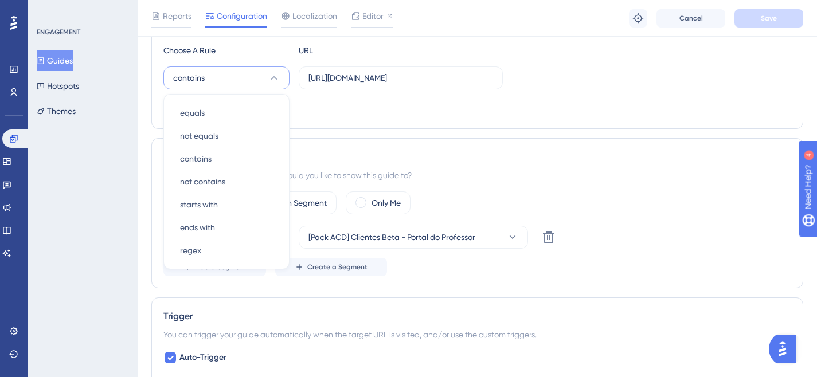
scroll to position [298, 0]
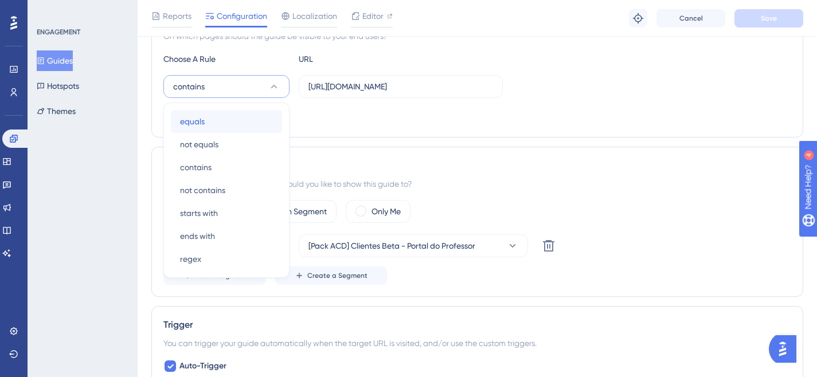
click at [204, 123] on span "equals" at bounding box center [192, 122] width 25 height 14
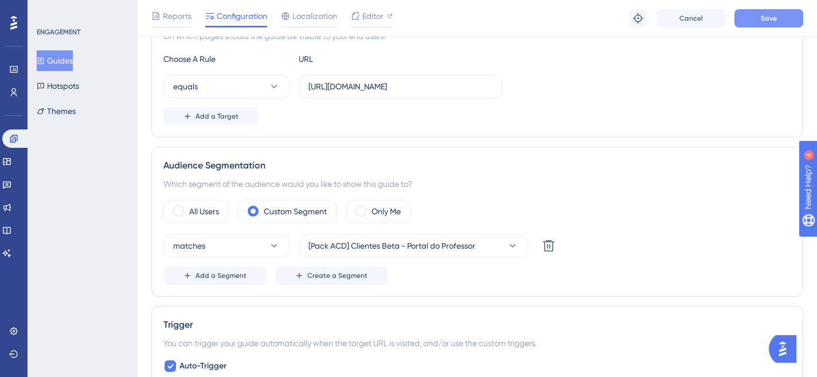
click at [743, 18] on button "Save" at bounding box center [768, 18] width 69 height 18
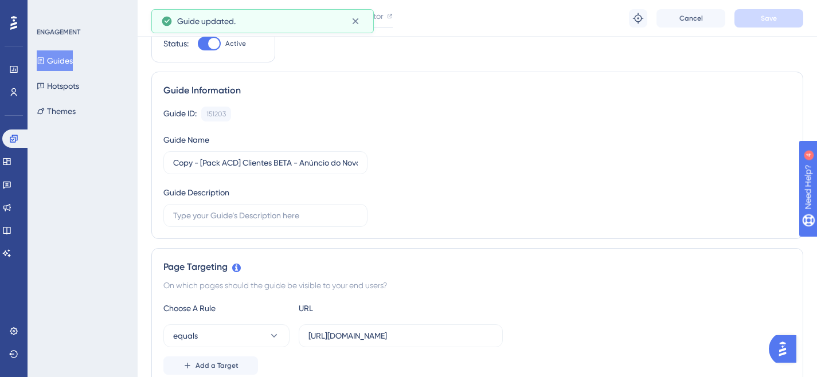
scroll to position [0, 0]
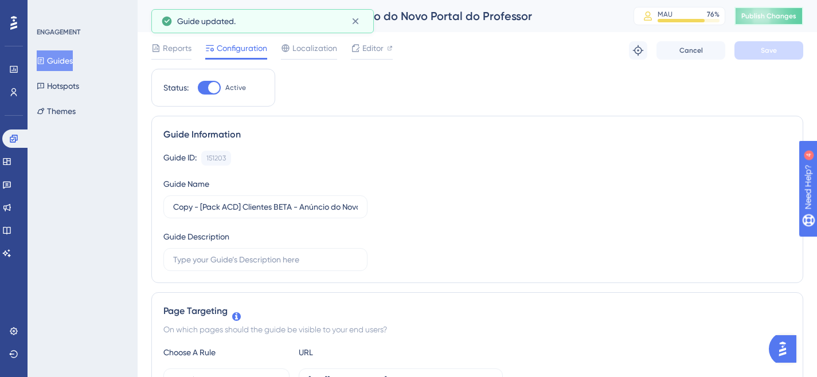
click at [770, 11] on span "Publish Changes" at bounding box center [768, 15] width 55 height 9
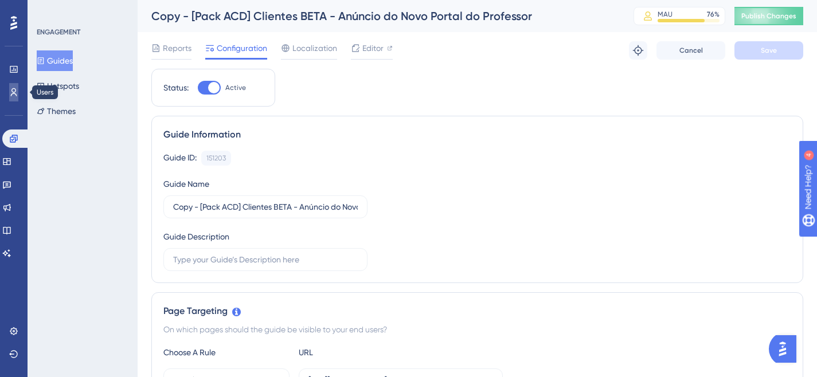
click at [17, 91] on icon at bounding box center [13, 92] width 9 height 9
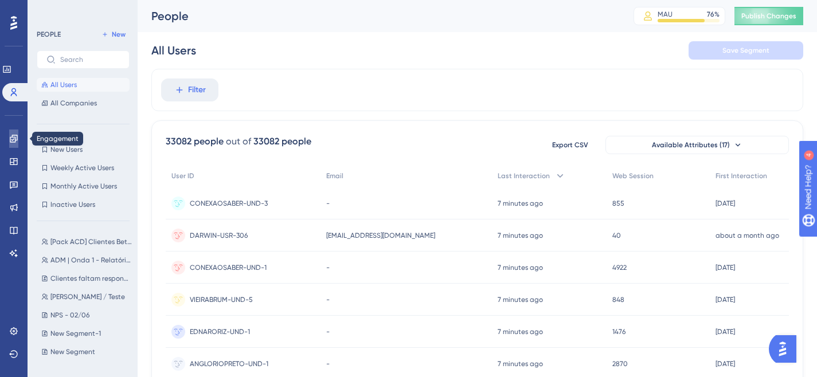
click at [17, 142] on icon at bounding box center [13, 138] width 9 height 9
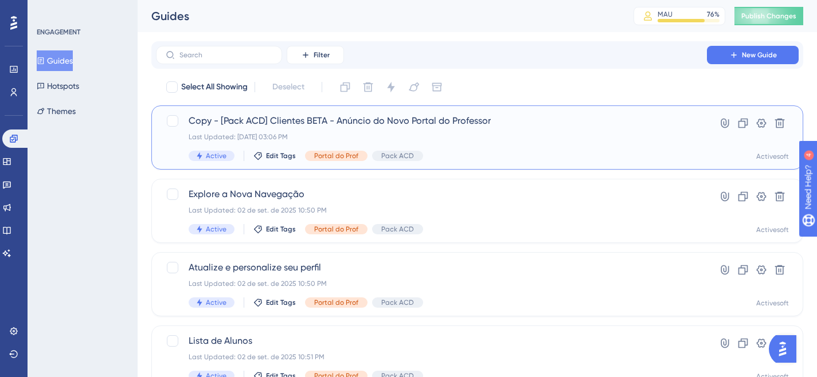
click at [313, 117] on span "Copy - [Pack ACD] Clientes BETA - Anúncio do Novo Portal do Professor" at bounding box center [431, 121] width 485 height 14
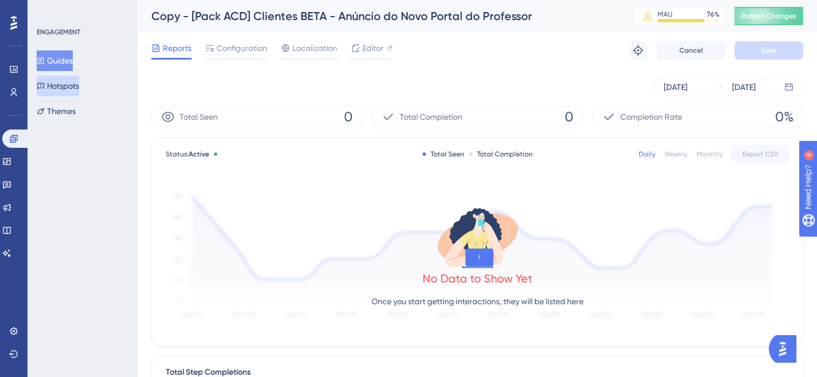
click at [76, 92] on button "Hotspots" at bounding box center [58, 86] width 42 height 21
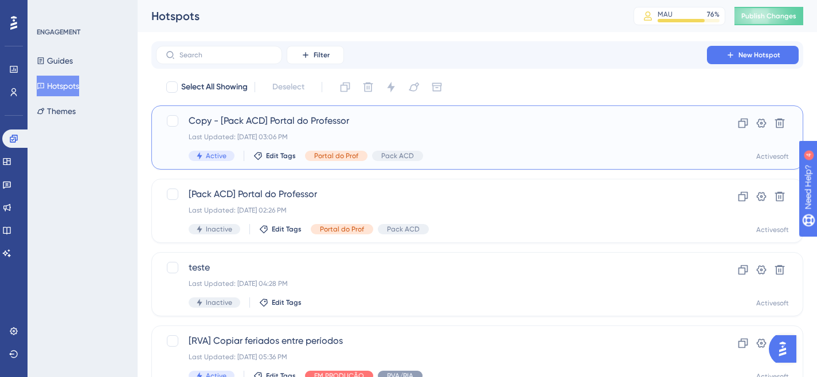
click at [241, 122] on span "Copy - [Pack ACD] Portal do Professor" at bounding box center [431, 121] width 485 height 14
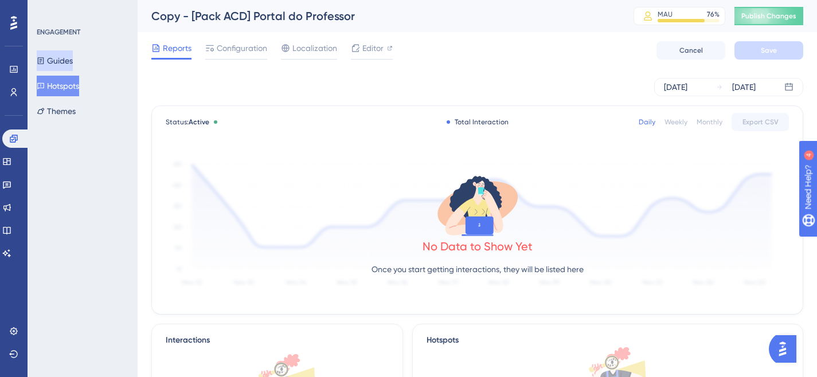
click at [71, 60] on button "Guides" at bounding box center [55, 60] width 36 height 21
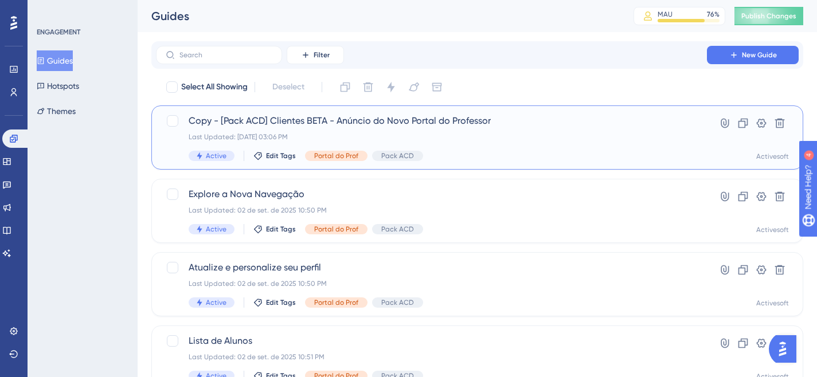
click at [261, 121] on span "Copy - [Pack ACD] Clientes BETA - Anúncio do Novo Portal do Professor" at bounding box center [431, 121] width 485 height 14
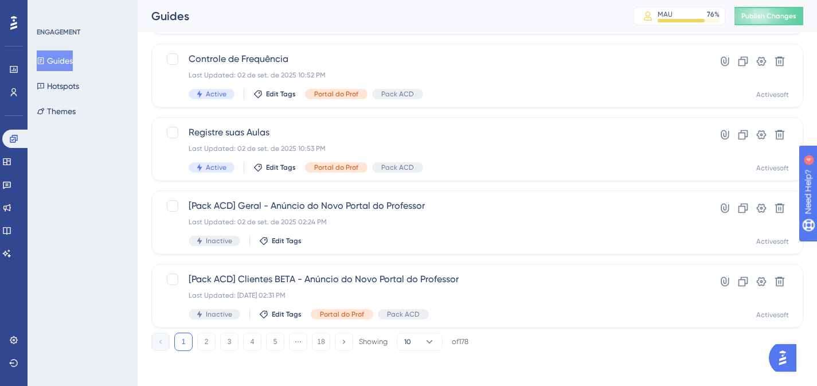
scroll to position [504, 0]
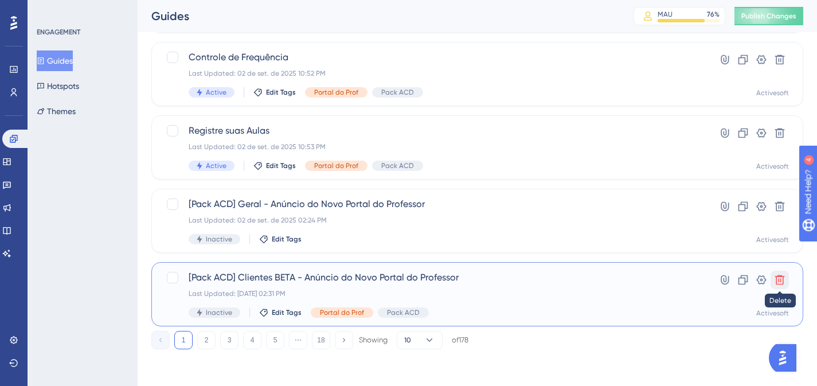
click at [780, 277] on icon at bounding box center [780, 280] width 10 height 10
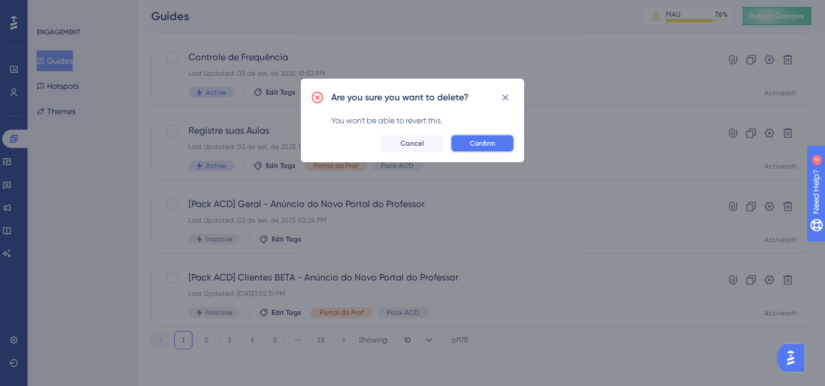
click at [495, 144] on span "Confirm" at bounding box center [482, 143] width 25 height 9
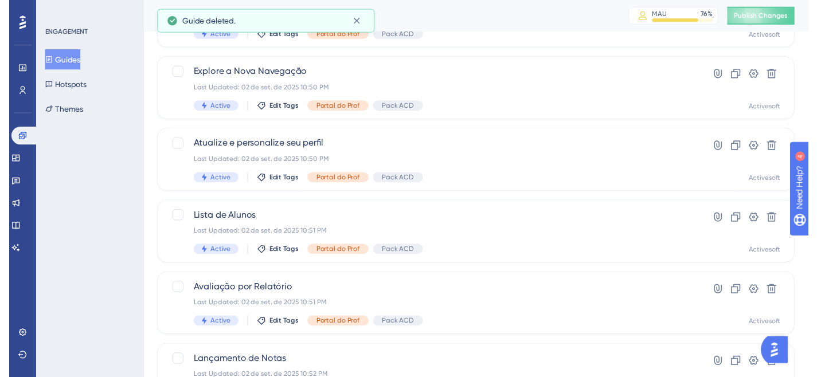
scroll to position [0, 0]
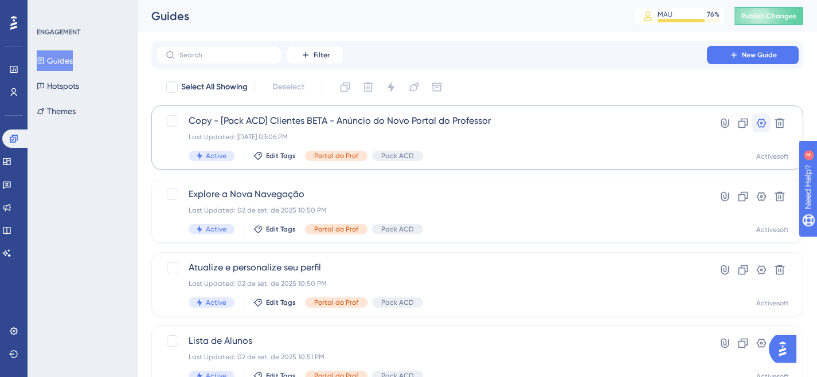
click at [761, 123] on icon at bounding box center [761, 123] width 10 height 9
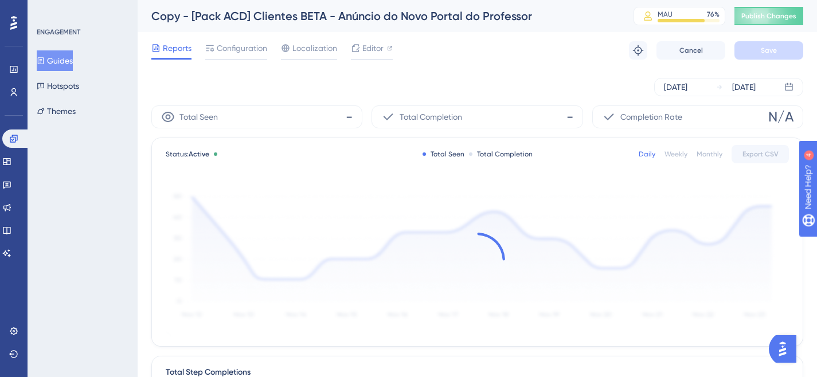
click at [761, 123] on div "Completion Rate N/A" at bounding box center [697, 116] width 211 height 23
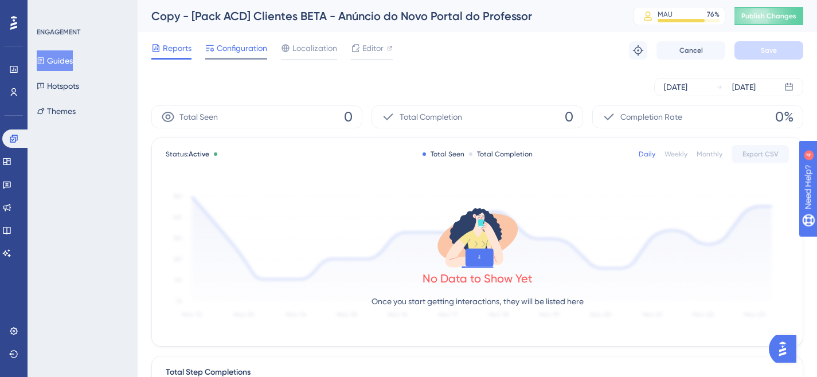
click at [220, 44] on span "Configuration" at bounding box center [242, 48] width 50 height 14
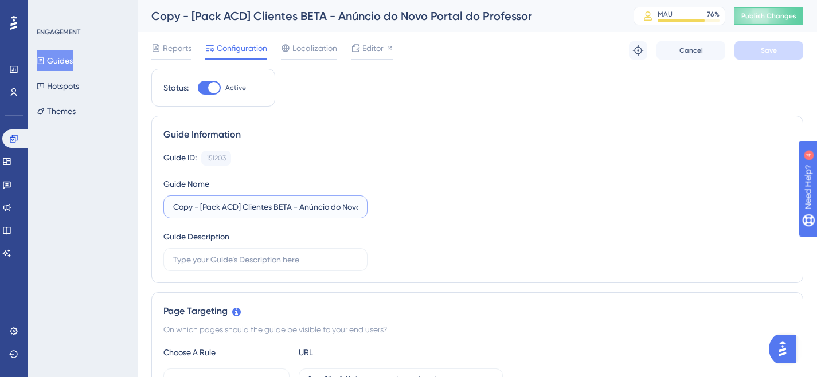
drag, startPoint x: 202, startPoint y: 204, endPoint x: 157, endPoint y: 206, distance: 44.8
click at [157, 206] on div "Guide Information Guide ID: 151203 Copy Guide Name Copy - [Pack ACD] Clientes B…" at bounding box center [477, 199] width 652 height 167
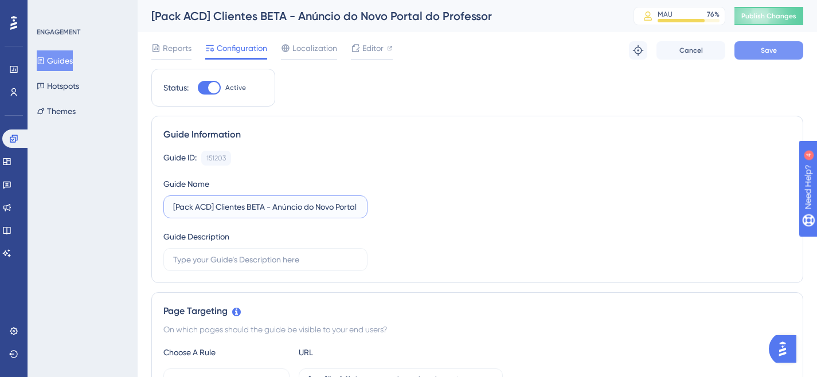
type input "[Pack ACD] Clientes BETA - Anúncio do Novo Portal do Professor"
click at [776, 58] on button "Save" at bounding box center [768, 50] width 69 height 18
click at [11, 164] on link at bounding box center [6, 161] width 9 height 18
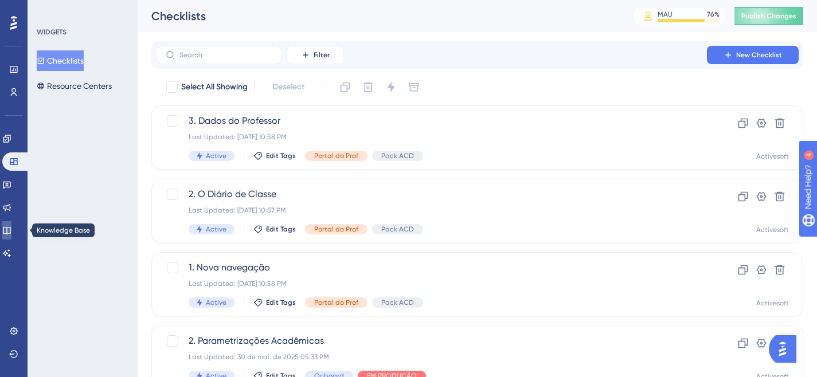
click at [11, 230] on link at bounding box center [6, 230] width 9 height 18
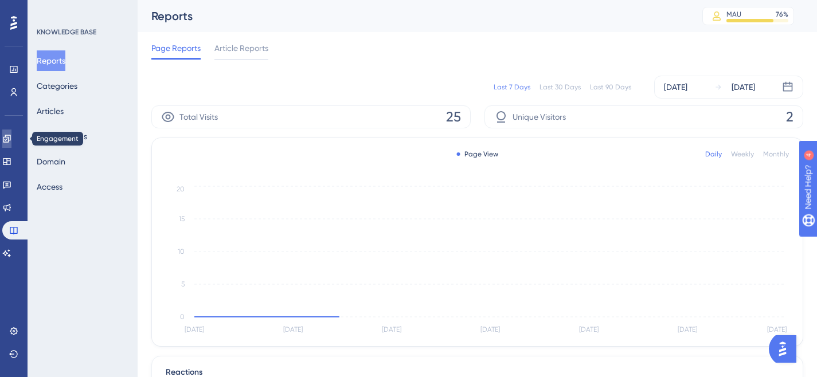
click at [10, 139] on icon at bounding box center [6, 138] width 7 height 7
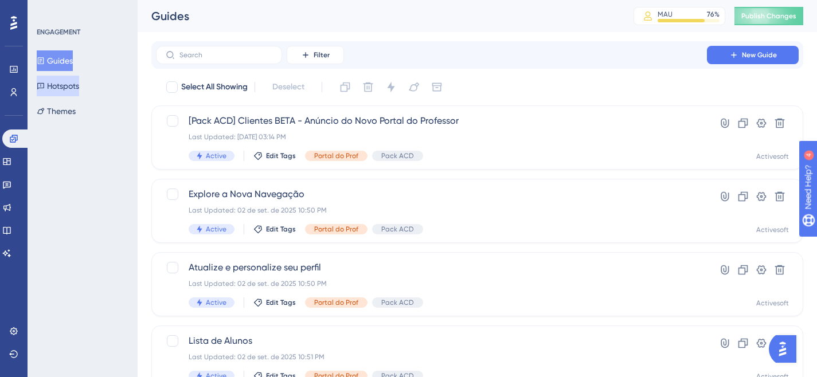
click at [53, 90] on button "Hotspots" at bounding box center [58, 86] width 42 height 21
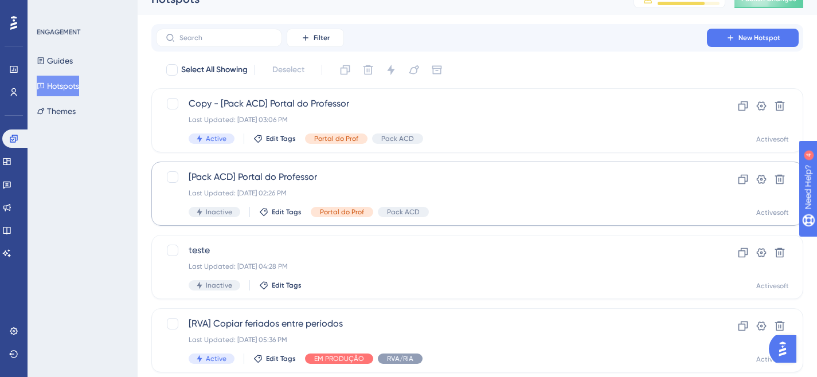
scroll to position [16, 0]
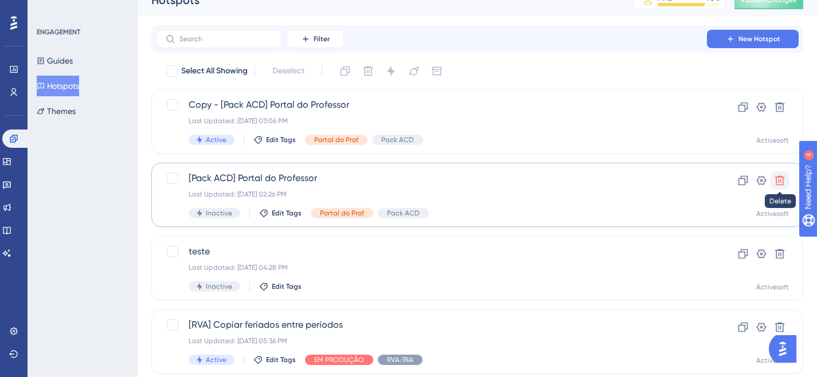
click at [778, 181] on icon at bounding box center [779, 180] width 11 height 11
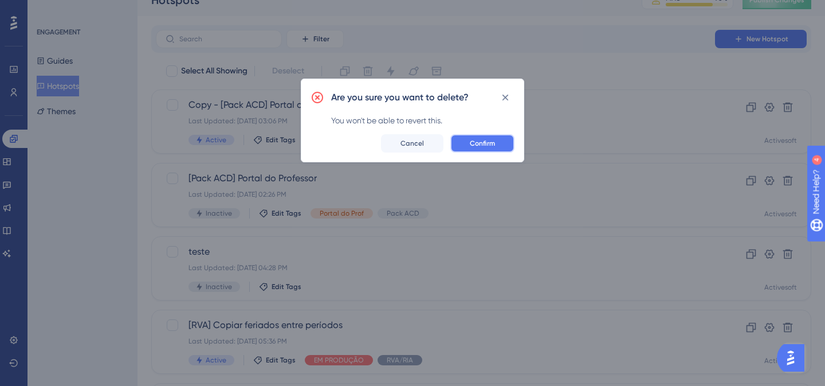
click at [484, 143] on span "Confirm" at bounding box center [482, 143] width 25 height 9
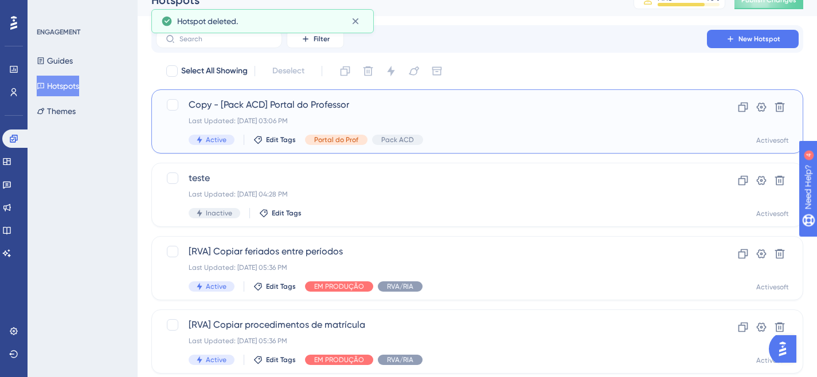
click at [307, 109] on span "Copy - [Pack ACD] Portal do Professor" at bounding box center [431, 105] width 485 height 14
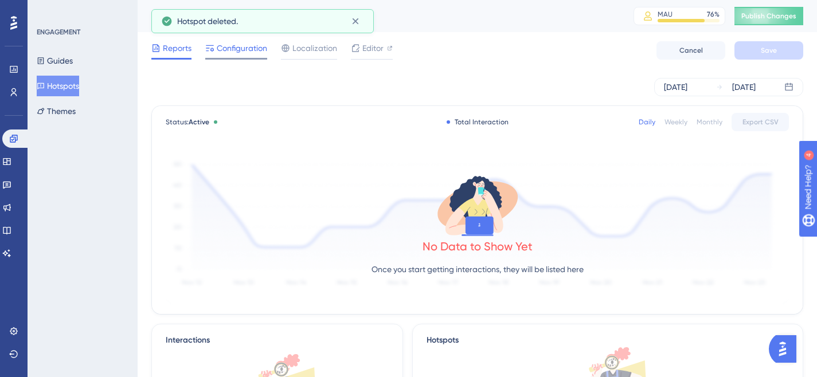
click at [233, 56] on div "Configuration" at bounding box center [236, 50] width 62 height 18
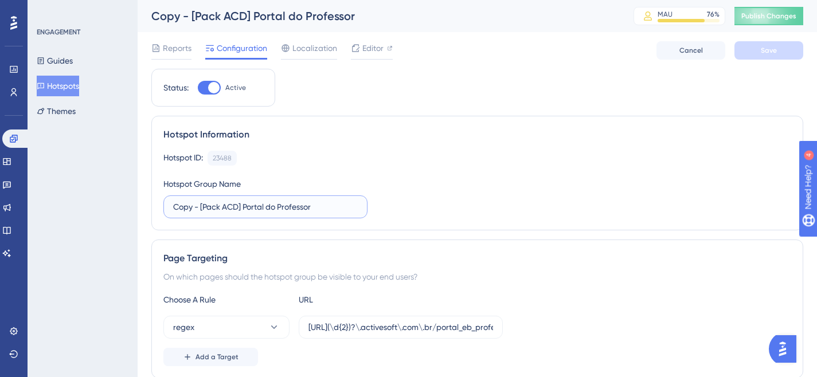
drag, startPoint x: 201, startPoint y: 203, endPoint x: 145, endPoint y: 205, distance: 55.6
type input "[Pack ACD] Portal do Professor"
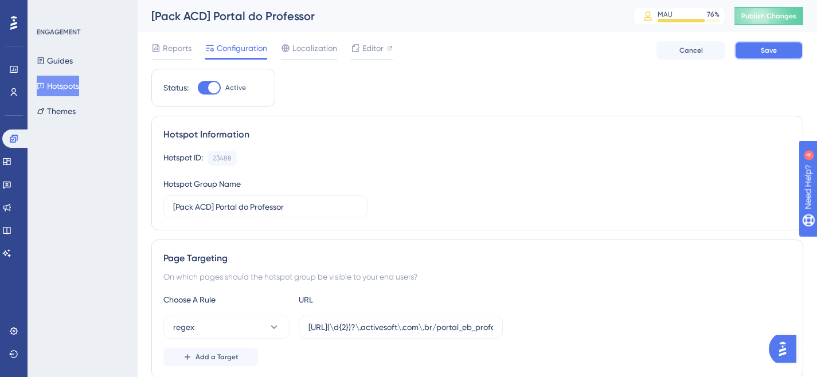
click at [751, 52] on button "Save" at bounding box center [768, 50] width 69 height 18
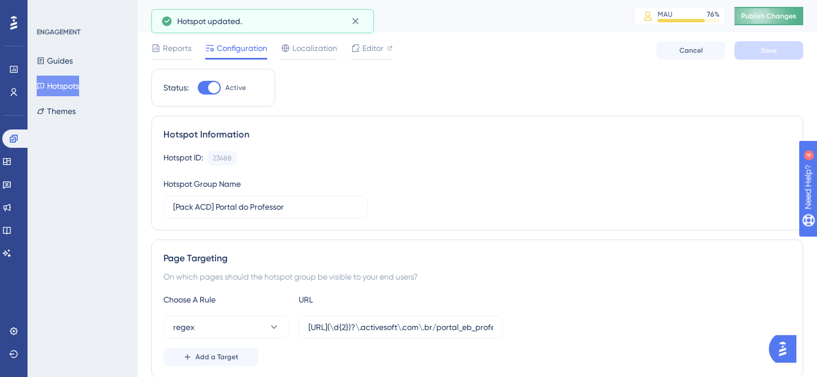
click at [771, 22] on button "Publish Changes" at bounding box center [768, 16] width 69 height 18
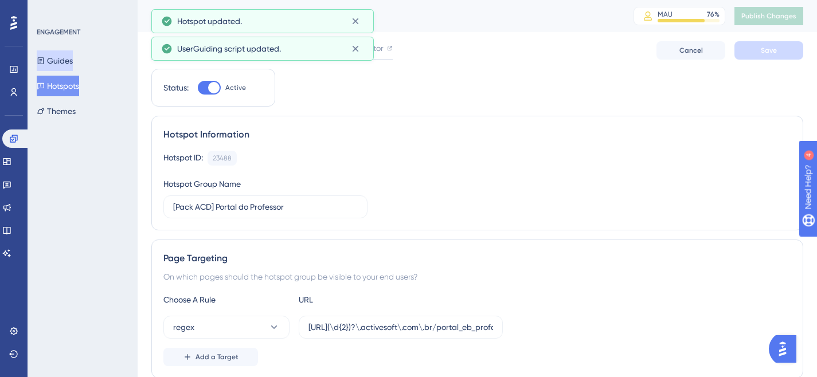
click at [58, 60] on button "Guides" at bounding box center [55, 60] width 36 height 21
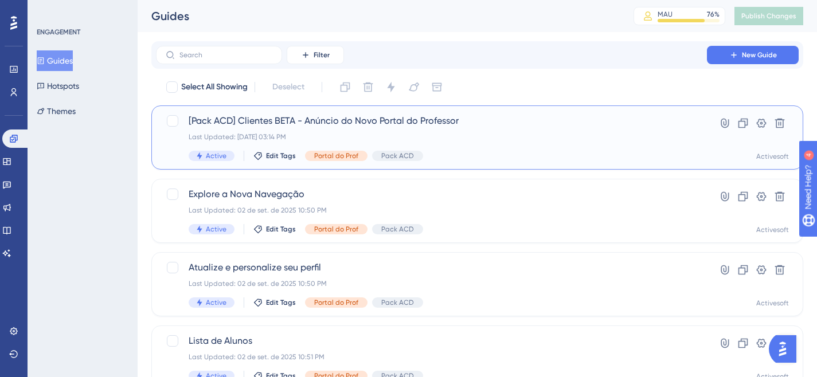
click at [263, 120] on span "[Pack ACD] Clientes BETA - Anúncio do Novo Portal do Professor" at bounding box center [431, 121] width 485 height 14
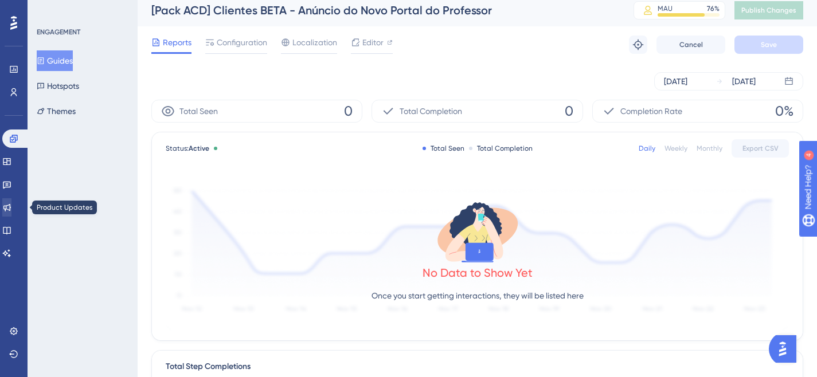
scroll to position [7, 0]
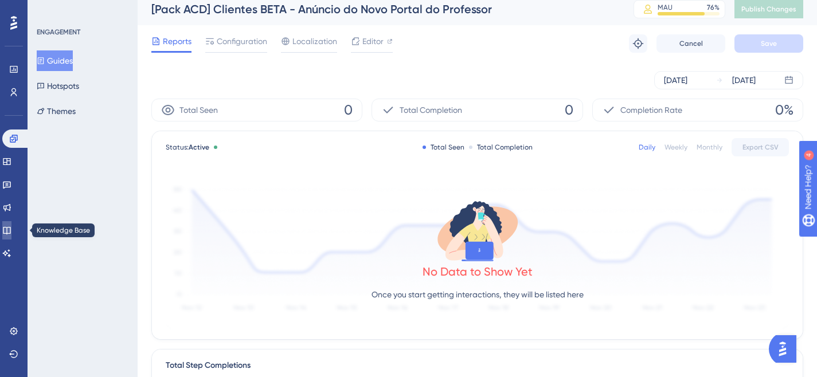
click at [10, 227] on icon at bounding box center [6, 230] width 7 height 7
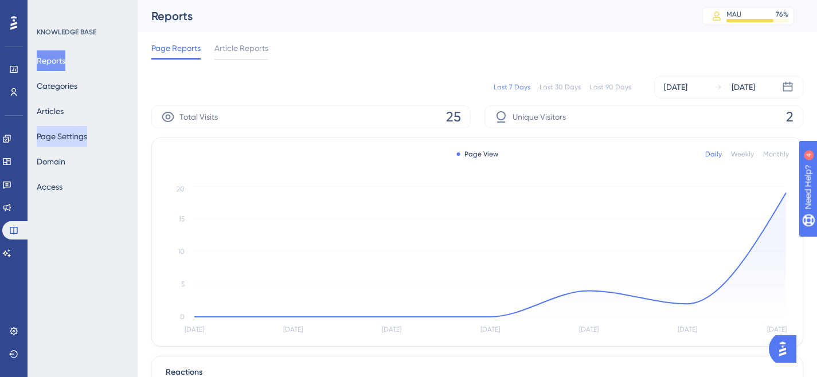
click at [87, 141] on button "Page Settings" at bounding box center [62, 136] width 50 height 21
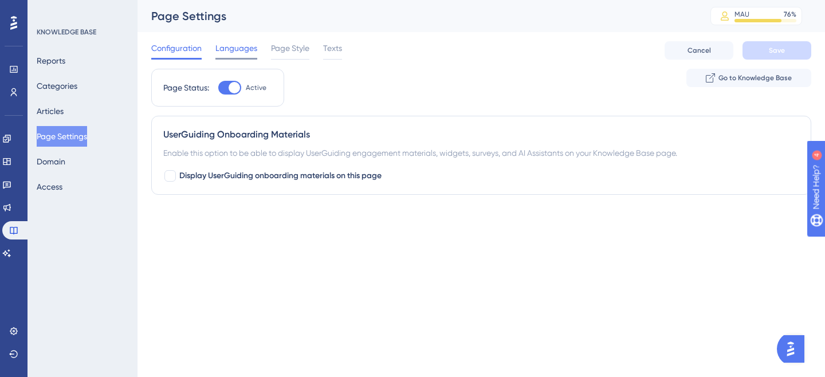
click at [232, 53] on span "Languages" at bounding box center [236, 48] width 42 height 14
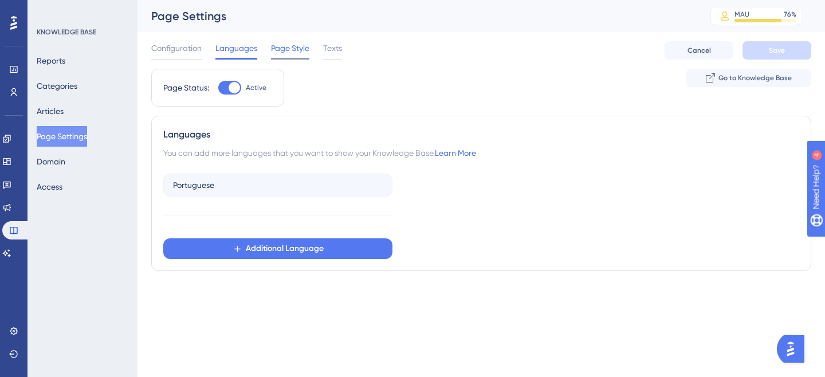
click at [273, 46] on span "Page Style" at bounding box center [290, 48] width 38 height 14
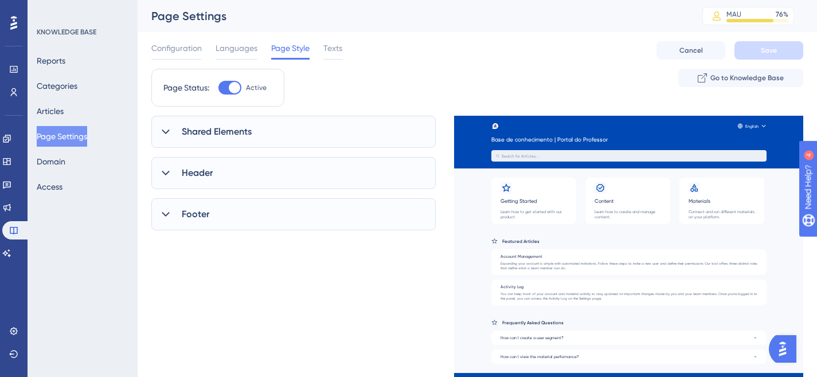
click at [229, 136] on span "Shared Elements" at bounding box center [217, 132] width 70 height 14
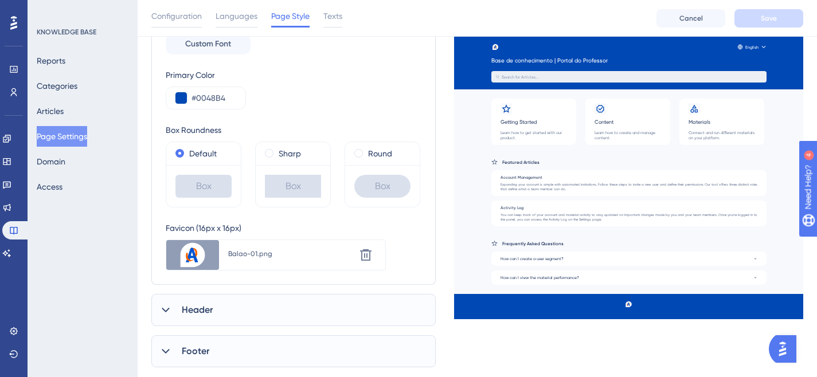
scroll to position [226, 0]
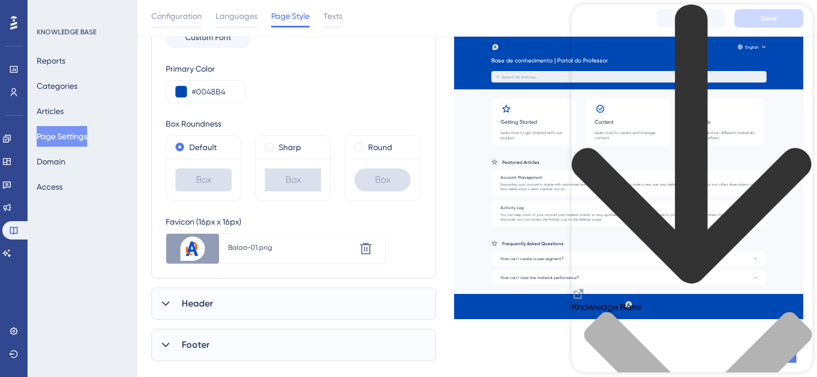
click at [298, 221] on div "Favicon (16px x 16px)" at bounding box center [276, 222] width 220 height 14
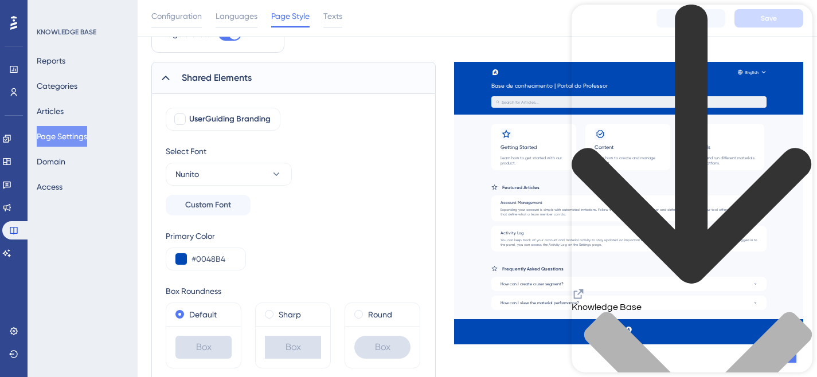
scroll to position [57, 0]
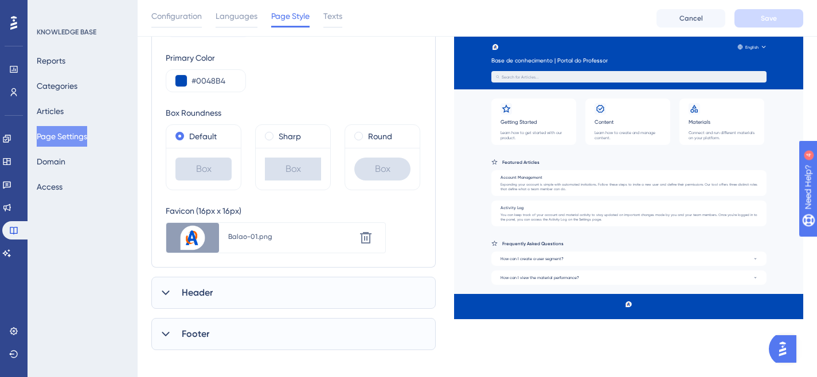
scroll to position [246, 0]
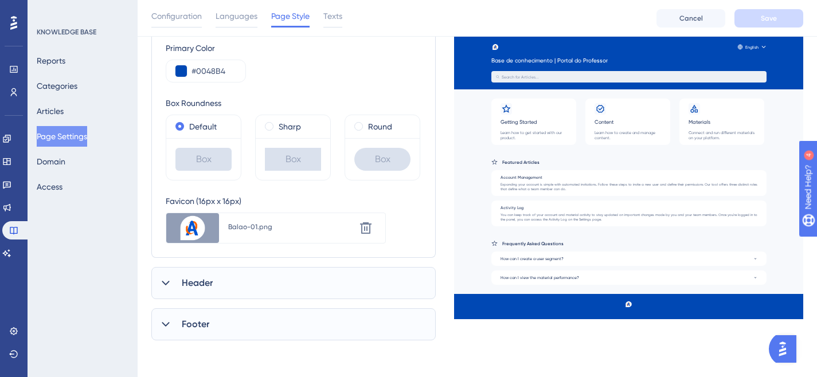
click at [204, 293] on div "Header" at bounding box center [293, 283] width 284 height 32
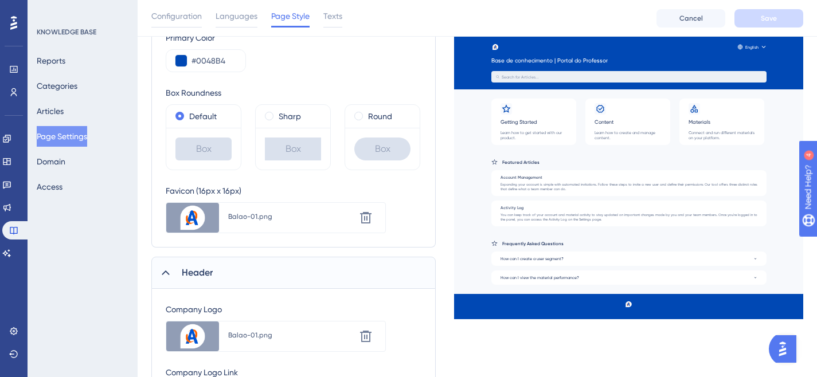
scroll to position [391, 0]
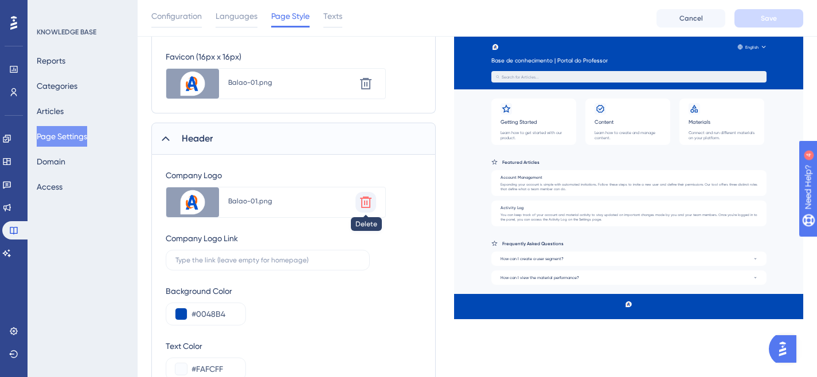
click at [370, 198] on icon at bounding box center [365, 202] width 11 height 11
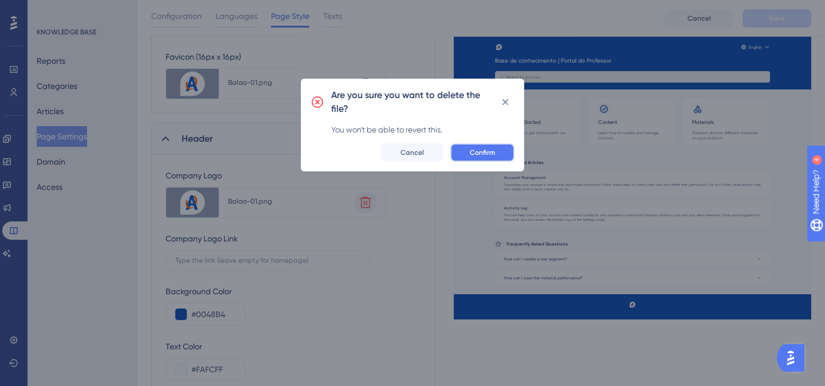
click at [485, 148] on span "Confirm" at bounding box center [482, 152] width 25 height 9
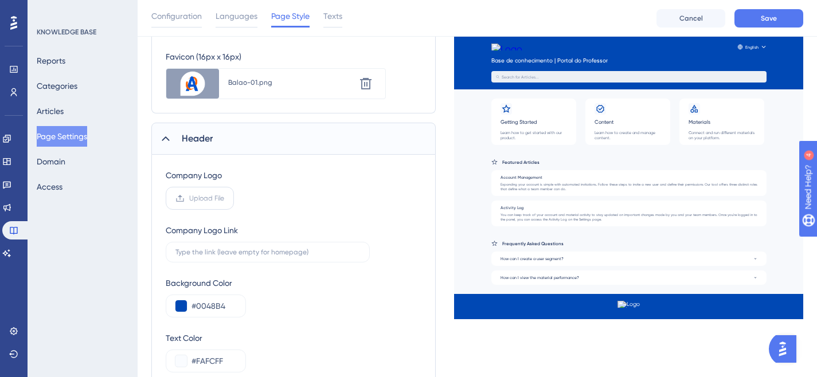
click at [213, 201] on span "Upload File" at bounding box center [206, 198] width 35 height 9
click at [224, 198] on input "Upload File" at bounding box center [224, 198] width 0 height 0
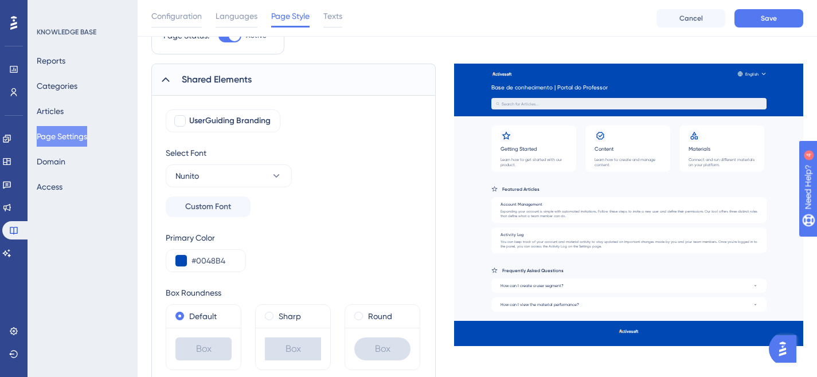
scroll to position [0, 0]
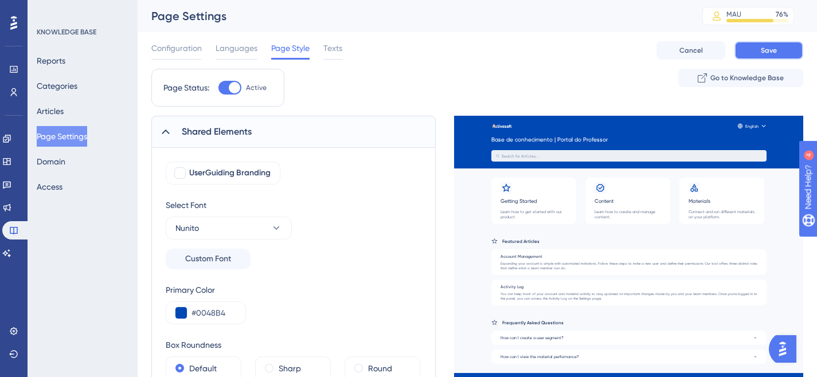
click at [751, 50] on button "Save" at bounding box center [768, 50] width 69 height 18
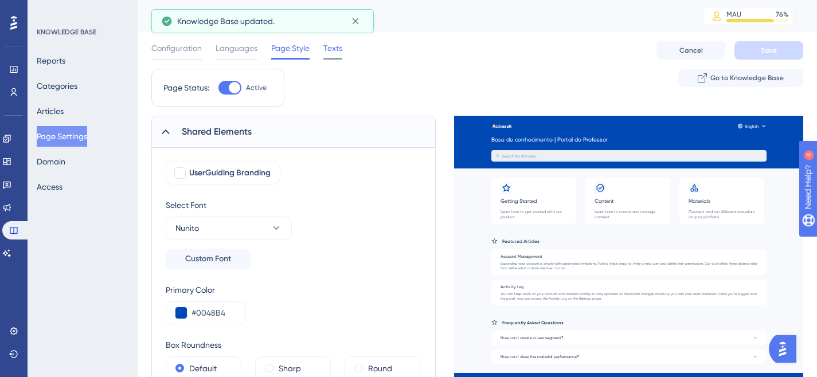
click at [334, 53] on span "Texts" at bounding box center [332, 48] width 19 height 14
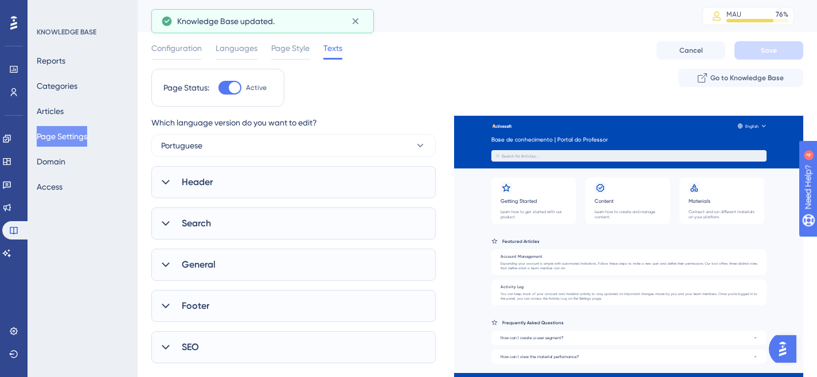
click at [246, 187] on div "Header" at bounding box center [293, 182] width 284 height 32
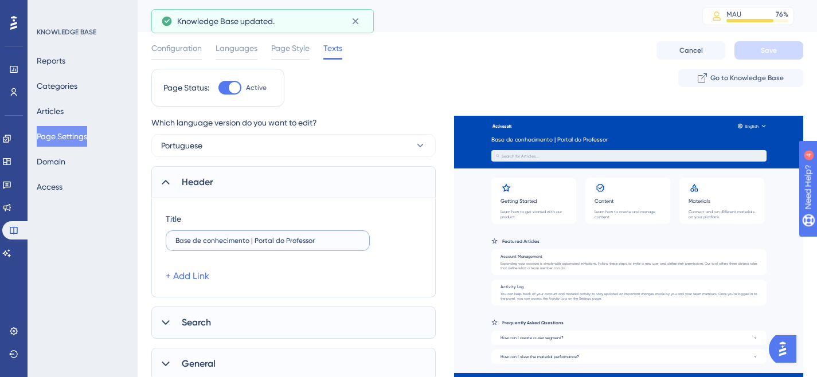
click at [263, 243] on input "Base de conhecimento | Portal do Professor" at bounding box center [267, 241] width 185 height 8
type input "Base de conhecimento | Portal do Professor"
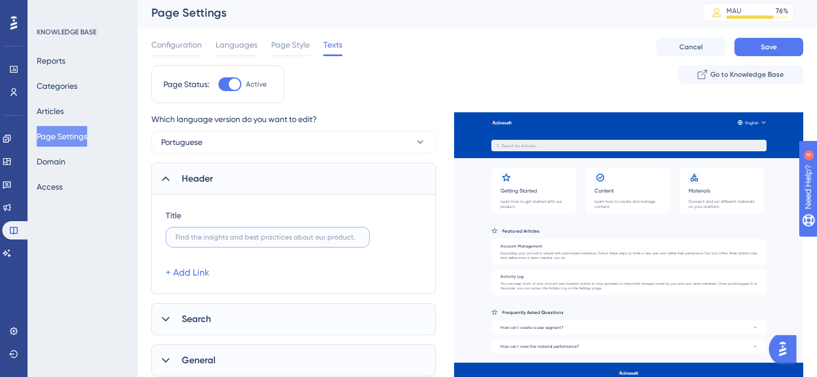
scroll to position [5, 0]
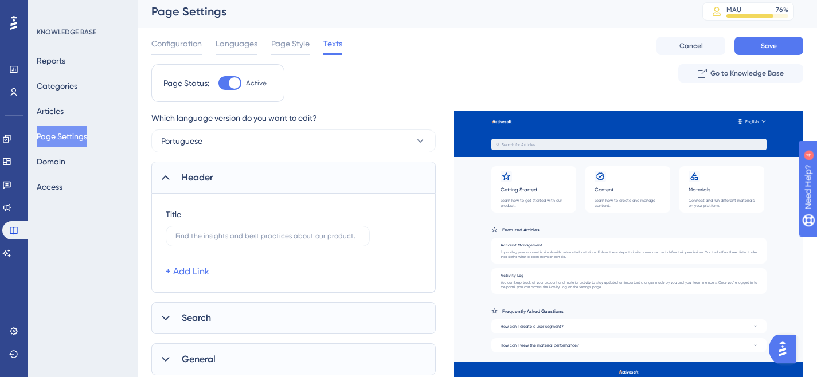
click at [204, 317] on span "Search" at bounding box center [196, 318] width 29 height 14
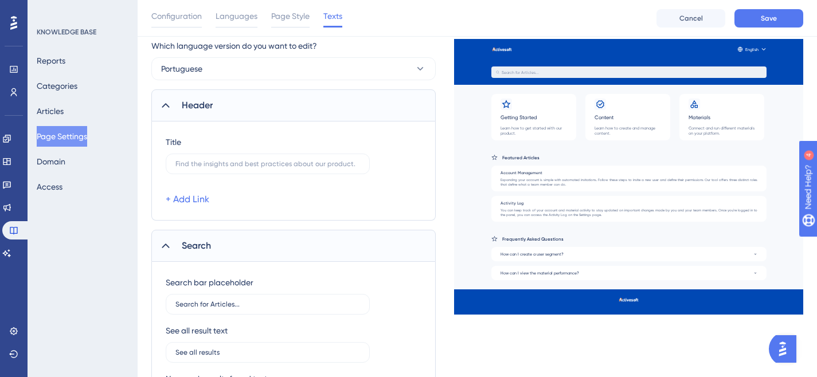
scroll to position [117, 0]
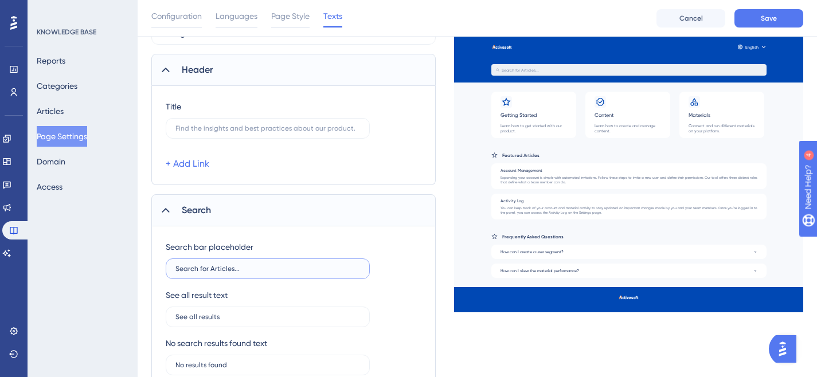
drag, startPoint x: 254, startPoint y: 269, endPoint x: 151, endPoint y: 266, distance: 102.6
click at [151, 266] on div "Search bar placeholder Search for Articles... See all result text See all resul…" at bounding box center [293, 331] width 284 height 211
type input "b"
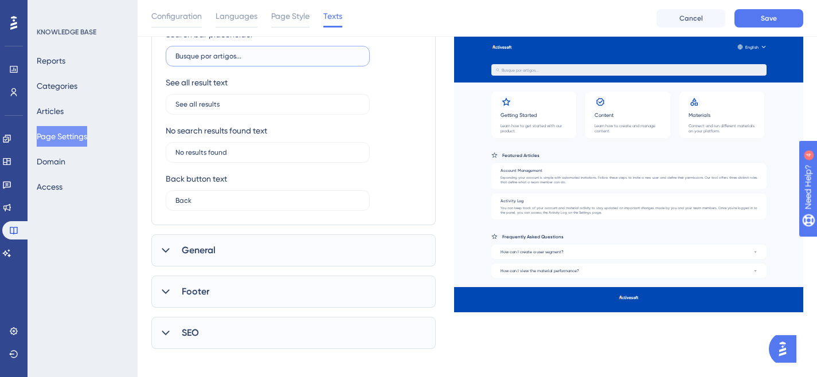
scroll to position [338, 0]
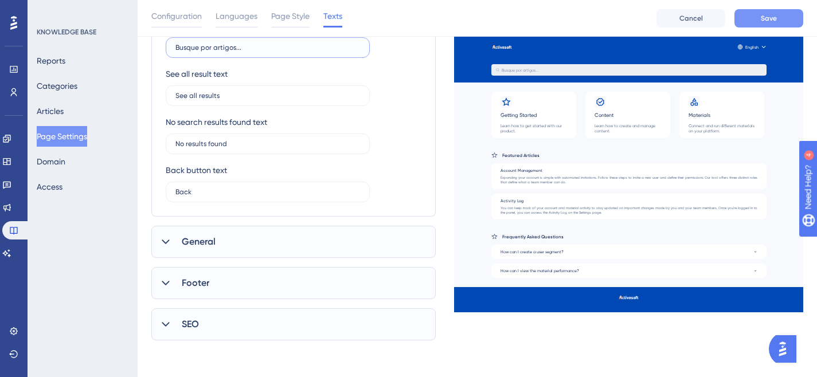
type input "Busque por artigos..."
click at [765, 17] on span "Save" at bounding box center [768, 18] width 16 height 9
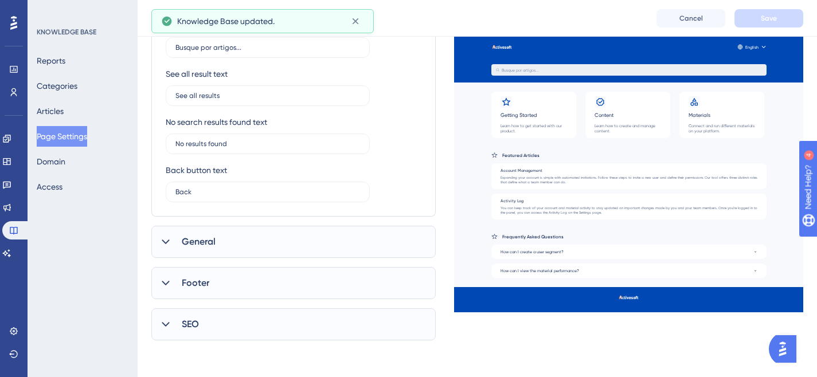
click at [201, 253] on div "General" at bounding box center [293, 242] width 284 height 32
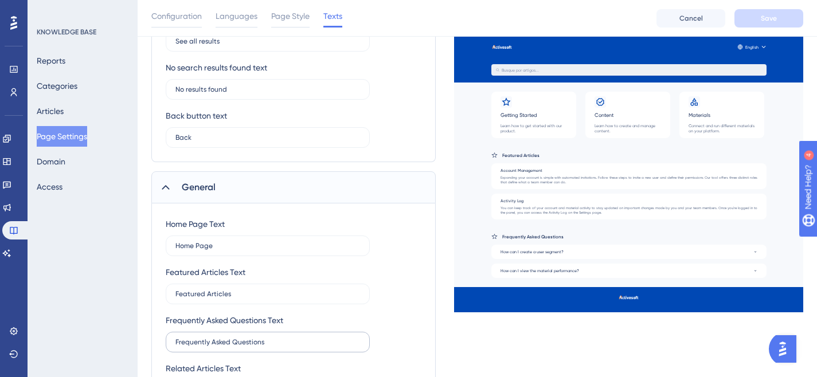
scroll to position [393, 0]
click at [77, 91] on button "Categories" at bounding box center [57, 86] width 41 height 21
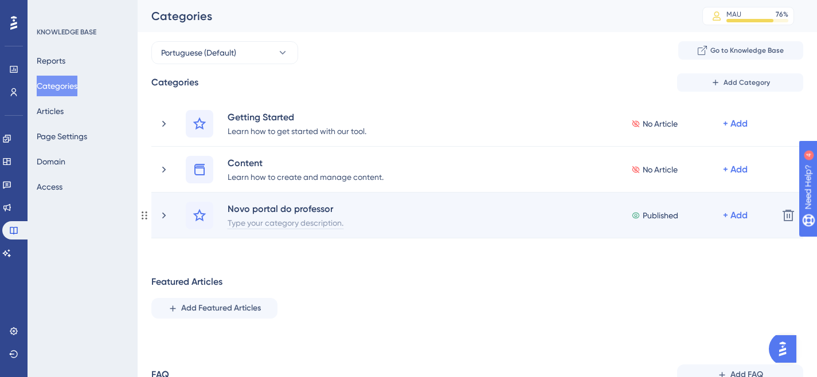
click at [269, 223] on div "Type your category description." at bounding box center [285, 222] width 117 height 14
click at [269, 223] on div at bounding box center [280, 222] width 107 height 14
paste div
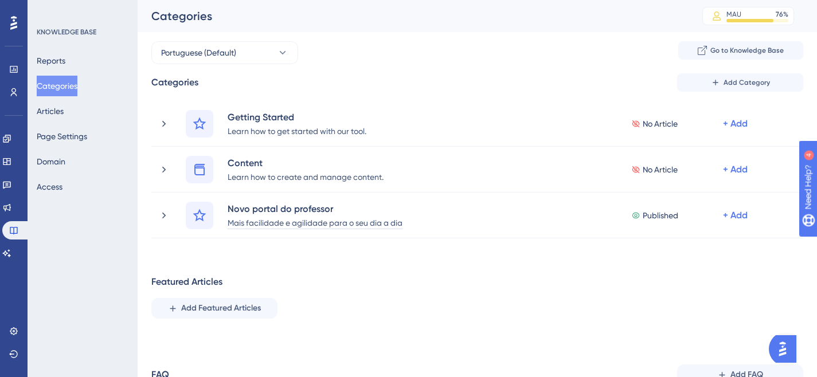
click at [425, 292] on div "Performance Users Engagement Widgets Feedback Product Updates Knowledge Base AI…" at bounding box center [477, 277] width 679 height 555
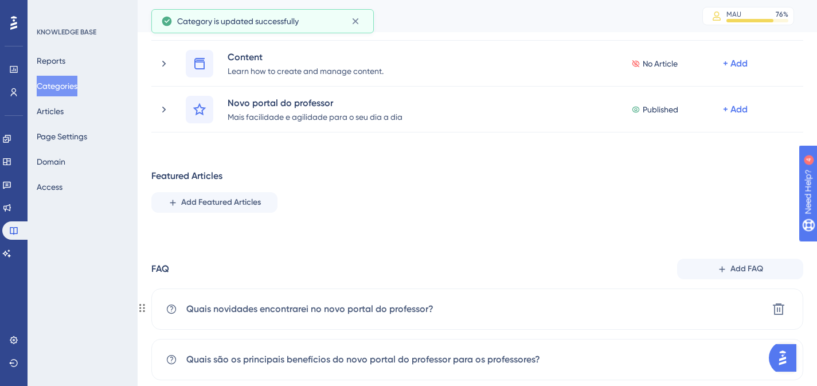
scroll to position [83, 0]
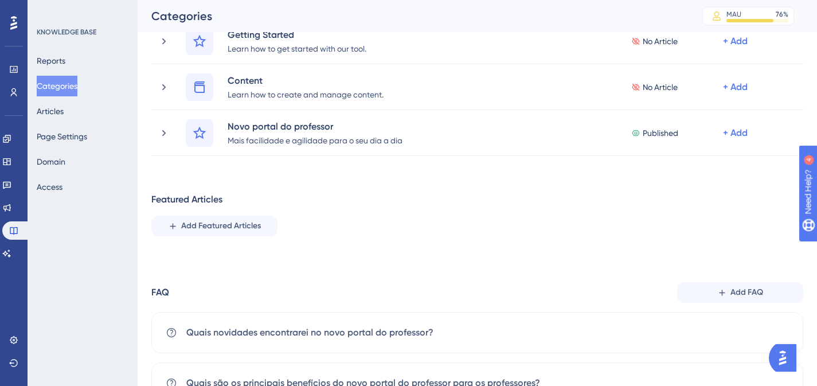
click at [167, 293] on div "FAQ" at bounding box center [160, 292] width 18 height 14
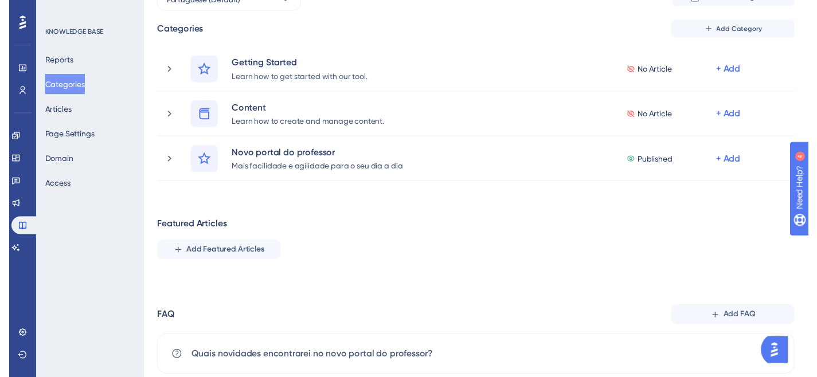
scroll to position [0, 0]
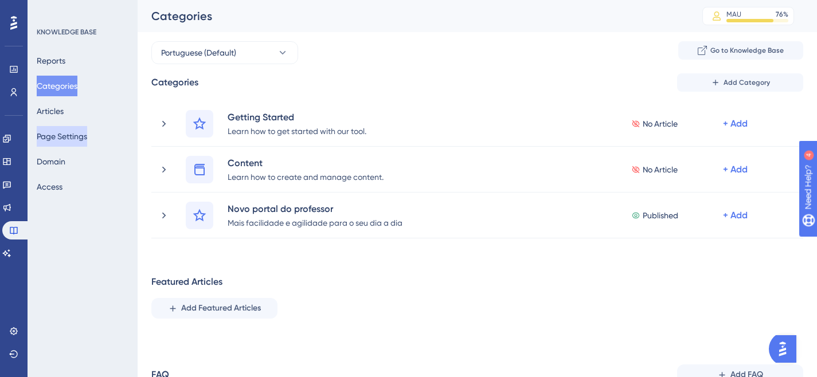
click at [63, 138] on button "Page Settings" at bounding box center [62, 136] width 50 height 21
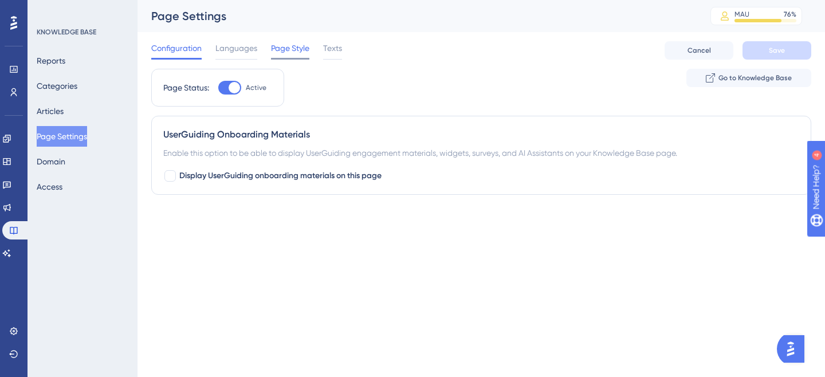
click at [283, 52] on span "Page Style" at bounding box center [290, 48] width 38 height 14
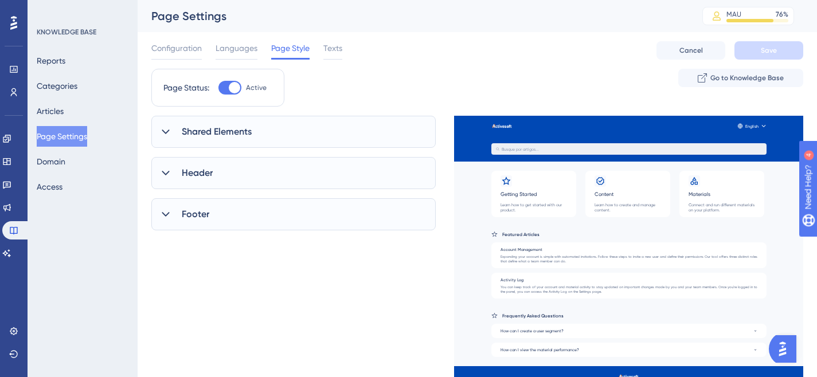
click at [344, 48] on div "Configuration Languages Page Style Texts Cancel Save" at bounding box center [477, 50] width 652 height 37
click at [339, 48] on span "Texts" at bounding box center [332, 48] width 19 height 14
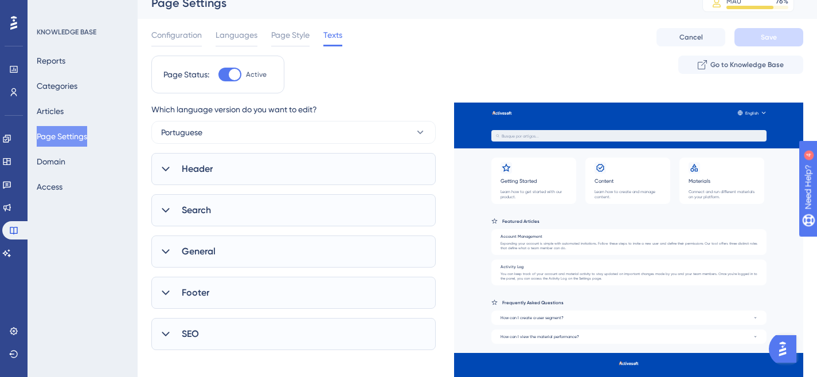
scroll to position [23, 0]
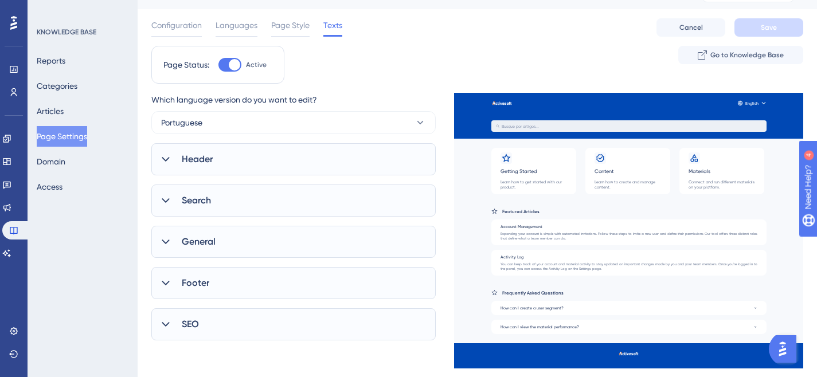
click at [207, 325] on div "SEO" at bounding box center [293, 324] width 284 height 32
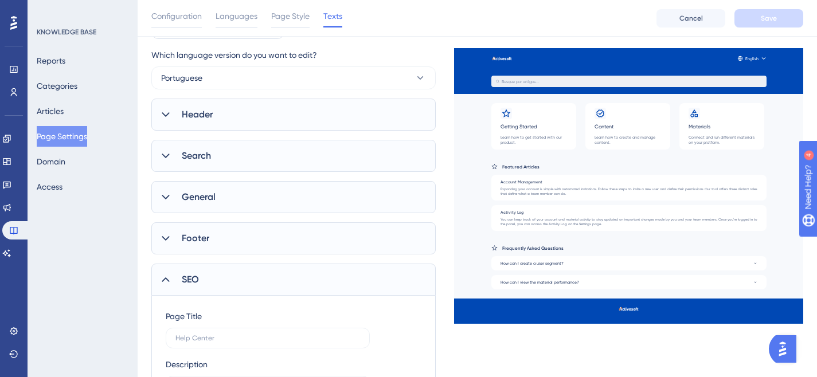
scroll to position [70, 0]
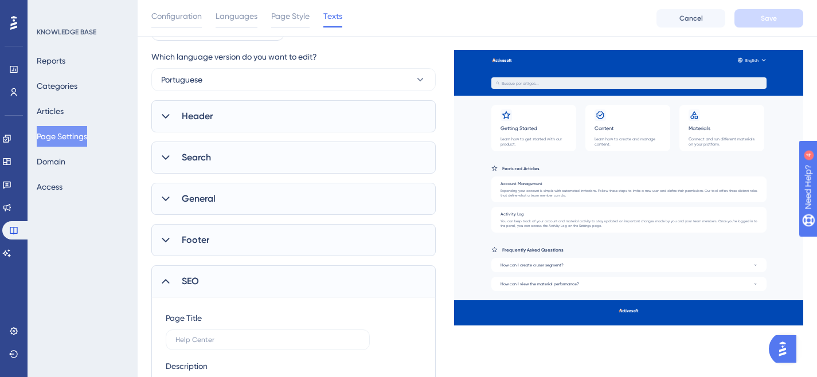
click at [224, 237] on div "Footer" at bounding box center [293, 240] width 284 height 32
click at [218, 198] on div "General" at bounding box center [293, 199] width 284 height 32
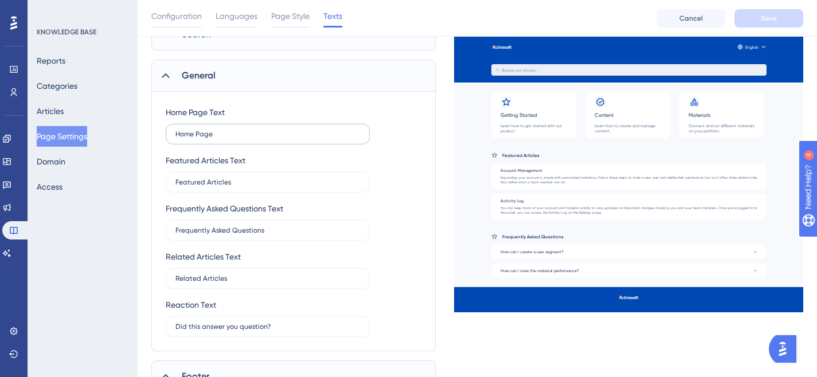
scroll to position [194, 0]
click at [229, 230] on input "Frequently Asked Questions" at bounding box center [267, 230] width 185 height 8
paste input "text"
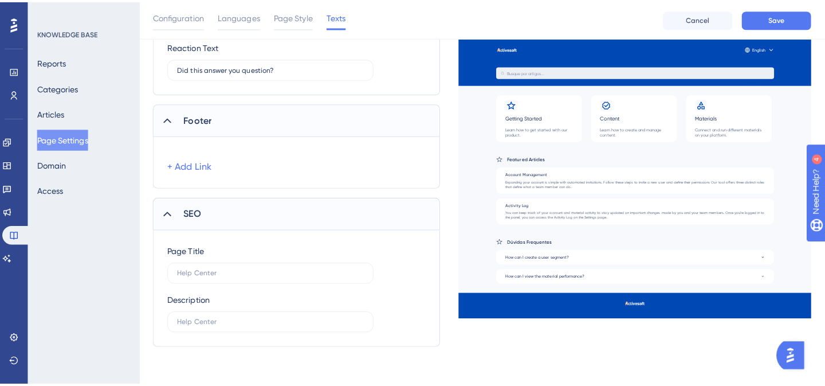
scroll to position [0, 0]
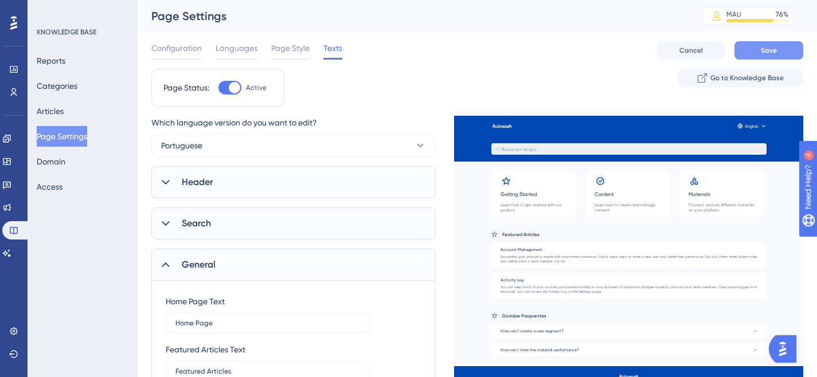
type input "Dúvidas Frequentes"
click at [751, 51] on button "Save" at bounding box center [768, 50] width 69 height 18
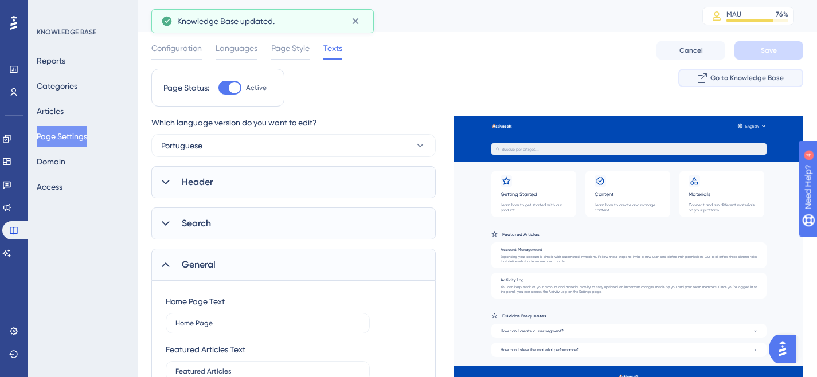
click at [748, 76] on span "Go to Knowledge Base" at bounding box center [746, 77] width 73 height 9
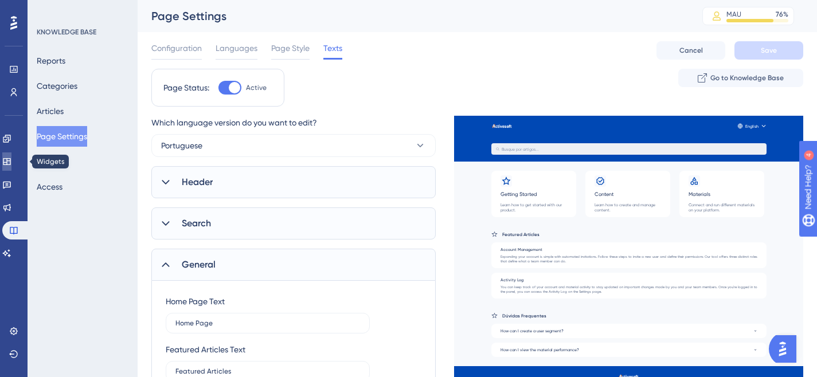
click at [11, 154] on link at bounding box center [6, 161] width 9 height 18
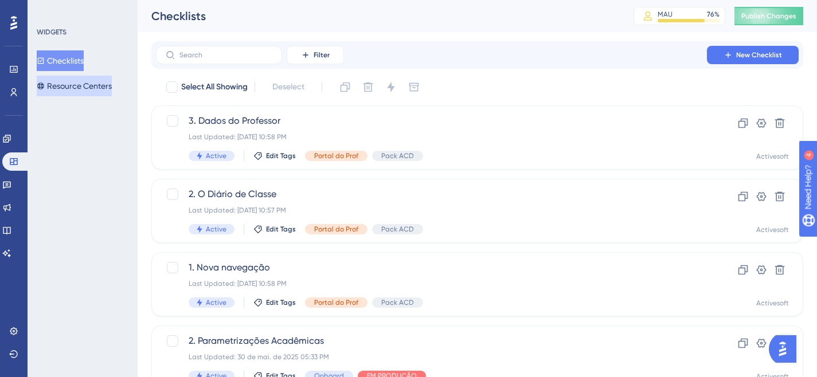
click at [85, 85] on button "Resource Centers" at bounding box center [74, 86] width 75 height 21
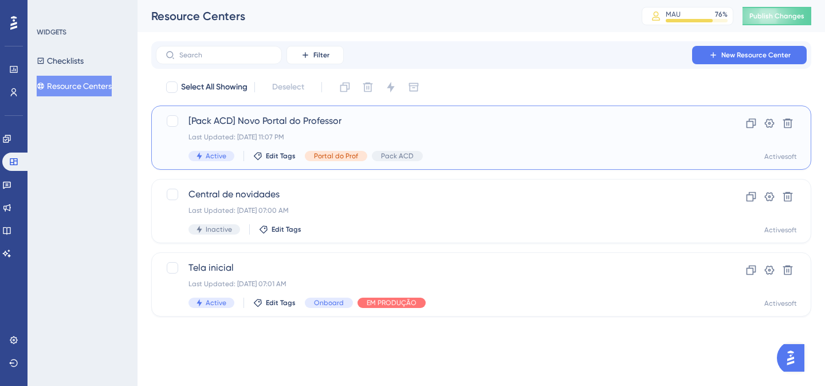
click at [256, 116] on span "[Pack ACD] Novo Portal do Professor" at bounding box center [436, 121] width 494 height 14
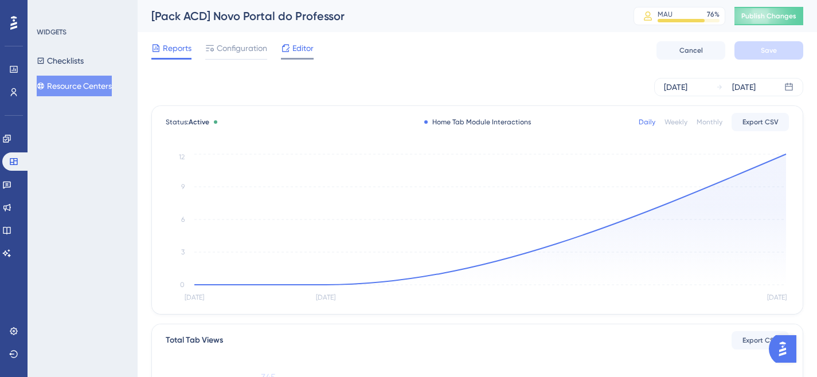
click at [285, 50] on icon at bounding box center [285, 48] width 9 height 9
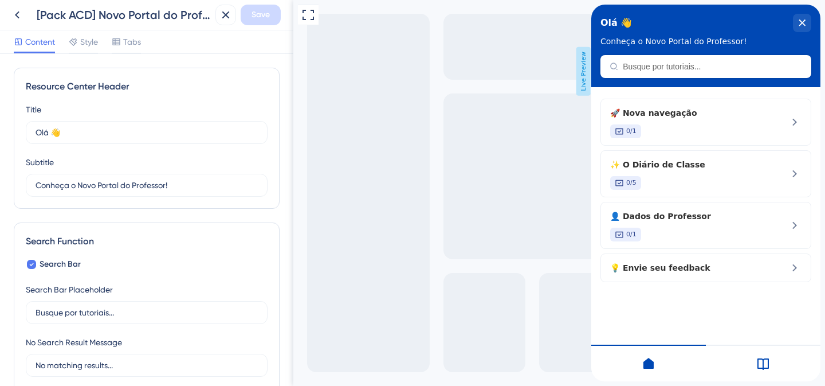
click at [765, 355] on icon at bounding box center [763, 363] width 14 height 14
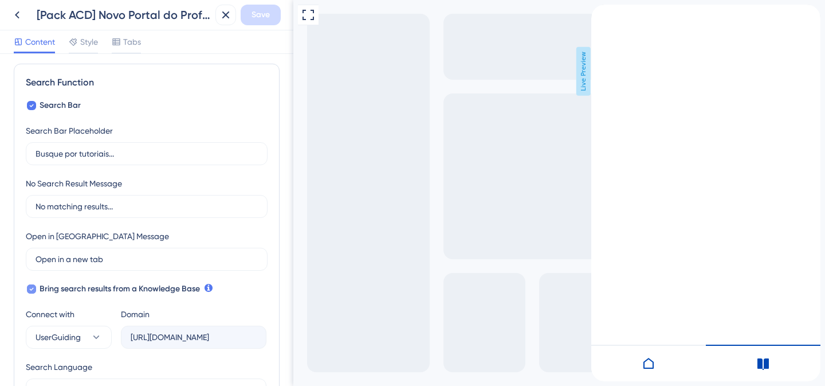
scroll to position [160, 0]
click at [32, 285] on icon at bounding box center [31, 287] width 5 height 9
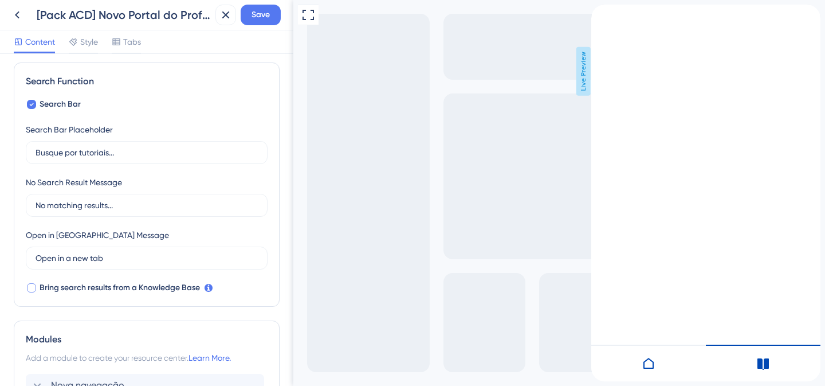
click at [32, 285] on div at bounding box center [31, 287] width 9 height 9
checkbox input "true"
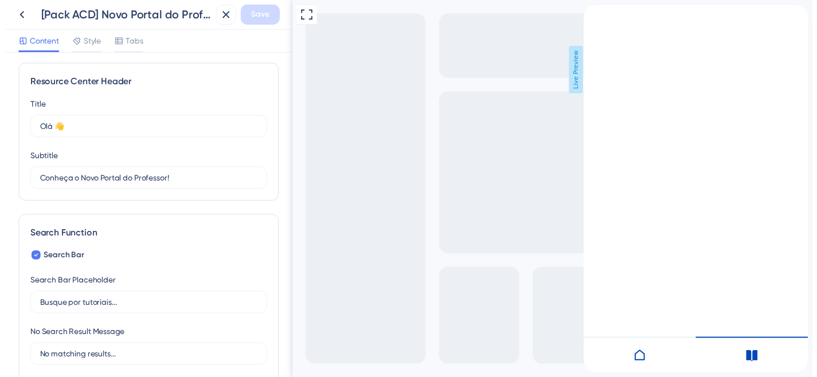
scroll to position [0, 0]
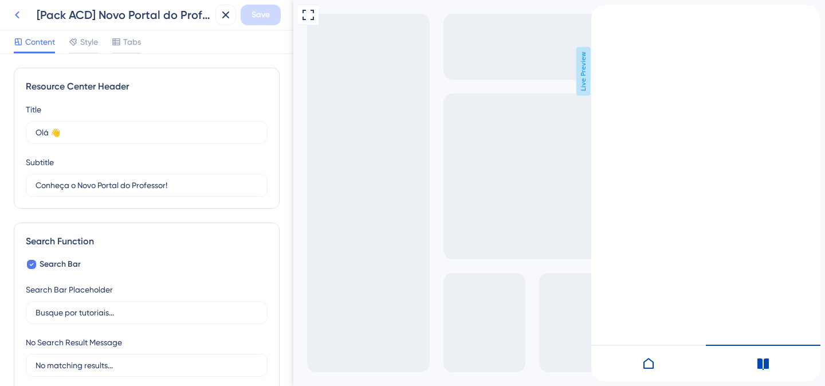
click at [15, 19] on icon at bounding box center [17, 15] width 14 height 14
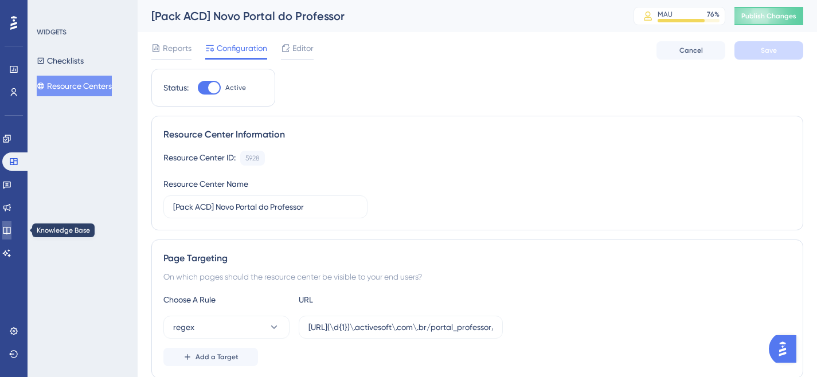
click at [11, 230] on icon at bounding box center [6, 230] width 9 height 9
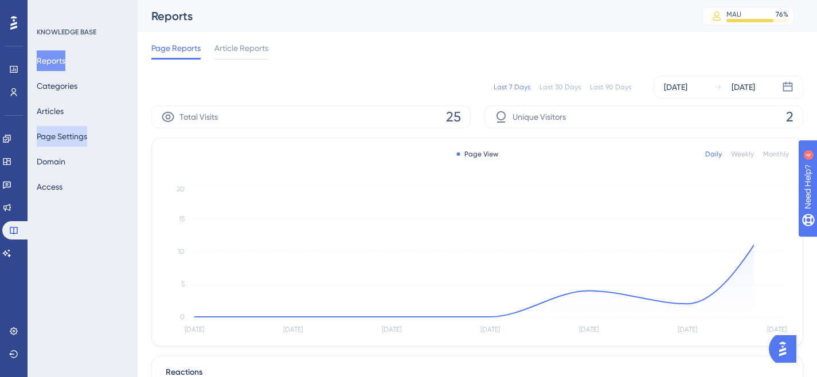
click at [87, 127] on button "Page Settings" at bounding box center [62, 136] width 50 height 21
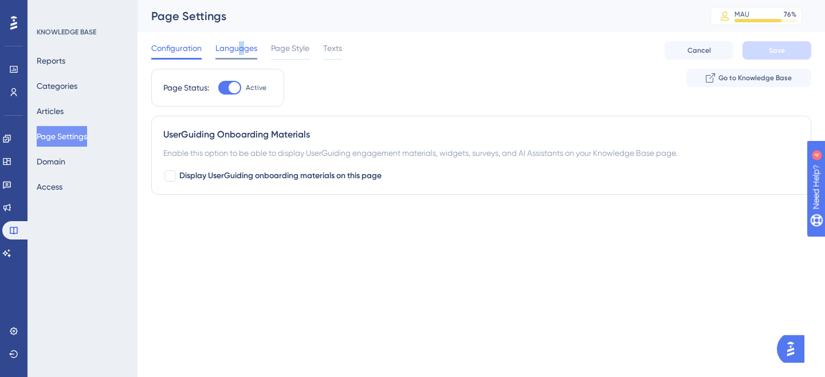
click at [241, 51] on span "Languages" at bounding box center [236, 48] width 42 height 14
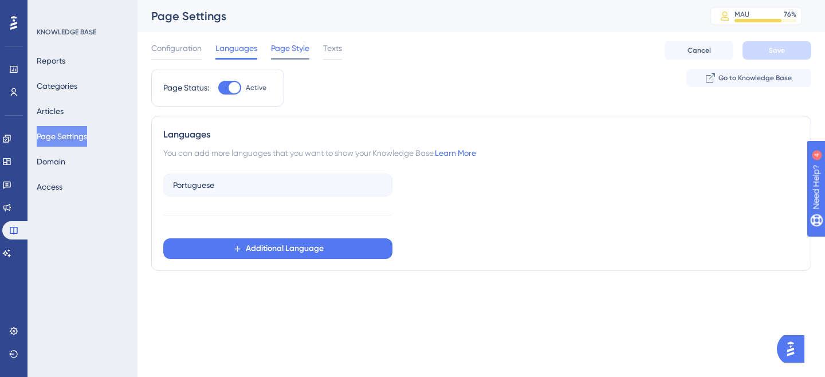
click at [281, 48] on span "Page Style" at bounding box center [290, 48] width 38 height 14
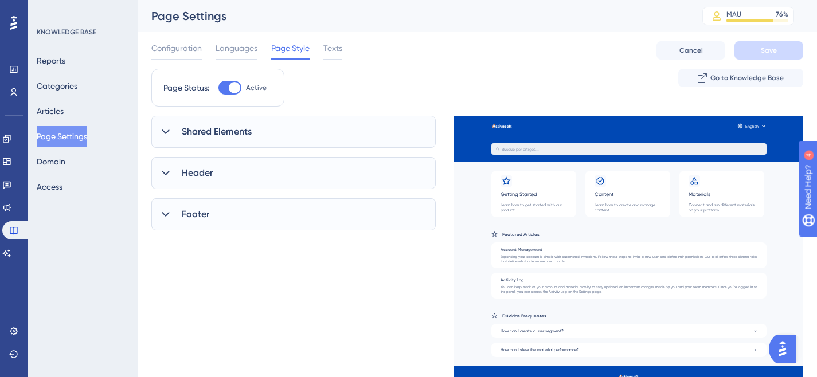
click at [165, 172] on icon at bounding box center [165, 172] width 11 height 11
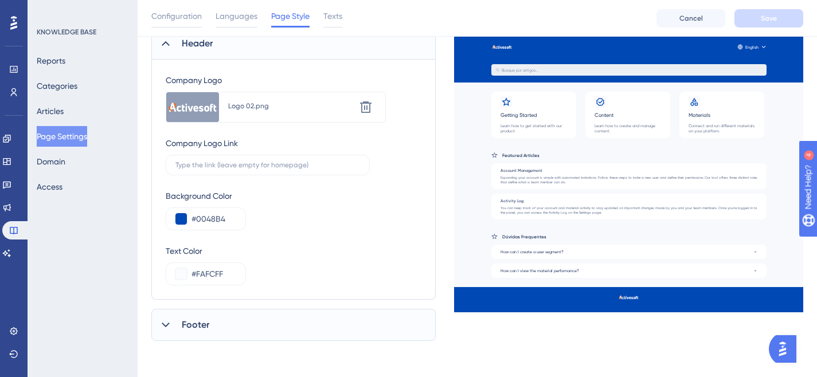
scroll to position [135, 0]
click at [171, 328] on div at bounding box center [166, 324] width 14 height 14
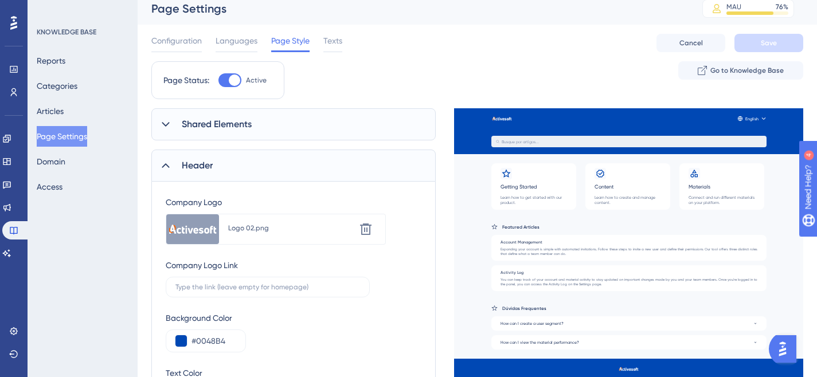
scroll to position [7, 0]
click at [216, 130] on span "Shared Elements" at bounding box center [217, 124] width 70 height 14
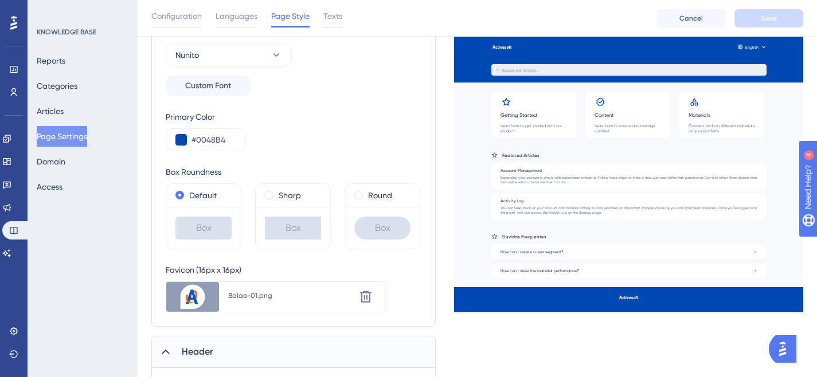
scroll to position [0, 0]
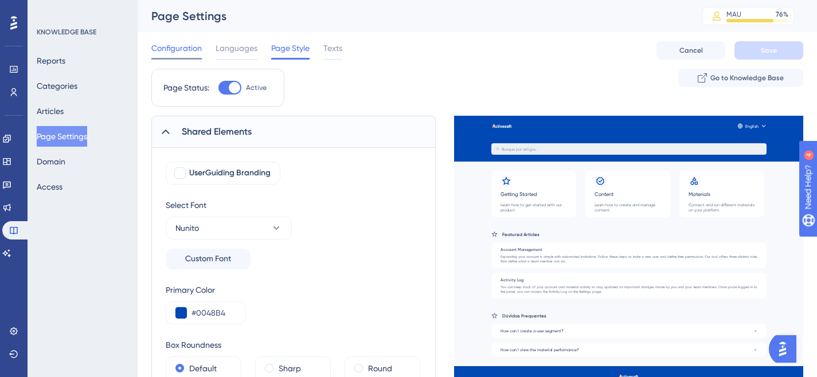
click at [193, 47] on span "Configuration" at bounding box center [176, 48] width 50 height 14
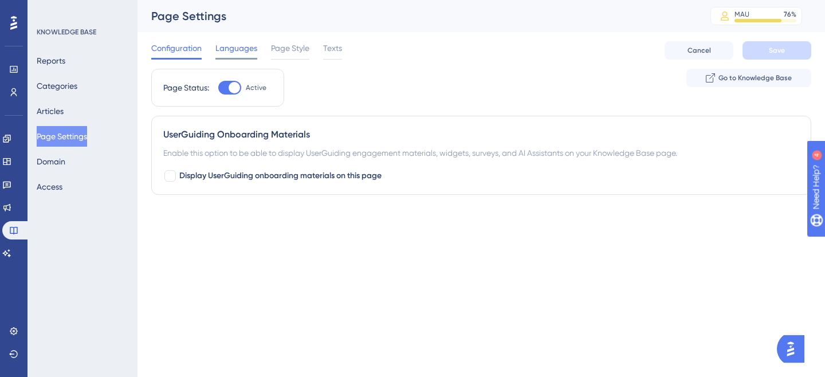
click at [218, 50] on span "Languages" at bounding box center [236, 48] width 42 height 14
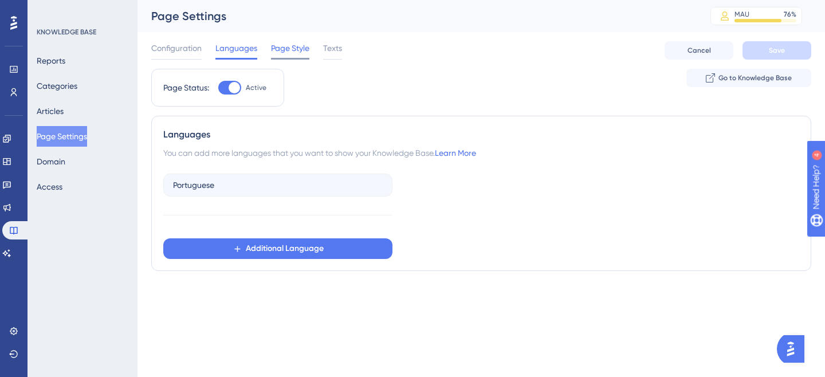
click at [272, 48] on span "Page Style" at bounding box center [290, 48] width 38 height 14
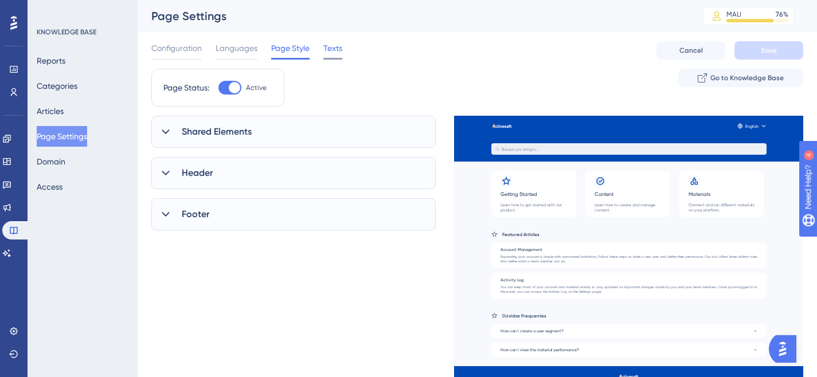
click at [330, 48] on span "Texts" at bounding box center [332, 48] width 19 height 14
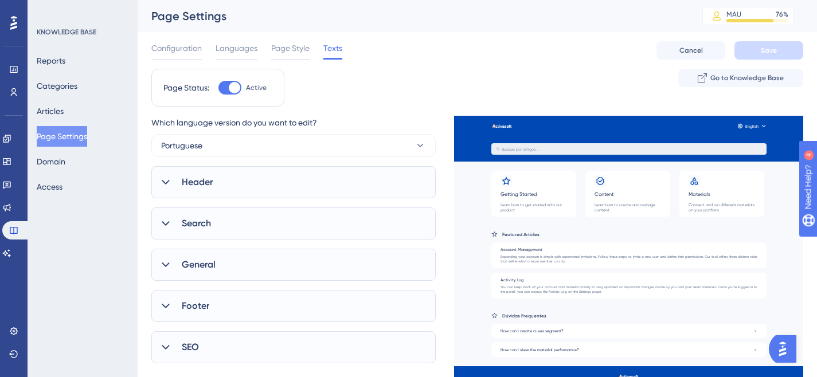
click at [210, 186] on span "Header" at bounding box center [197, 182] width 31 height 14
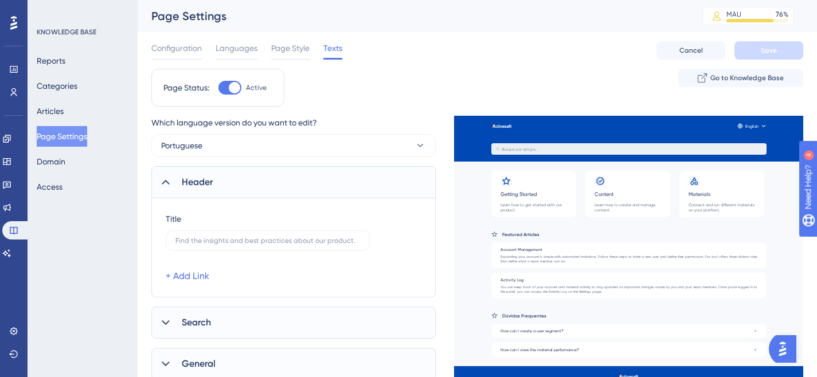
click at [210, 186] on span "Header" at bounding box center [197, 182] width 31 height 14
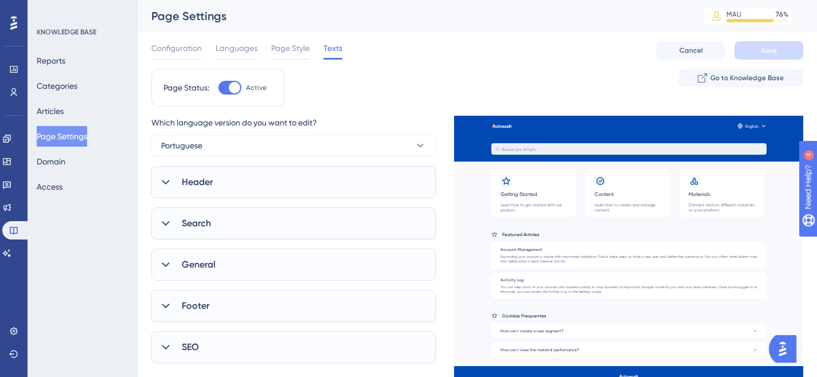
click at [213, 228] on div "Search" at bounding box center [293, 223] width 284 height 32
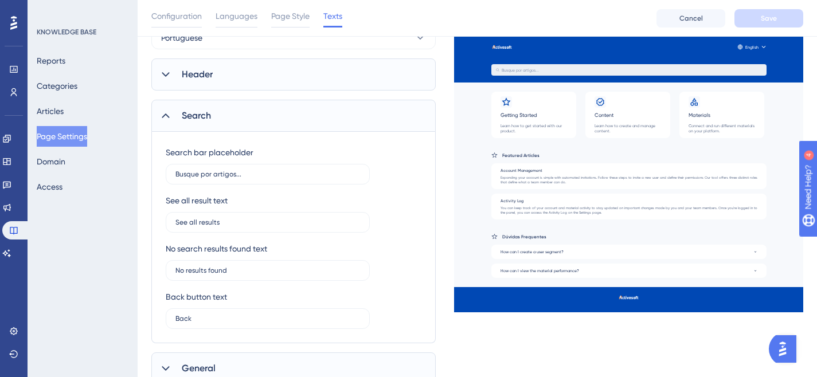
click at [206, 113] on span "Search" at bounding box center [196, 116] width 29 height 14
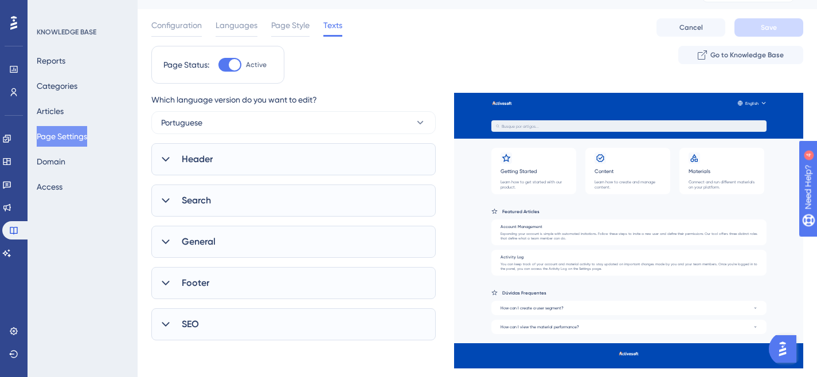
click at [205, 229] on div "General" at bounding box center [293, 242] width 284 height 32
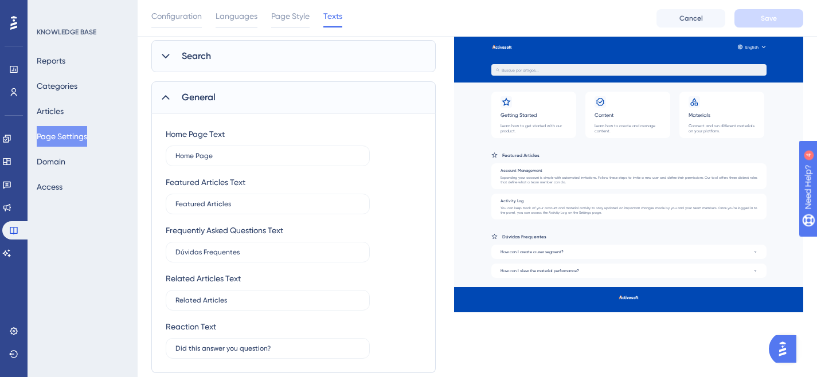
click at [194, 101] on span "General" at bounding box center [199, 98] width 34 height 14
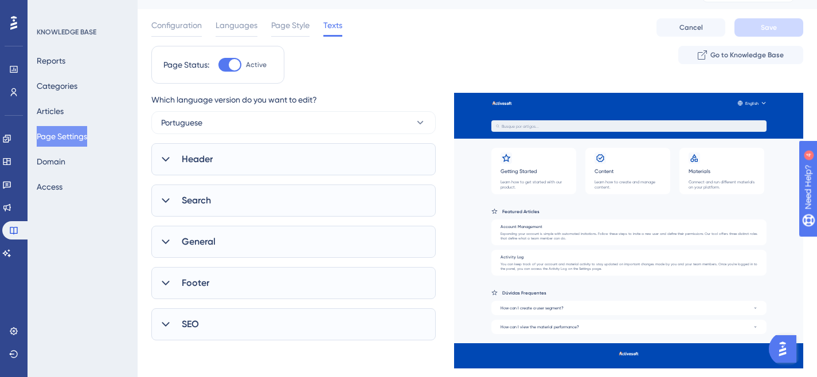
click at [199, 282] on span "Footer" at bounding box center [196, 283] width 28 height 14
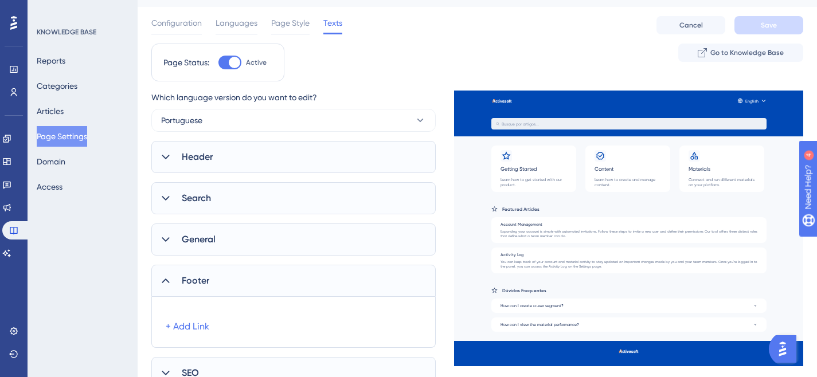
scroll to position [74, 0]
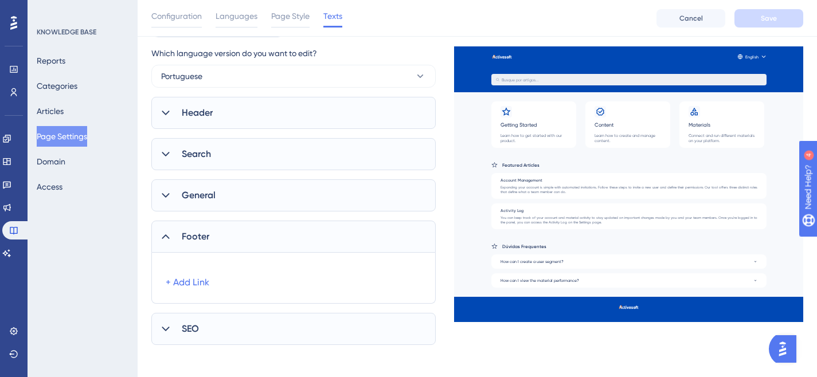
click at [194, 329] on span "SEO" at bounding box center [190, 329] width 17 height 14
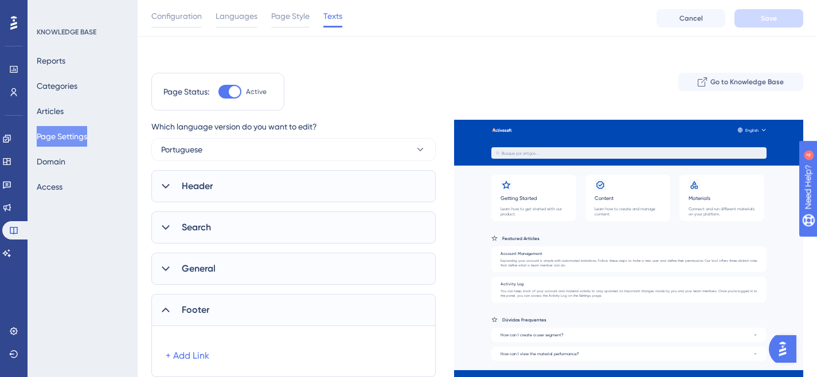
scroll to position [0, 0]
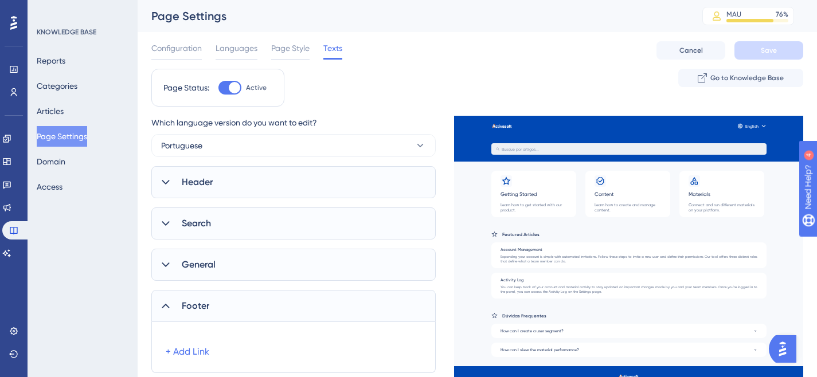
click at [214, 185] on div "Header" at bounding box center [293, 182] width 284 height 32
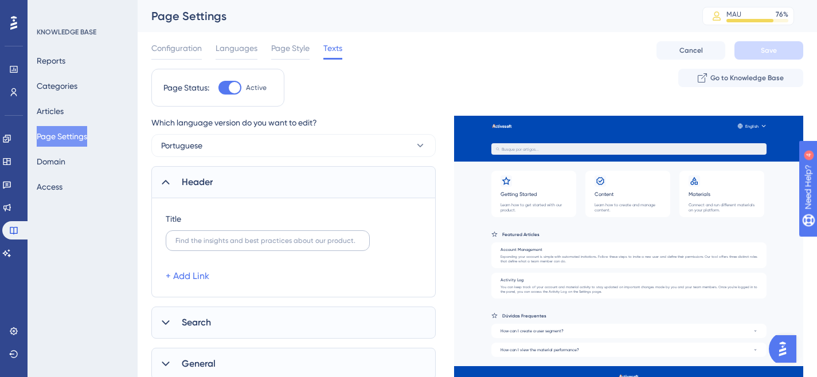
click at [210, 245] on label at bounding box center [268, 240] width 204 height 21
click at [210, 245] on input "text" at bounding box center [267, 241] width 185 height 8
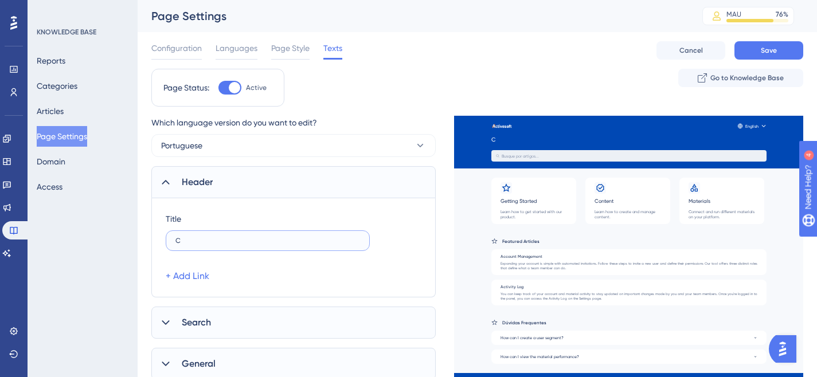
type input "C"
